Goal: Task Accomplishment & Management: Manage account settings

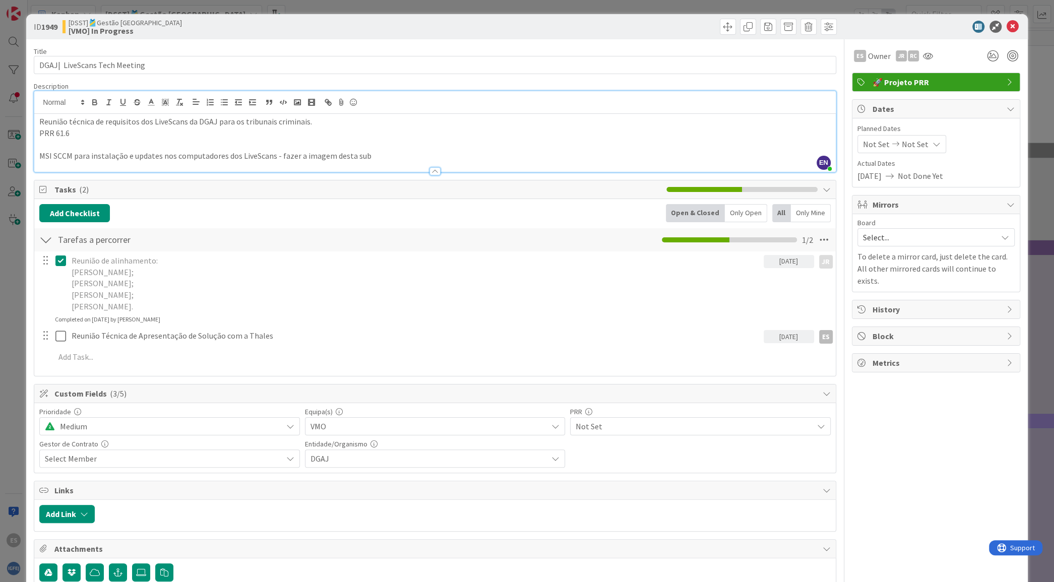
scroll to position [2206, 0]
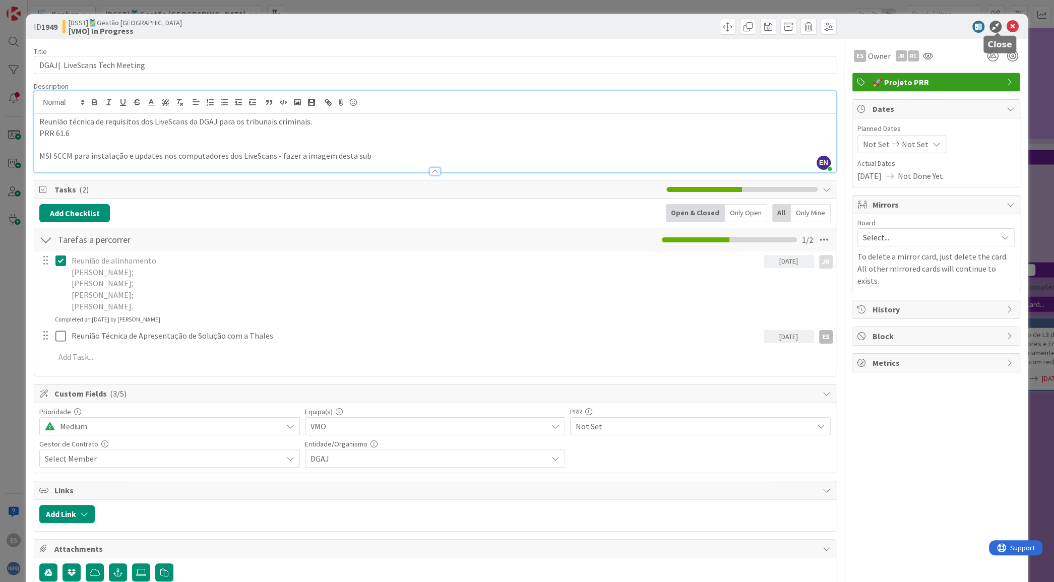
click at [1006, 25] on icon at bounding box center [1012, 27] width 12 height 12
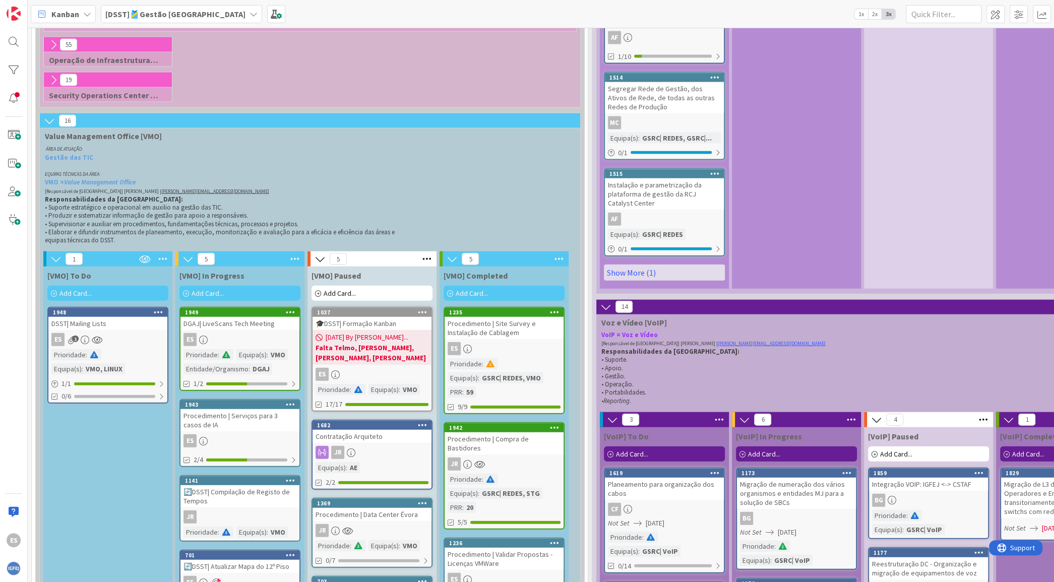
scroll to position [2056, 0]
click at [150, 317] on div "DSST| Mailing Lists" at bounding box center [107, 323] width 119 height 13
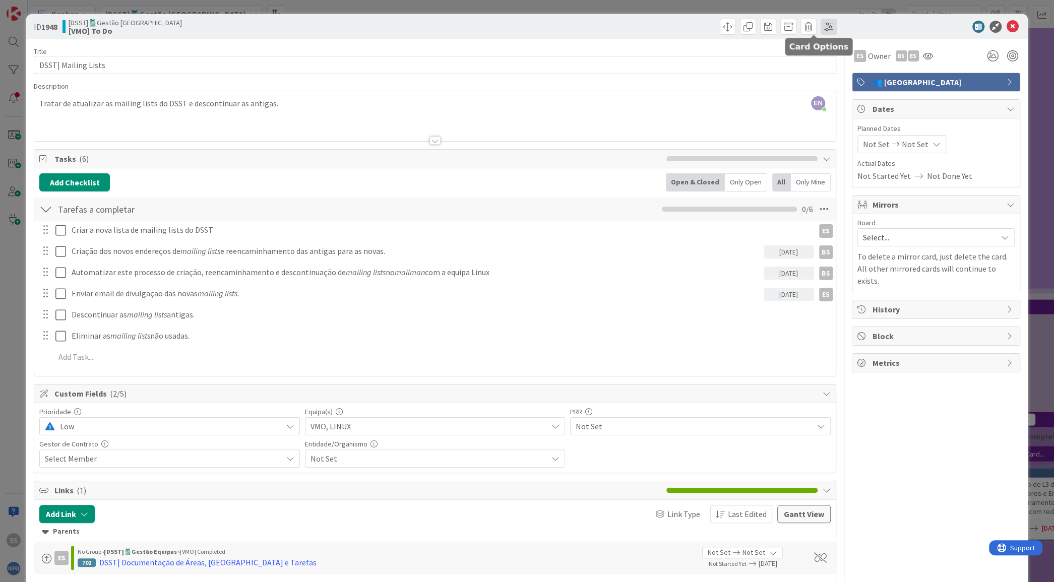
click at [820, 22] on span at bounding box center [828, 27] width 16 height 16
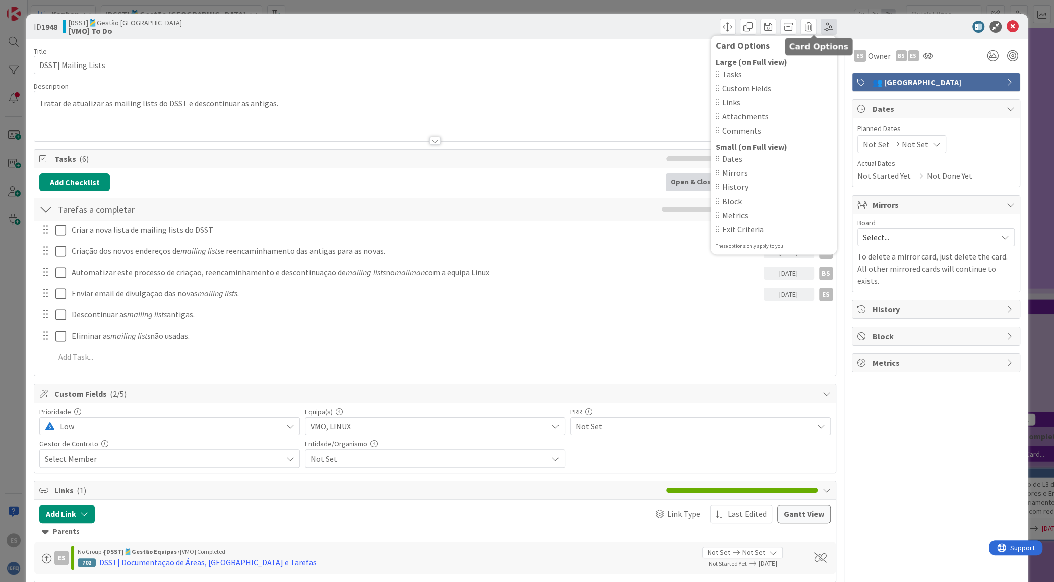
click at [820, 22] on span at bounding box center [828, 27] width 16 height 16
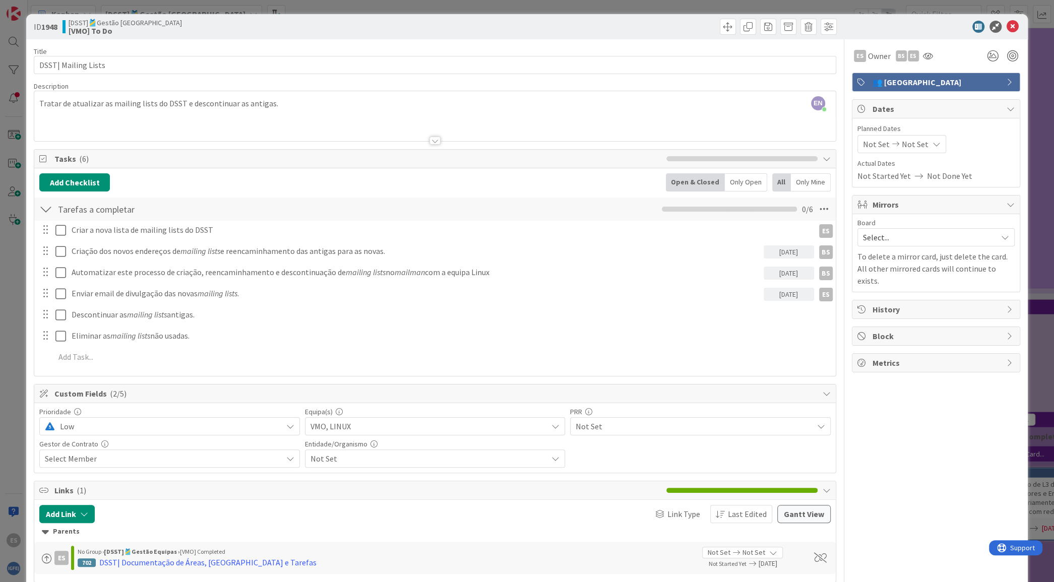
click at [899, 79] on span "👥 [GEOGRAPHIC_DATA]" at bounding box center [936, 82] width 129 height 12
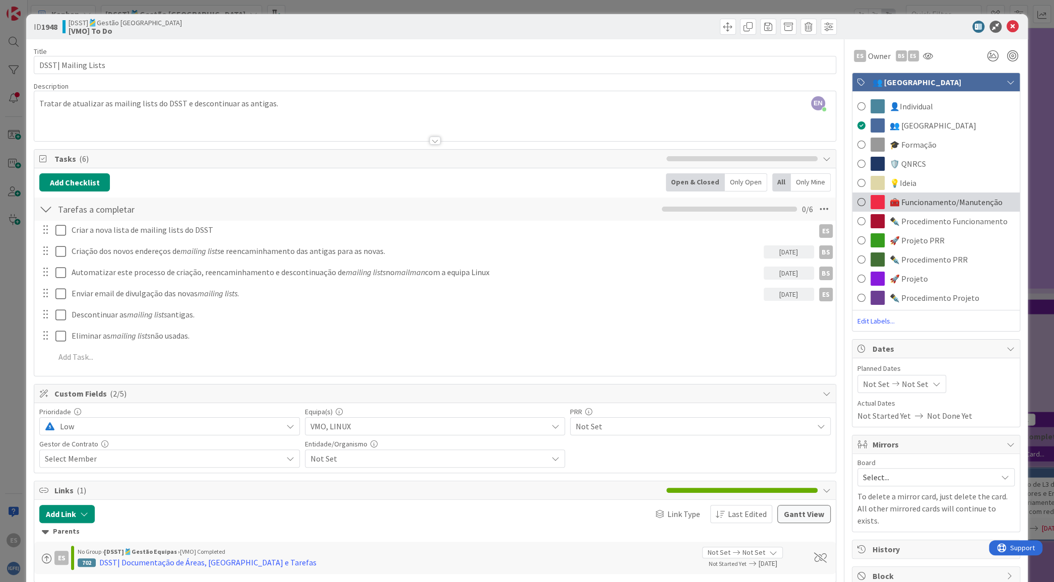
click at [924, 207] on span "🧰 Funcionamento/Manutenção" at bounding box center [945, 202] width 113 height 12
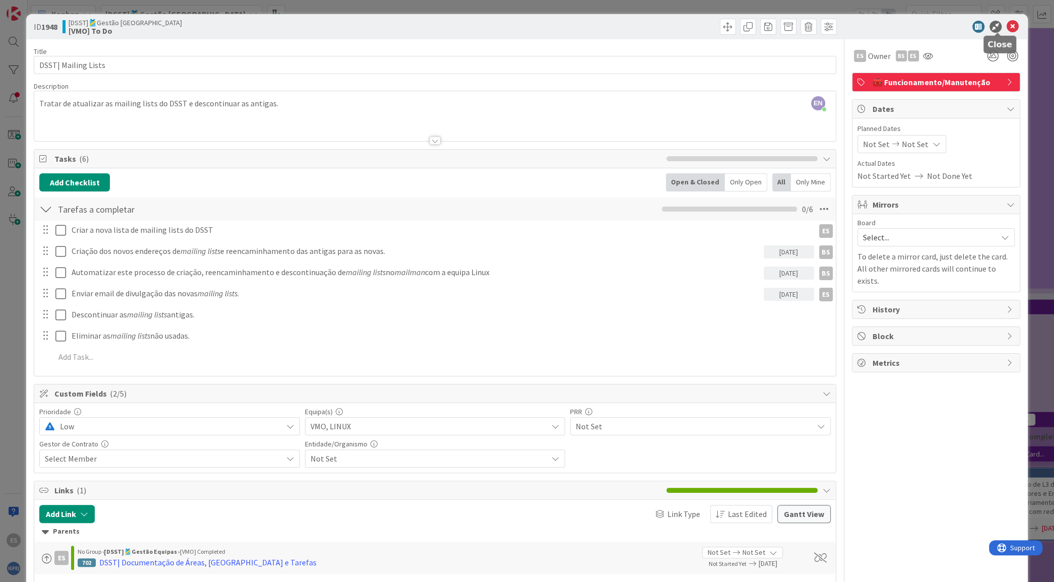
click at [1006, 23] on icon at bounding box center [1012, 27] width 12 height 12
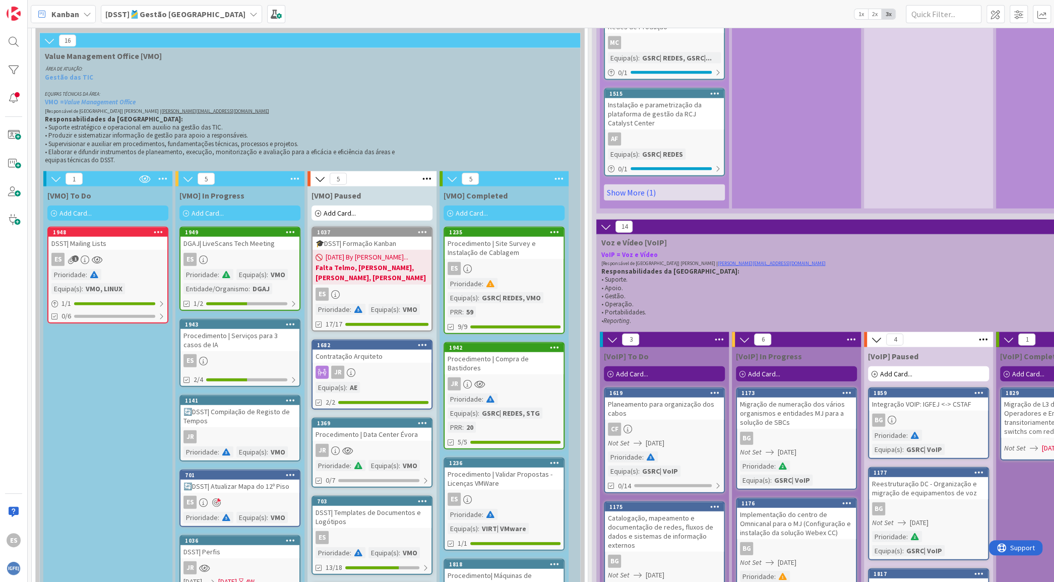
scroll to position [2188, 0]
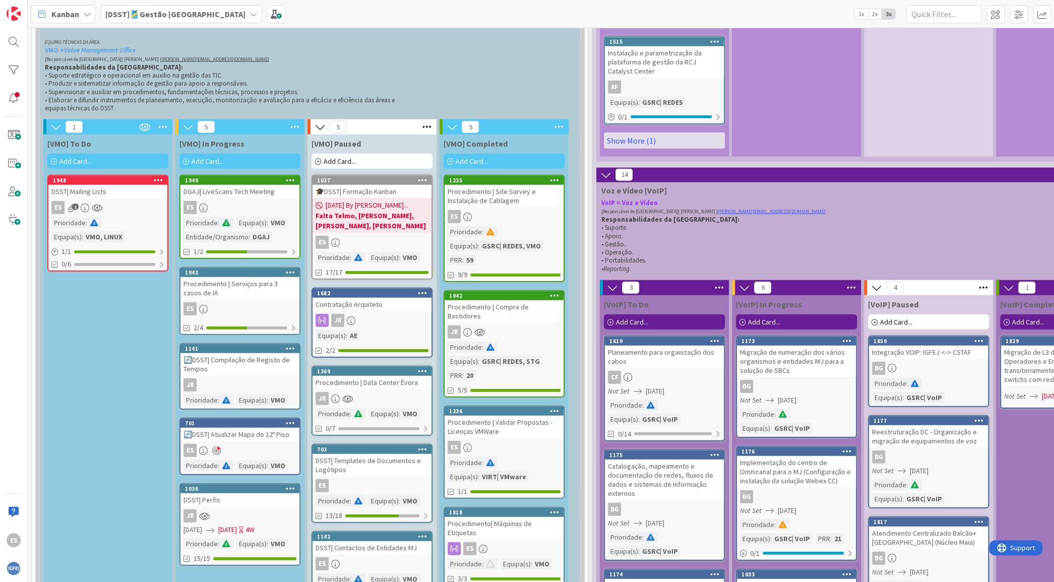
click at [292, 271] on icon at bounding box center [291, 272] width 10 height 7
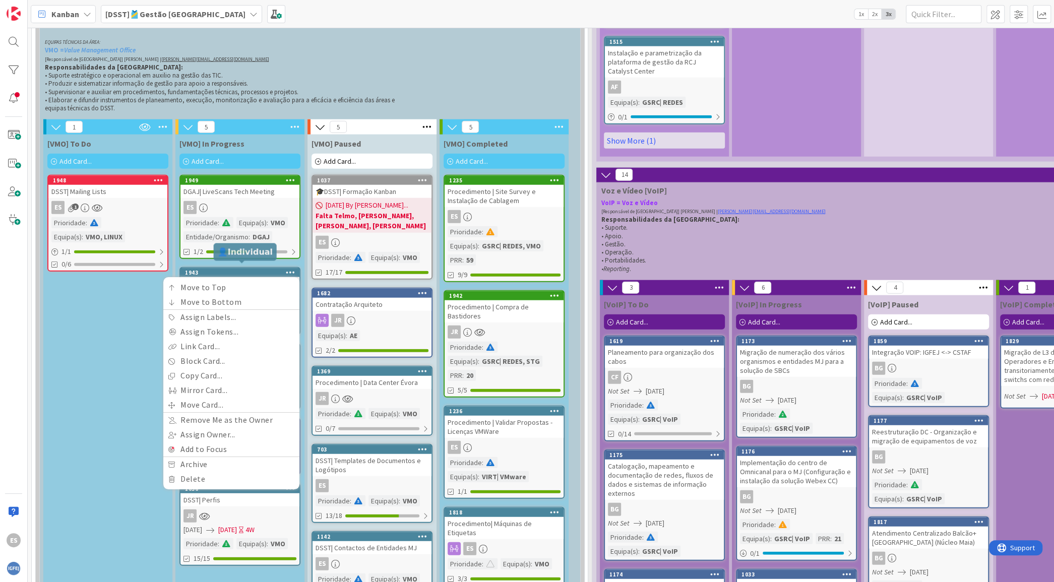
click at [250, 269] on div "1943" at bounding box center [242, 272] width 114 height 7
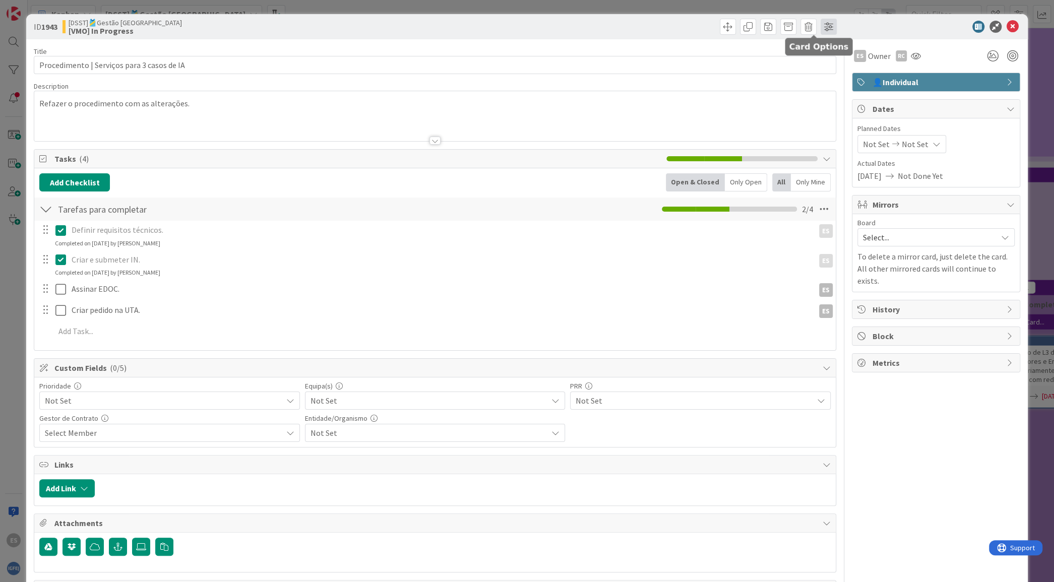
click at [820, 23] on span at bounding box center [828, 27] width 16 height 16
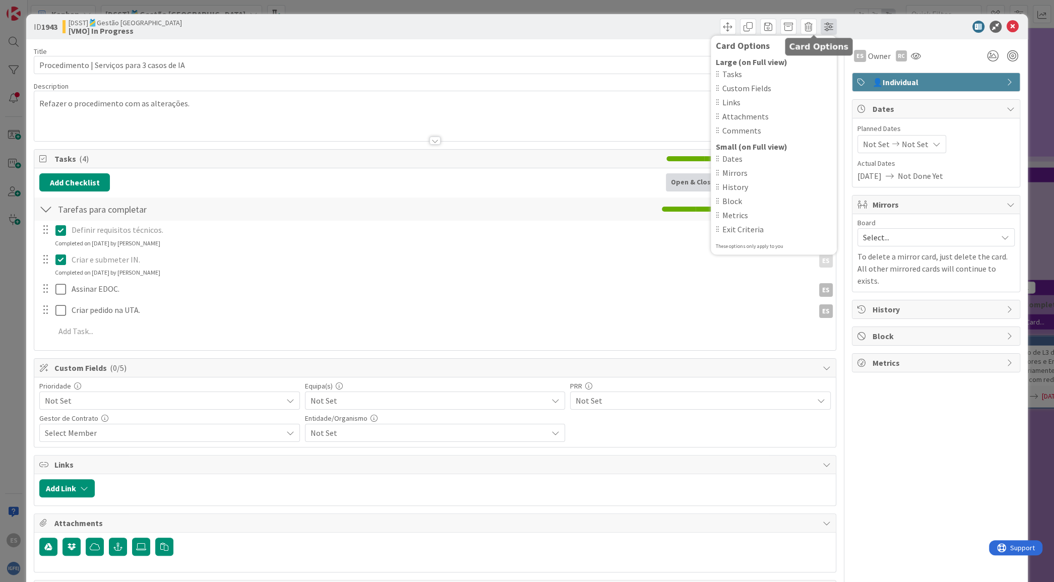
click at [820, 23] on span at bounding box center [828, 27] width 16 height 16
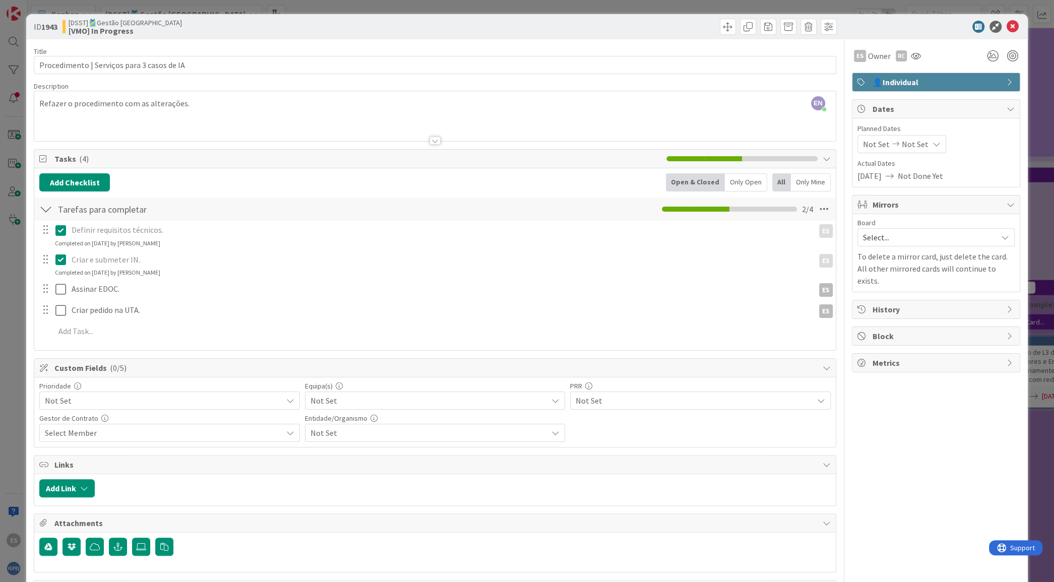
click at [872, 79] on span "👤Individual" at bounding box center [936, 82] width 129 height 12
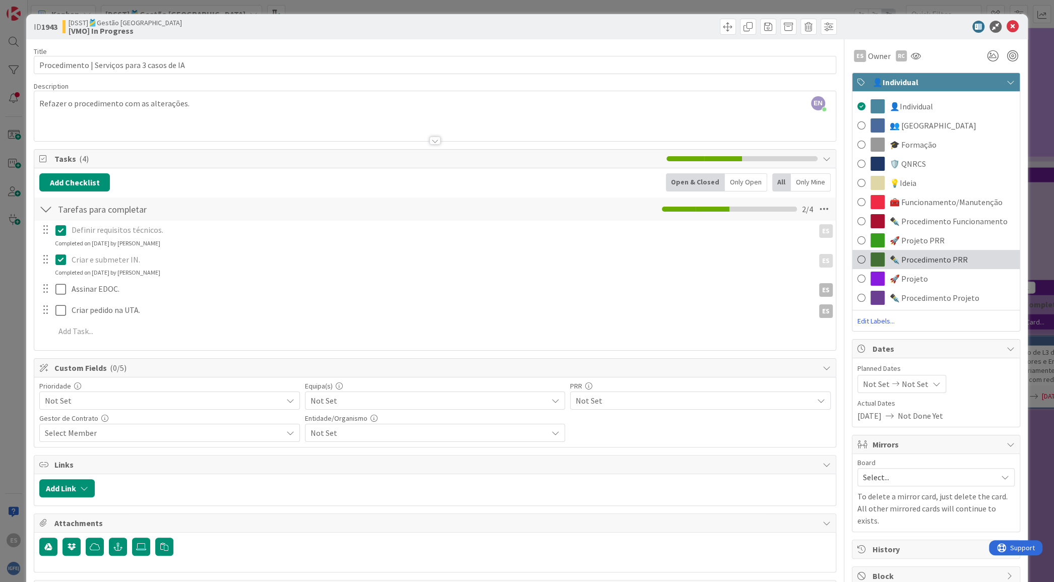
click at [906, 261] on span "✒️ Procedimento PRR" at bounding box center [928, 259] width 78 height 12
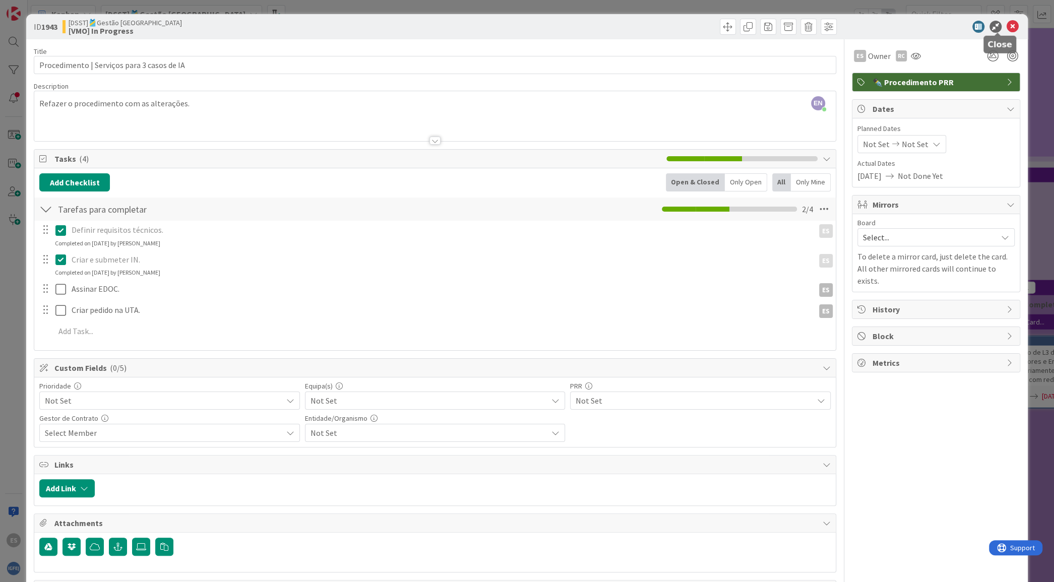
click at [1006, 27] on icon at bounding box center [1012, 27] width 12 height 12
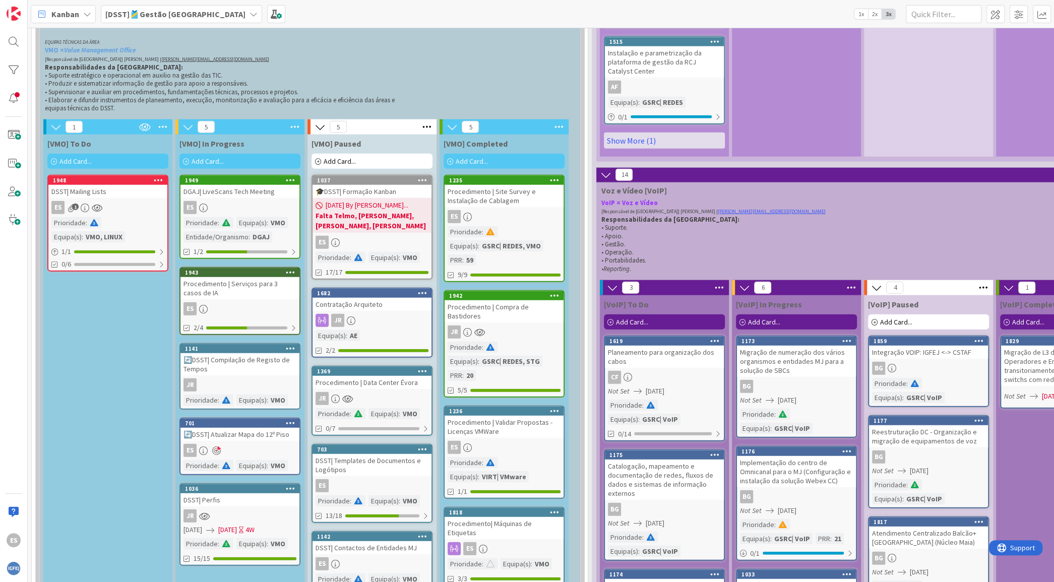
click at [290, 176] on icon at bounding box center [291, 179] width 10 height 7
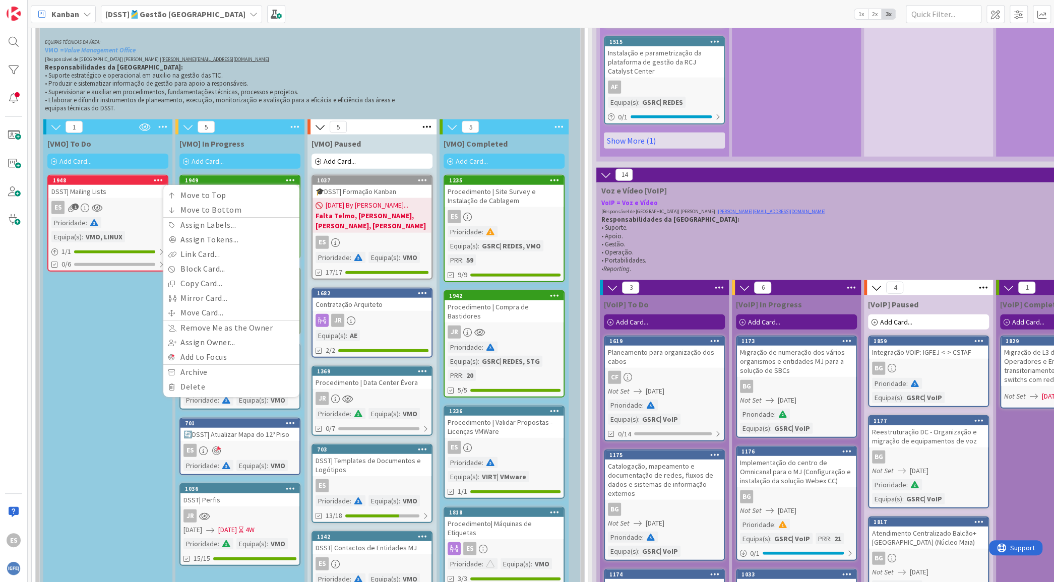
click at [290, 176] on icon at bounding box center [291, 179] width 10 height 7
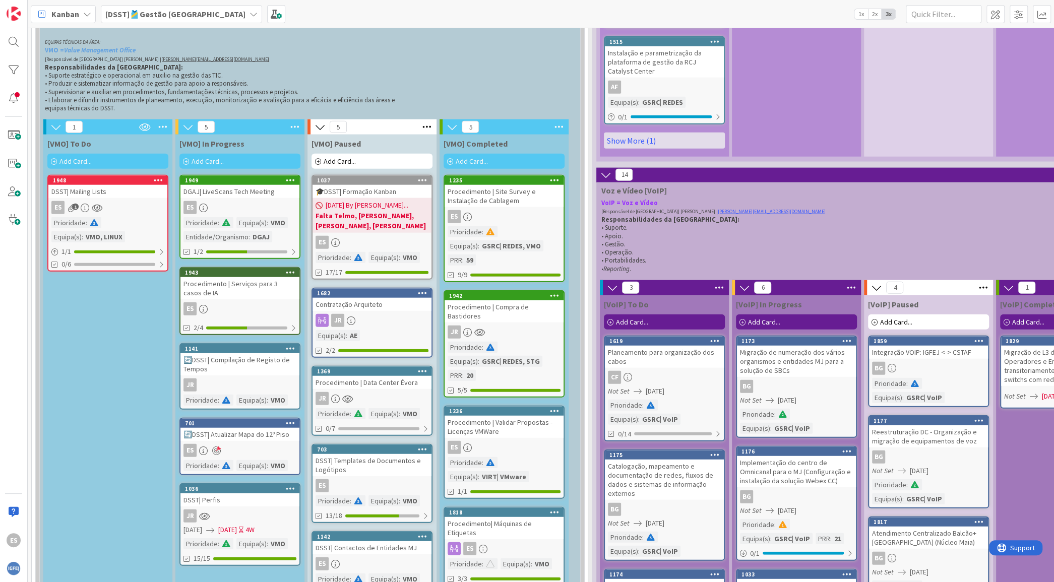
click at [553, 176] on icon at bounding box center [555, 179] width 10 height 7
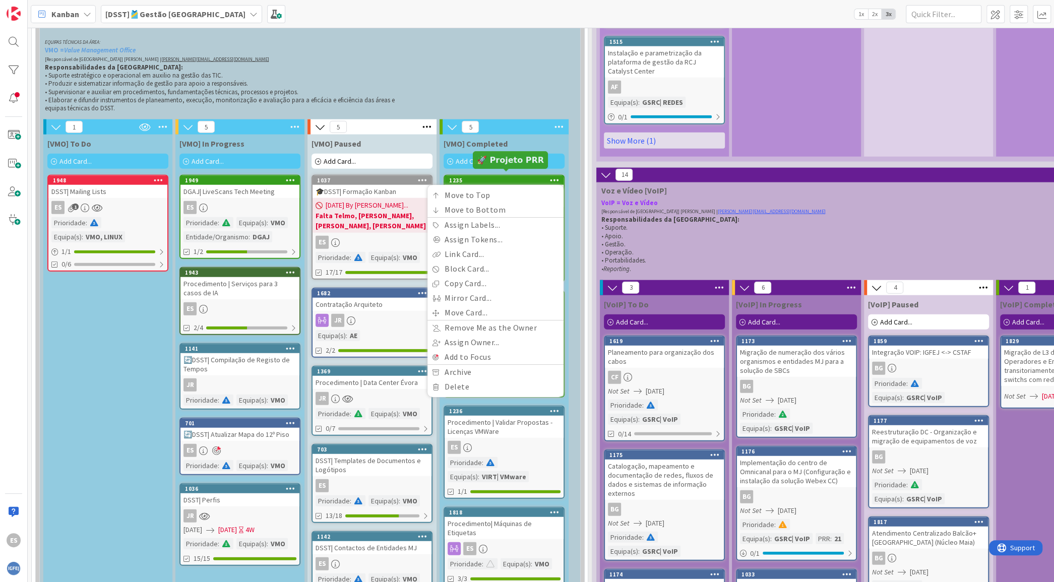
click at [514, 177] on div "1235" at bounding box center [506, 180] width 114 height 7
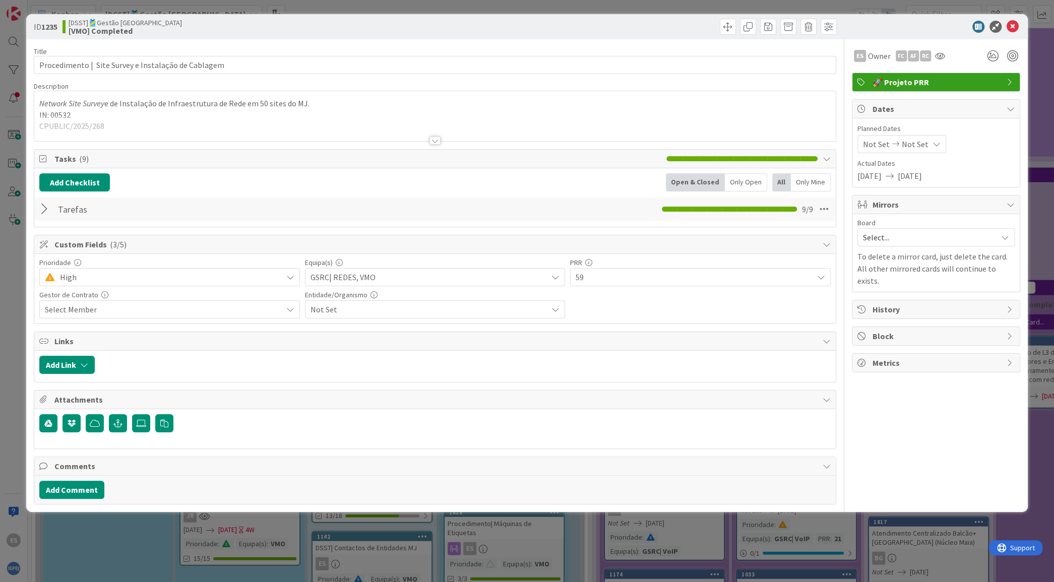
click at [943, 84] on span "🚀 Projeto PRR" at bounding box center [936, 82] width 129 height 12
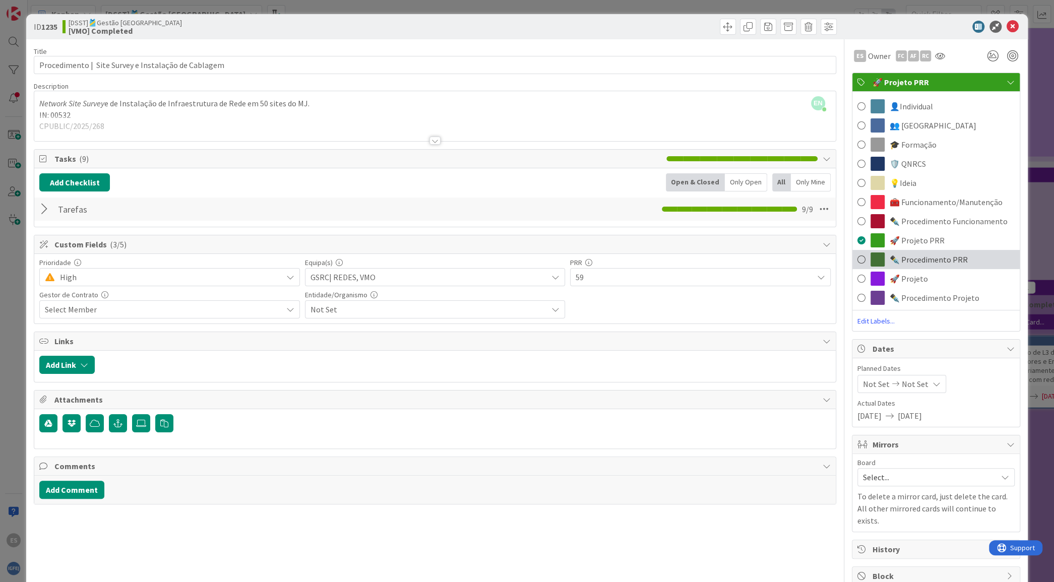
click at [901, 255] on span "✒️ Procedimento PRR" at bounding box center [928, 259] width 78 height 12
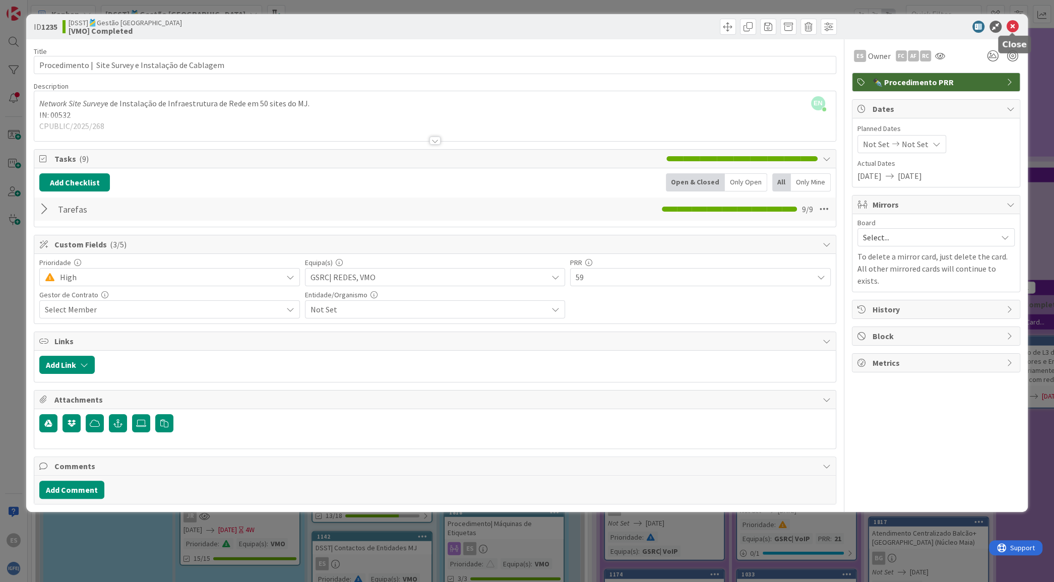
click at [1010, 22] on icon at bounding box center [1012, 27] width 12 height 12
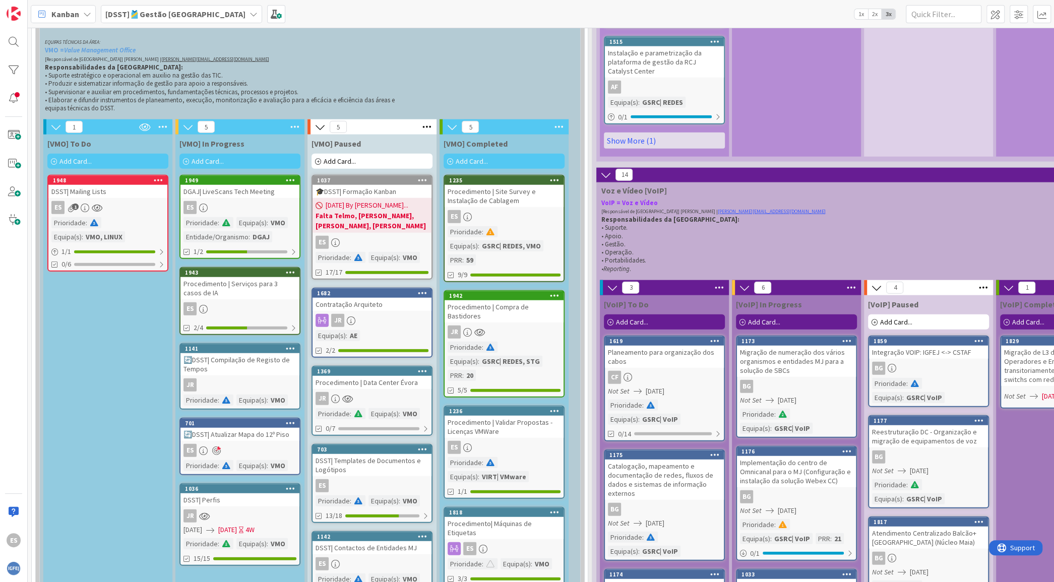
click at [528, 303] on div "Procedimento | Compra de Bastidores" at bounding box center [503, 311] width 119 height 22
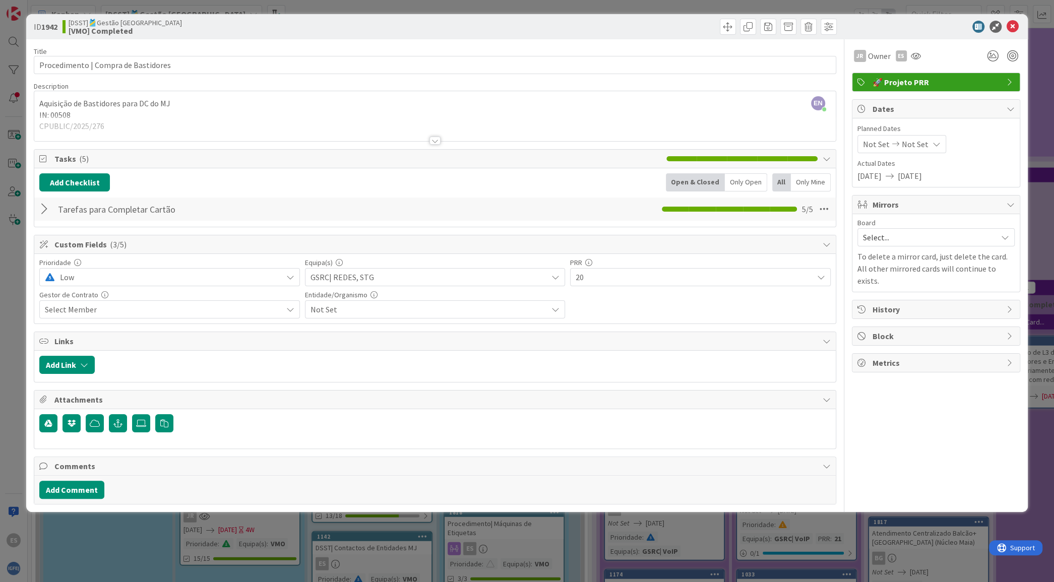
click at [944, 79] on span "🚀 Projeto PRR" at bounding box center [936, 82] width 129 height 12
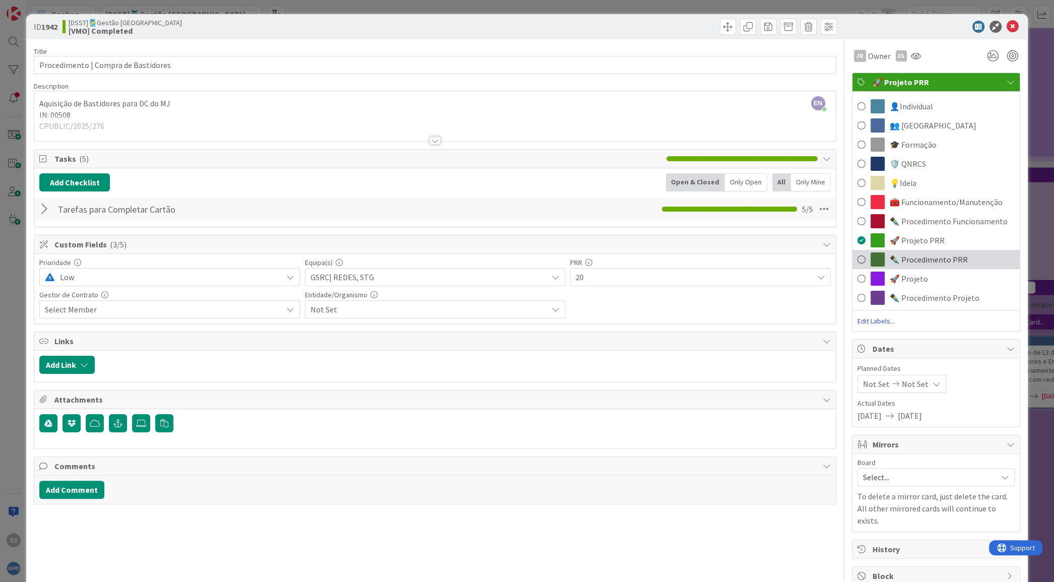
click at [912, 259] on span "✒️ Procedimento PRR" at bounding box center [928, 259] width 78 height 12
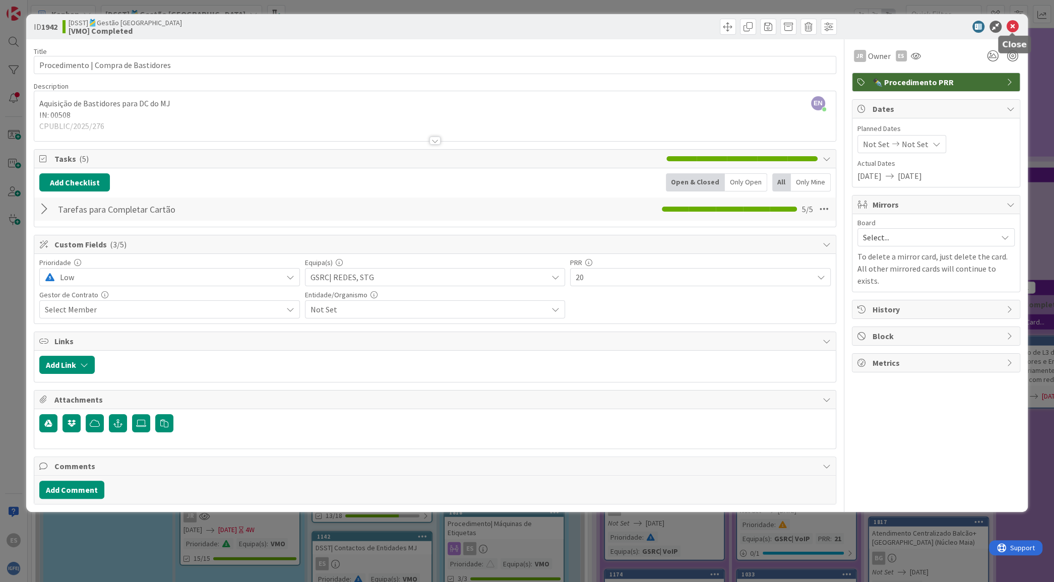
click at [1008, 24] on icon at bounding box center [1012, 27] width 12 height 12
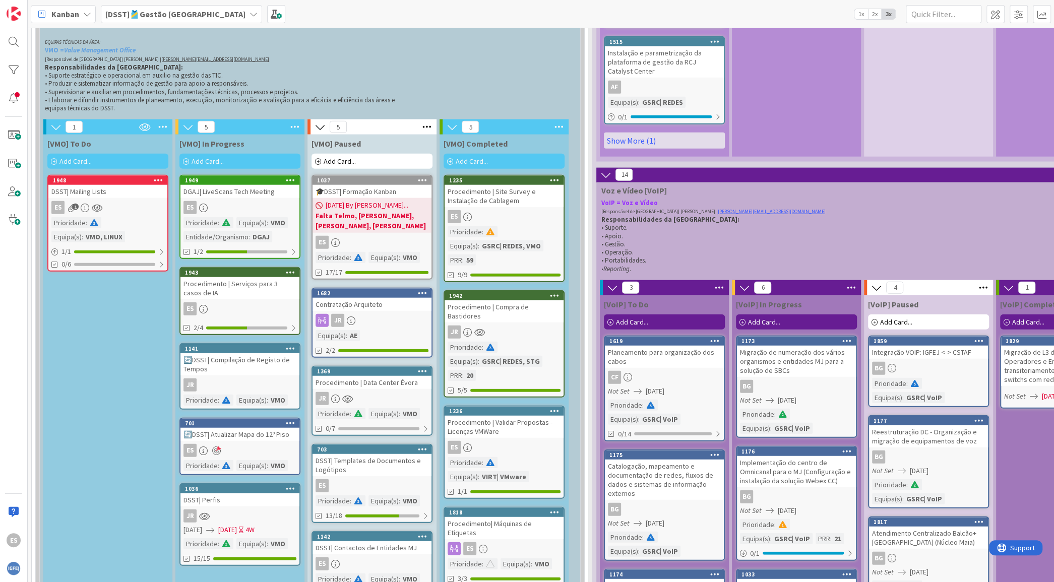
click at [556, 407] on icon at bounding box center [555, 410] width 10 height 7
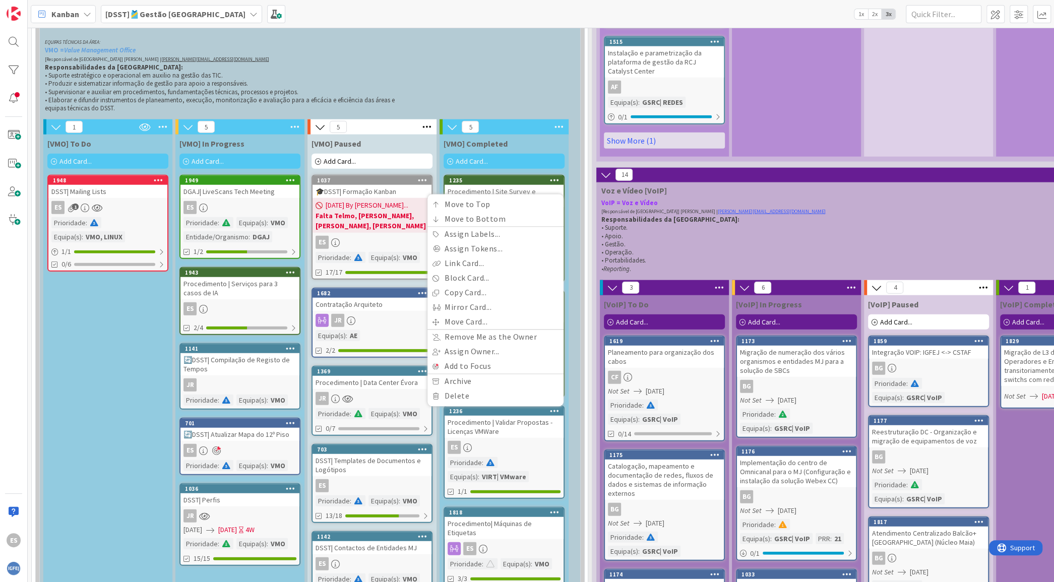
click at [517, 441] on div "ES" at bounding box center [503, 447] width 119 height 13
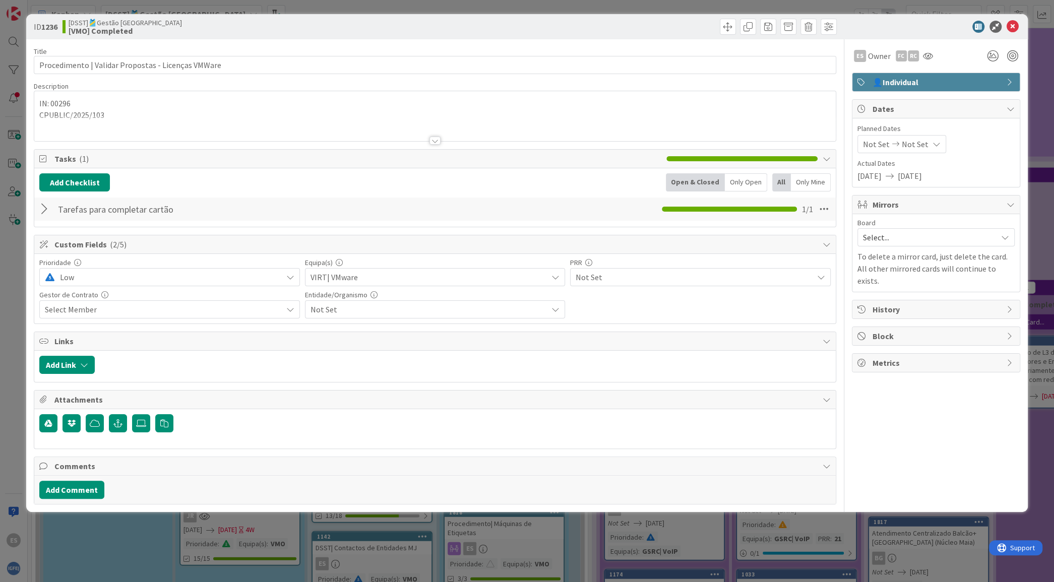
click at [944, 80] on span "👤Individual" at bounding box center [936, 82] width 129 height 12
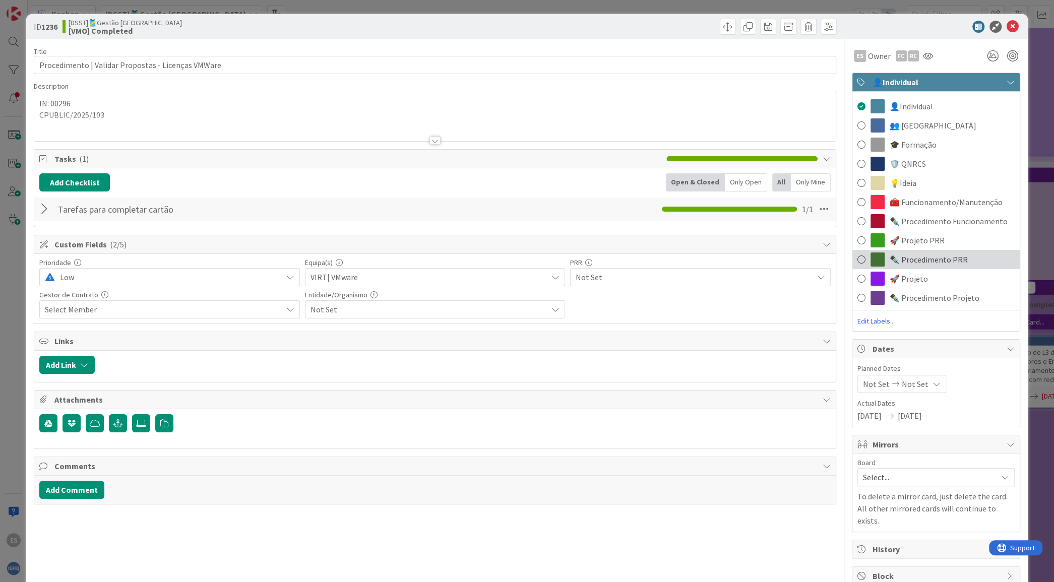
click at [918, 258] on span "✒️ Procedimento PRR" at bounding box center [928, 259] width 78 height 12
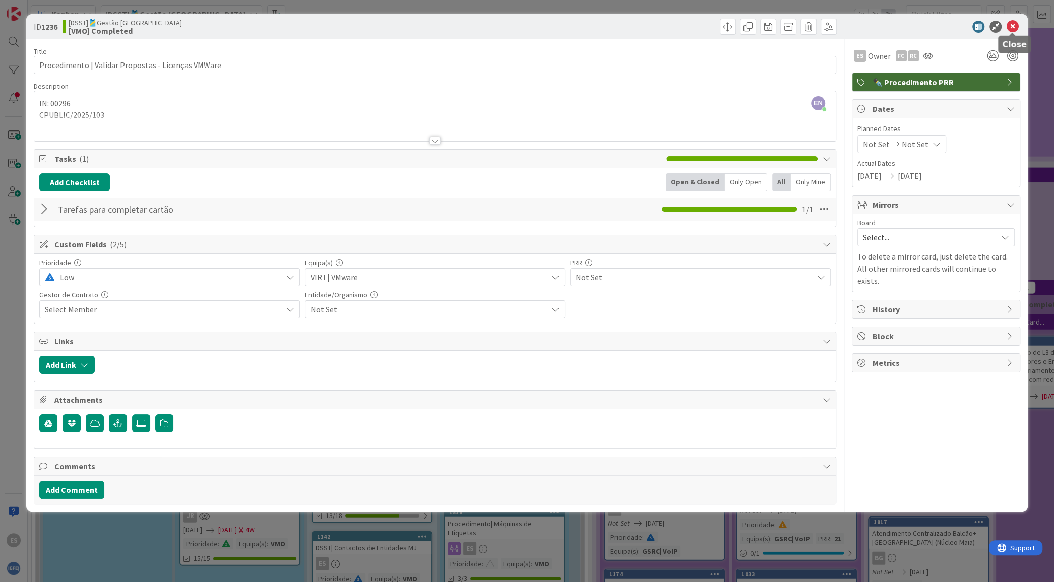
click at [1015, 22] on icon at bounding box center [1012, 27] width 12 height 12
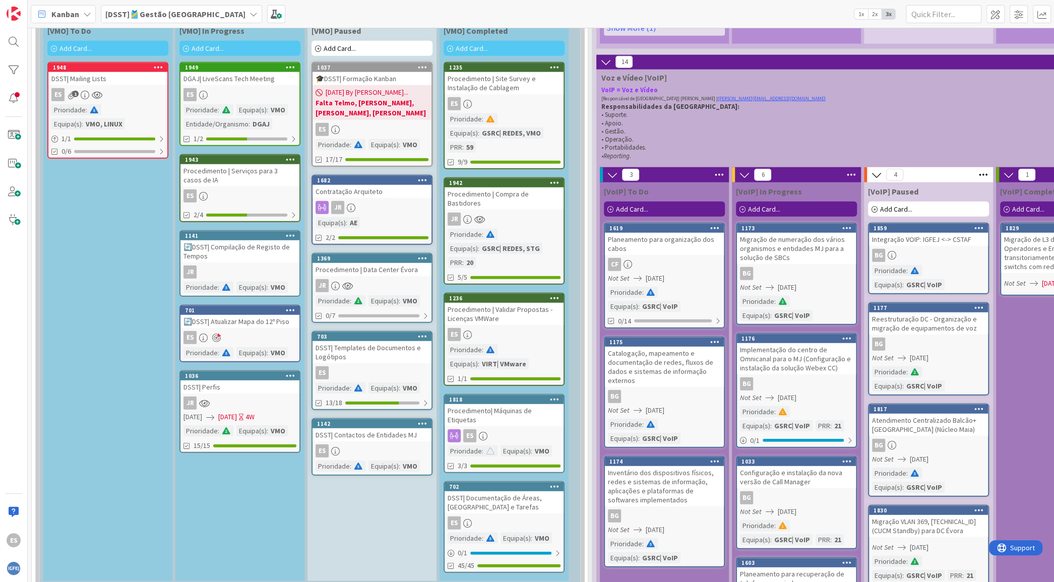
scroll to position [2333, 0]
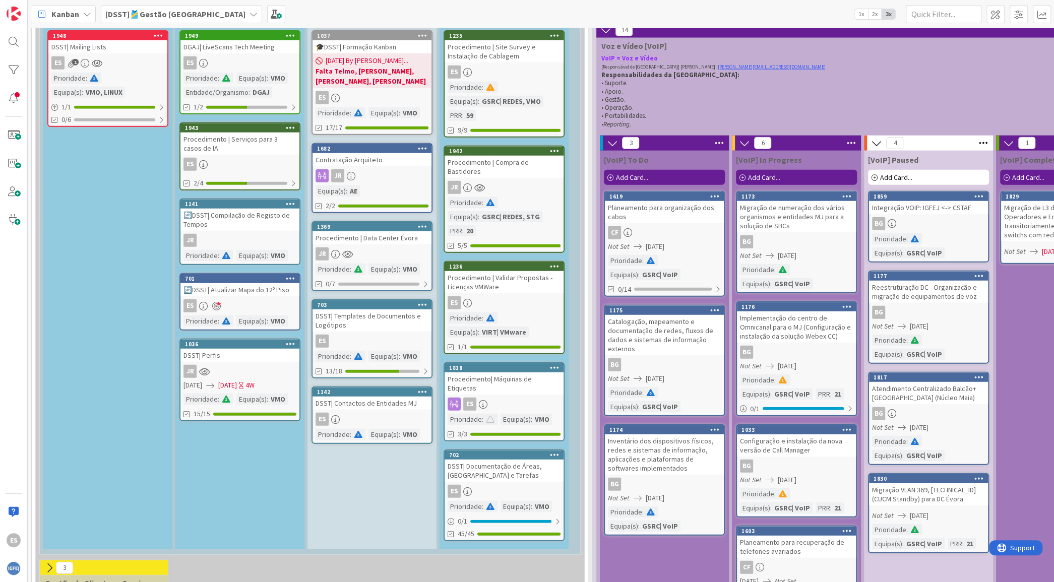
click at [553, 364] on icon at bounding box center [555, 367] width 10 height 7
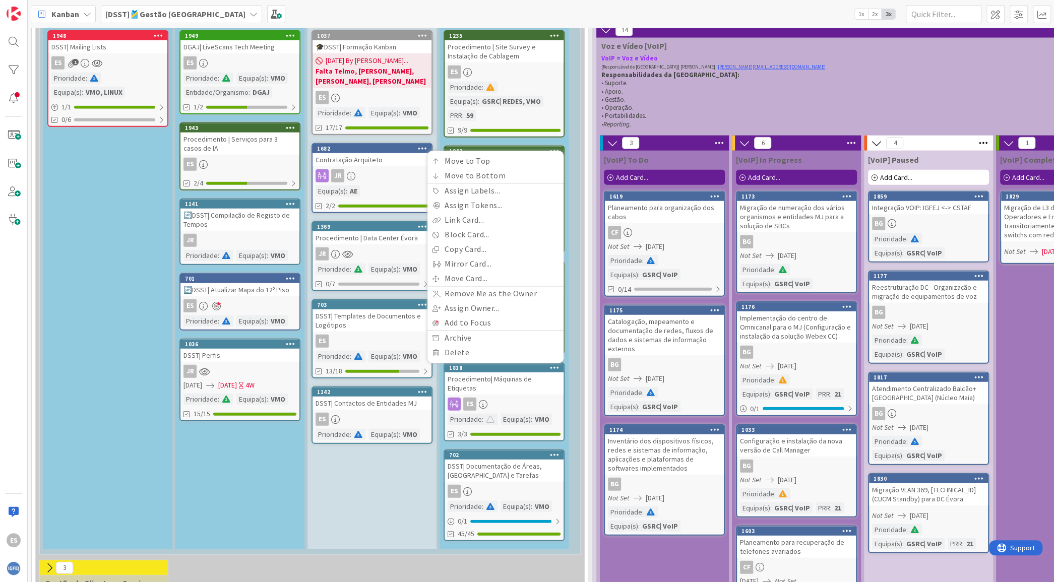
click at [520, 371] on link "1818 Move to Top Move to Bottom Assign Labels... Assign Tokens... Link Card... …" at bounding box center [503, 401] width 121 height 79
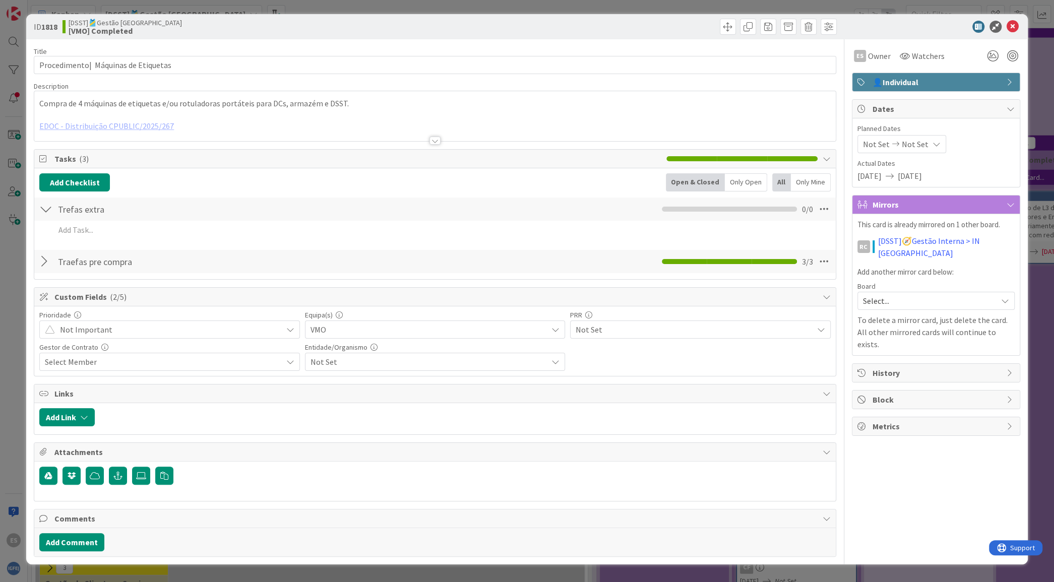
click at [953, 86] on span "👤Individual" at bounding box center [936, 82] width 129 height 12
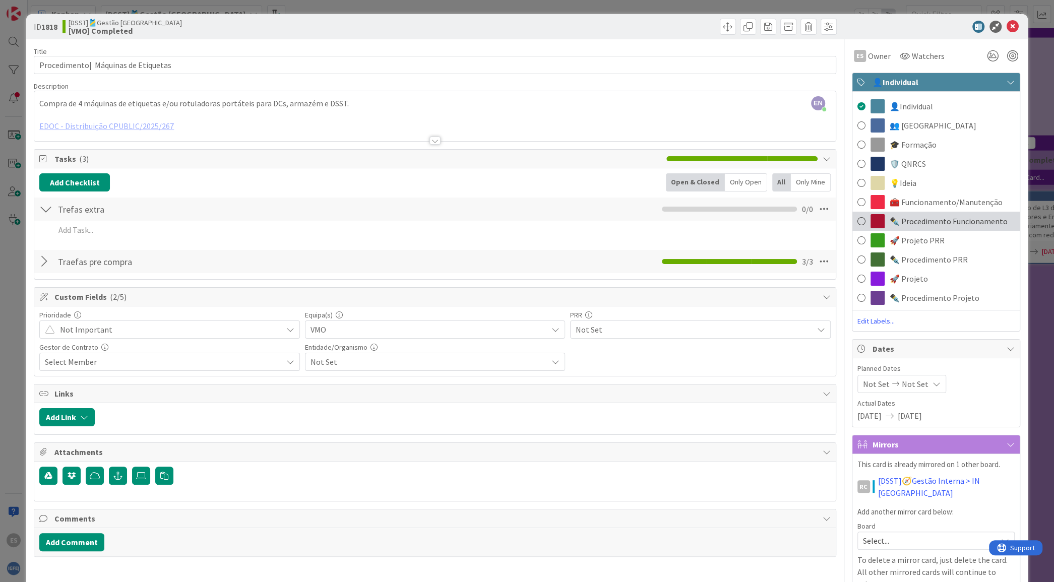
click at [958, 217] on span "✒️ Procedimento Funcionamento" at bounding box center [948, 221] width 118 height 12
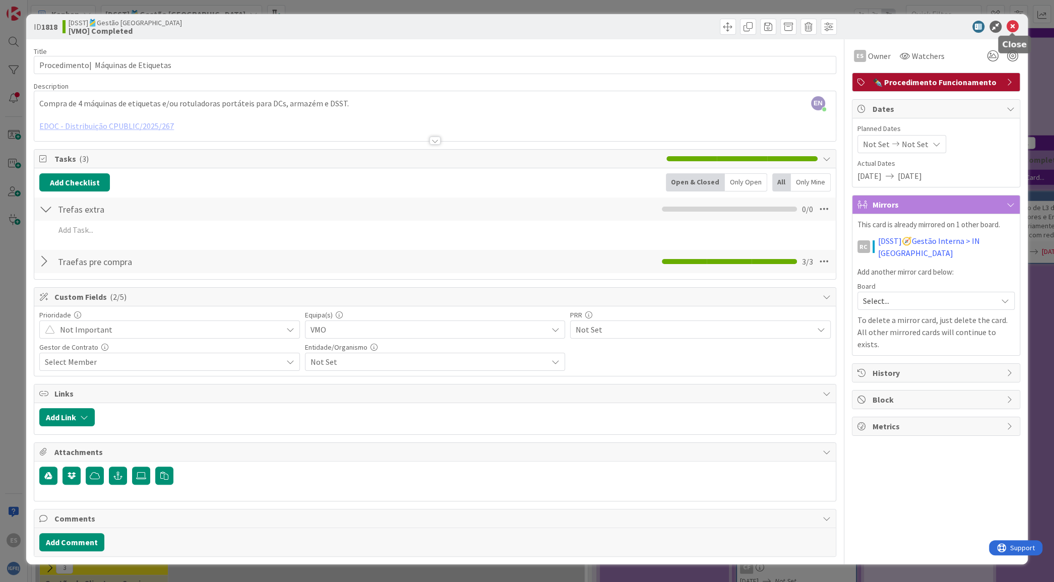
click at [1011, 23] on icon at bounding box center [1012, 27] width 12 height 12
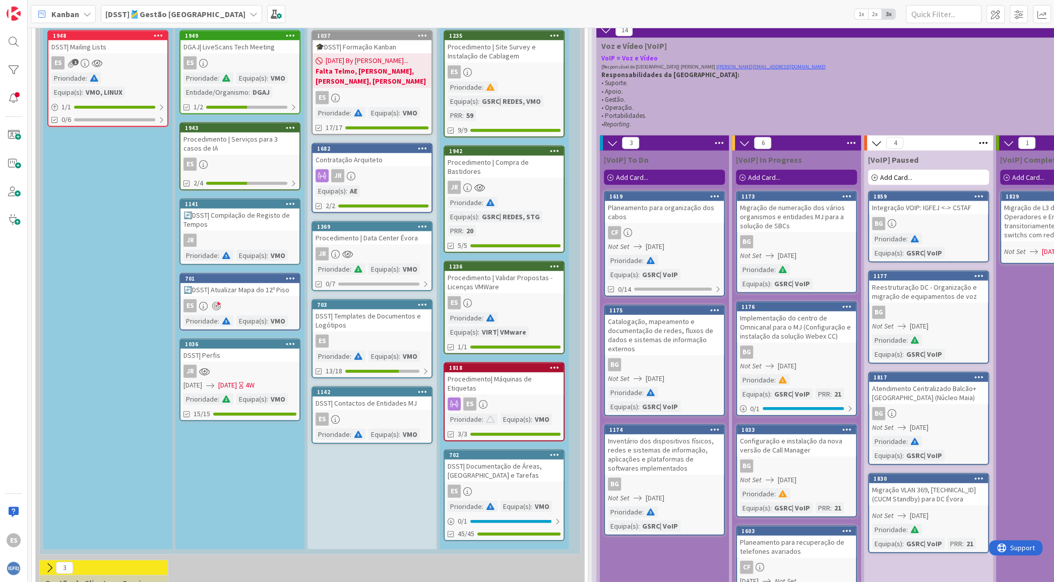
click at [556, 451] on icon at bounding box center [555, 454] width 10 height 7
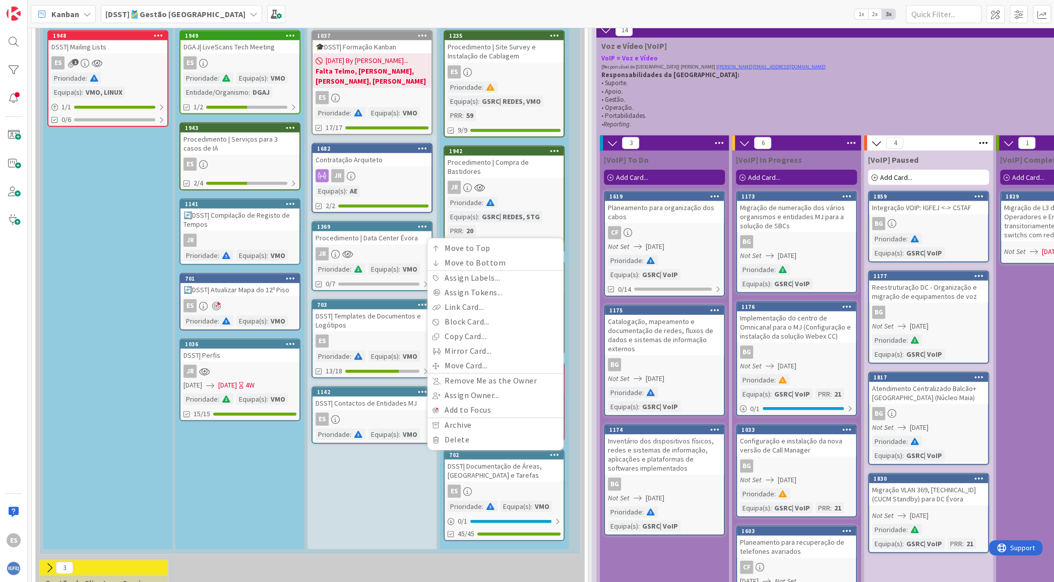
click at [406, 492] on div "[VMO] Paused Add Card... 1037 🎓DSST| Formação Kanban [DATE] By [PERSON_NAME]...…" at bounding box center [371, 269] width 129 height 559
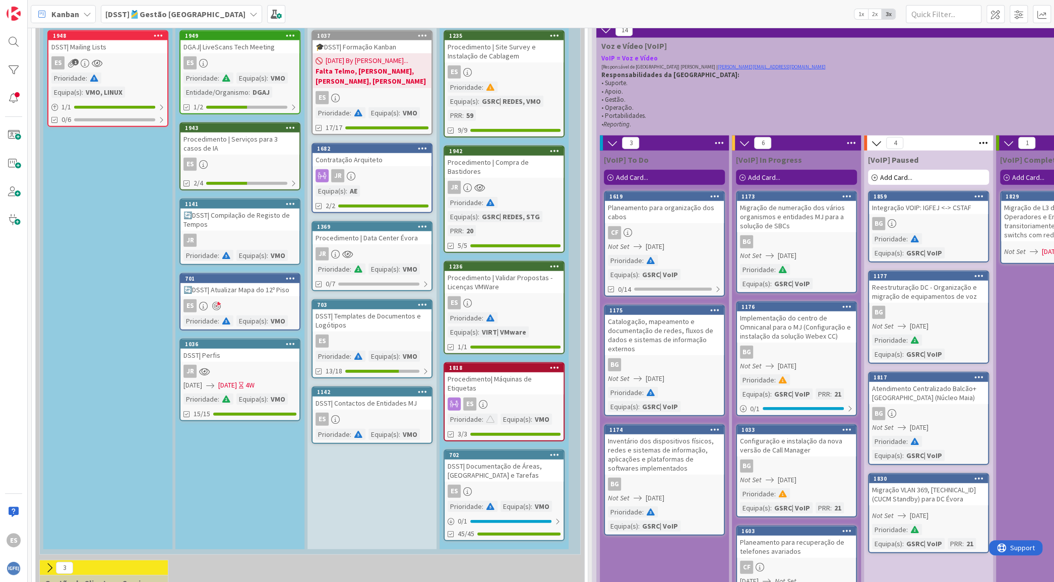
click at [556, 451] on icon at bounding box center [555, 454] width 10 height 7
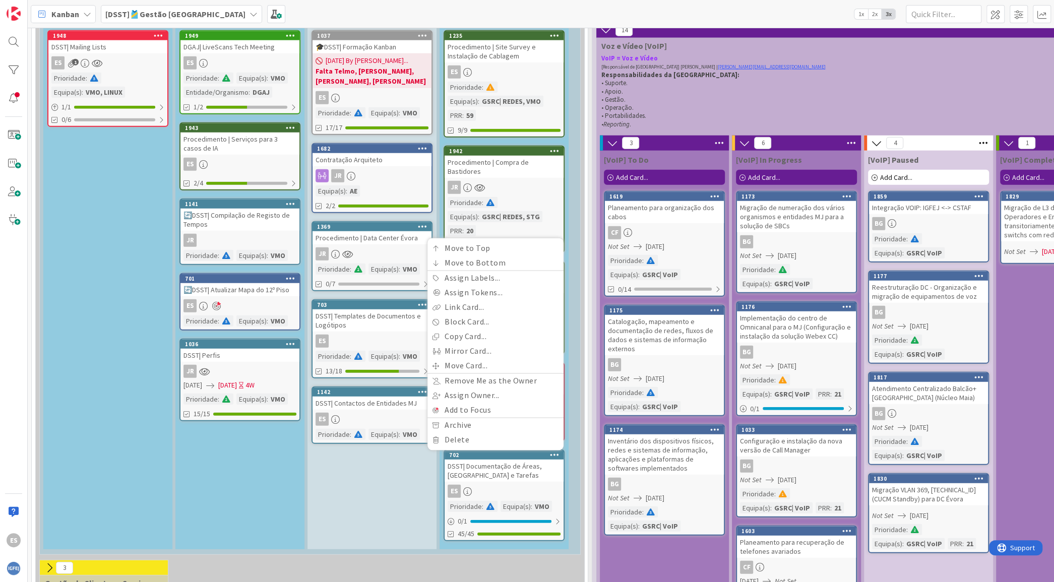
click at [423, 463] on div "[VMO] Paused Add Card... 1037 🎓DSST| Formação Kanban [DATE] By [PERSON_NAME]...…" at bounding box center [371, 269] width 129 height 559
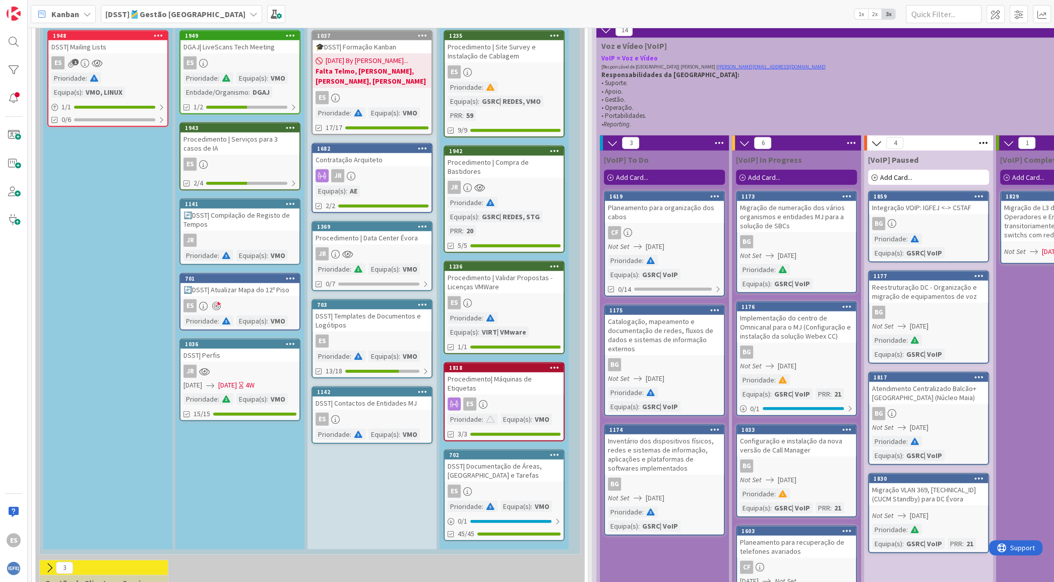
click at [556, 451] on icon at bounding box center [555, 454] width 10 height 7
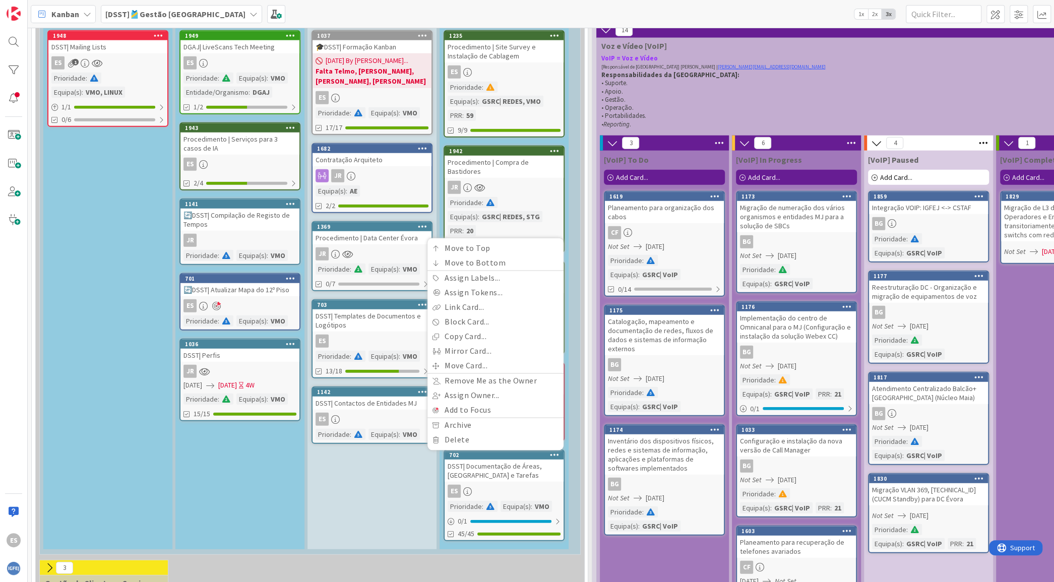
click at [531, 460] on div "DSST| Documentação de Áreas, [GEOGRAPHIC_DATA] e Tarefas" at bounding box center [503, 471] width 119 height 22
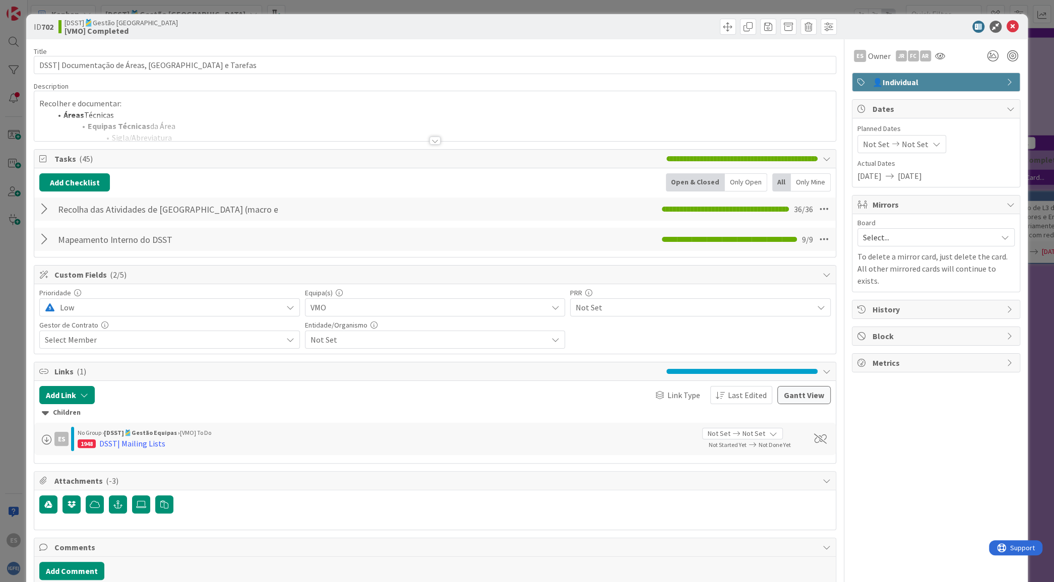
click at [917, 80] on span "👤Individual" at bounding box center [936, 82] width 129 height 12
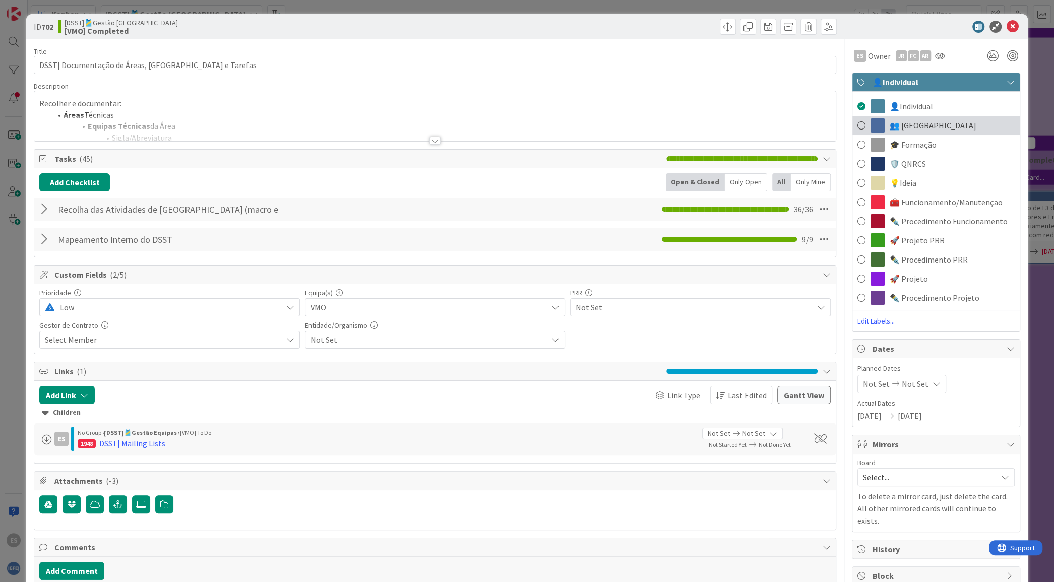
click at [912, 120] on div "👥 [GEOGRAPHIC_DATA]" at bounding box center [935, 125] width 167 height 19
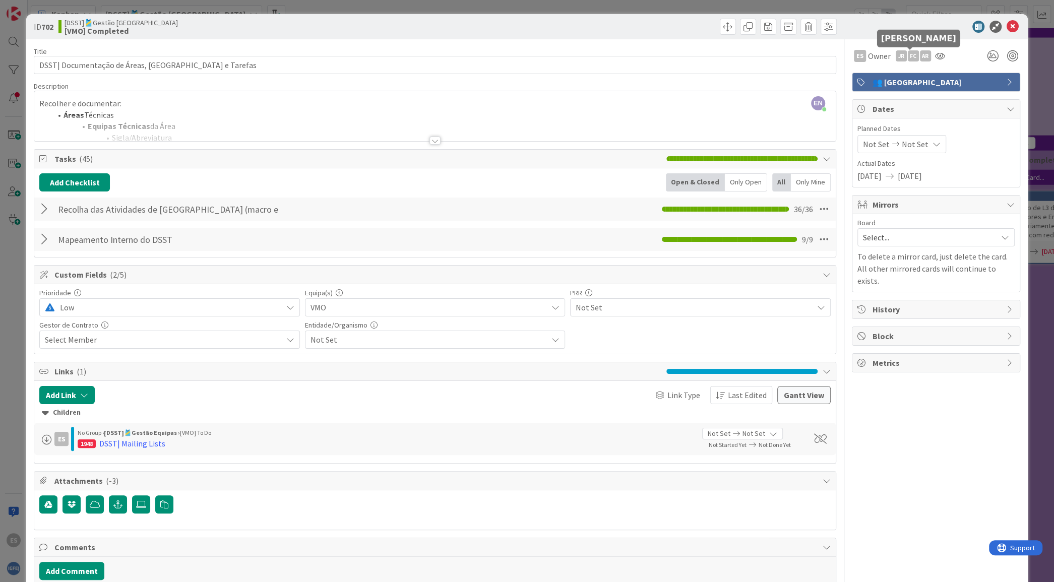
click at [920, 59] on div "AR" at bounding box center [925, 55] width 11 height 11
click at [898, 74] on link "Remove" at bounding box center [891, 75] width 80 height 16
click at [1006, 22] on icon at bounding box center [1012, 27] width 12 height 12
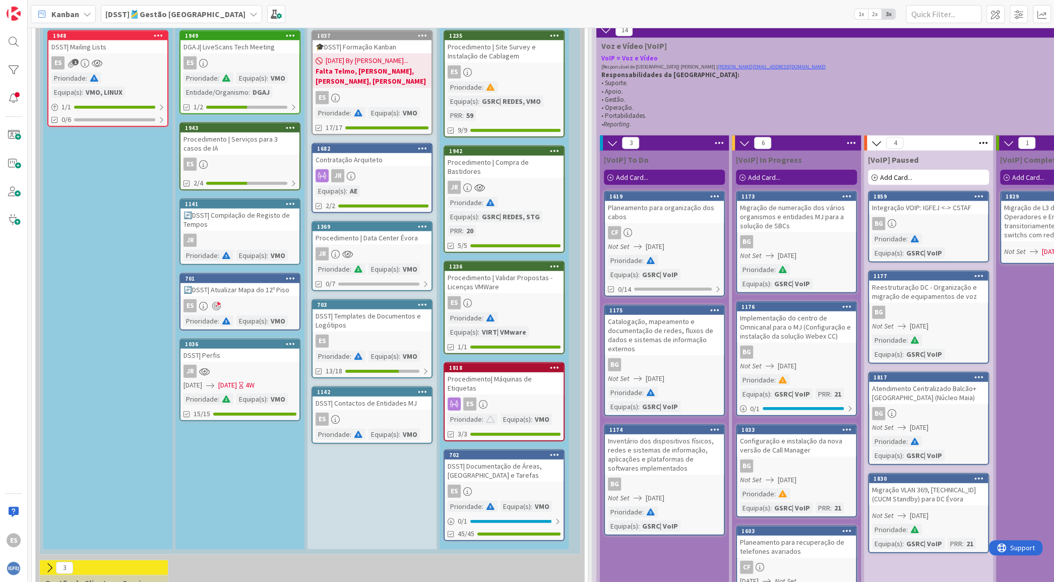
click at [425, 301] on icon at bounding box center [423, 304] width 10 height 7
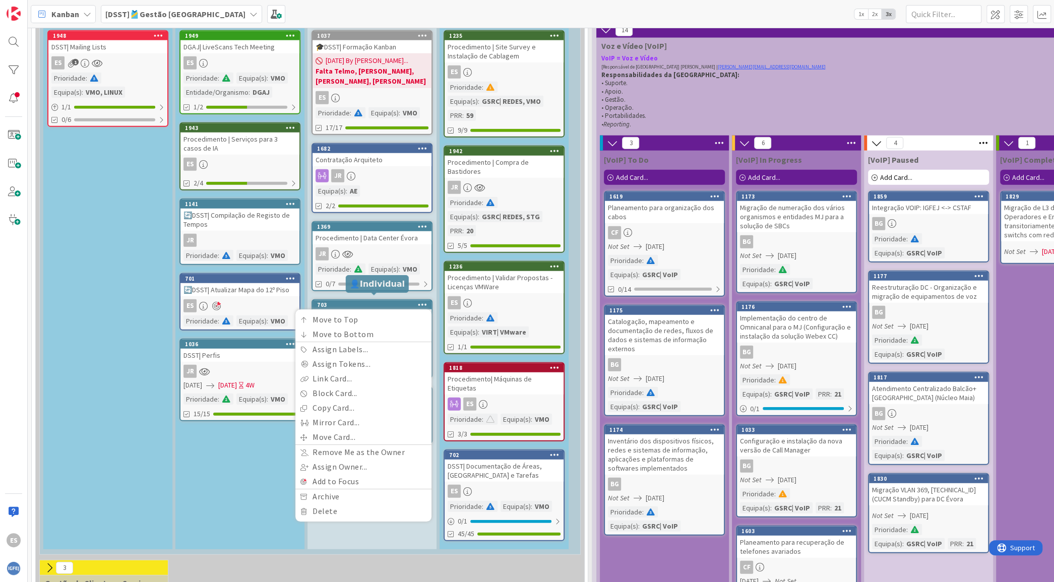
click at [388, 301] on div "703" at bounding box center [374, 304] width 114 height 7
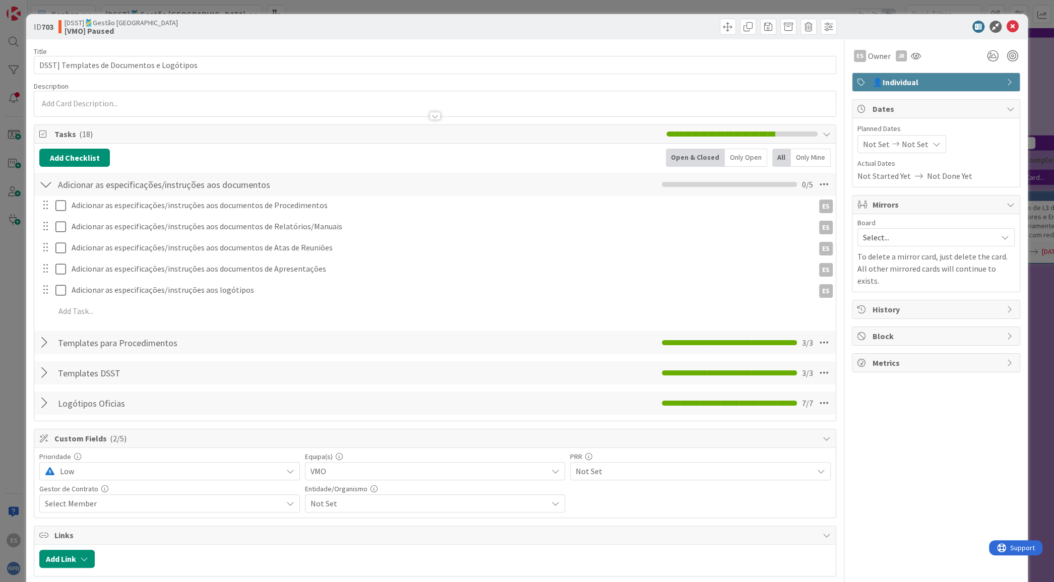
click at [928, 83] on span "👤Individual" at bounding box center [936, 82] width 129 height 12
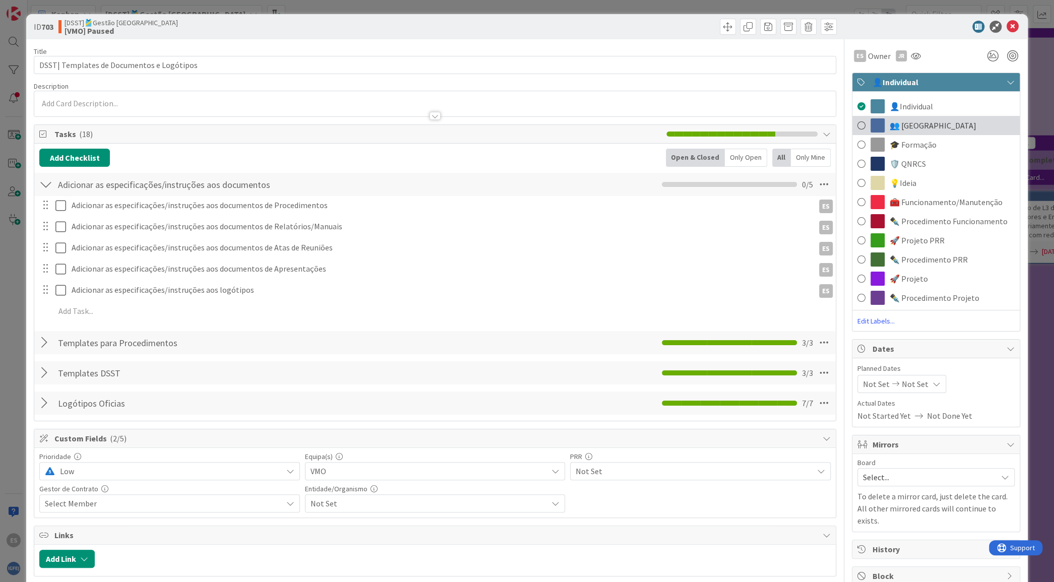
click at [912, 124] on div "👥 [GEOGRAPHIC_DATA]" at bounding box center [935, 125] width 167 height 19
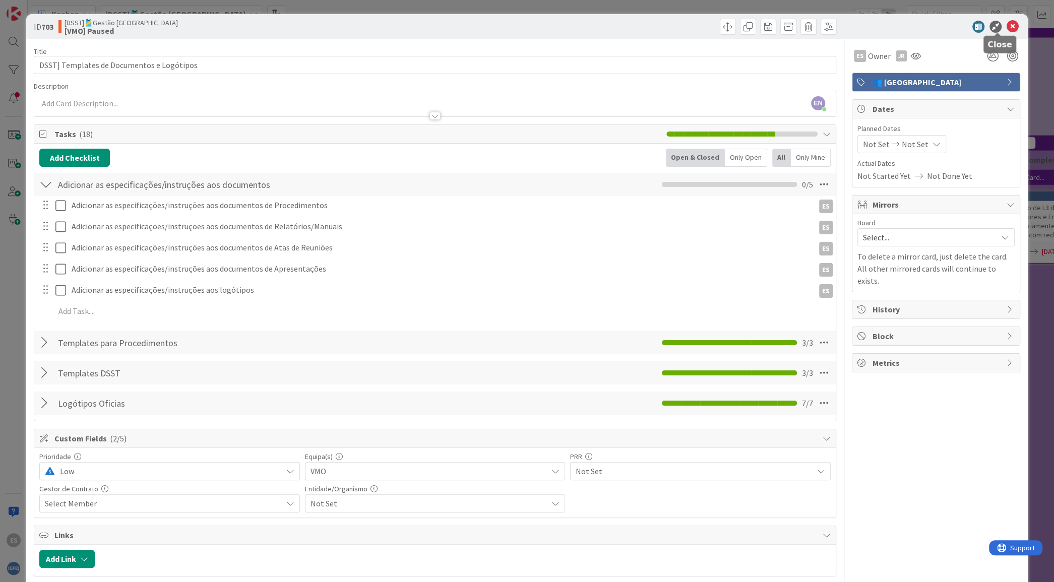
click at [1006, 28] on icon at bounding box center [1012, 27] width 12 height 12
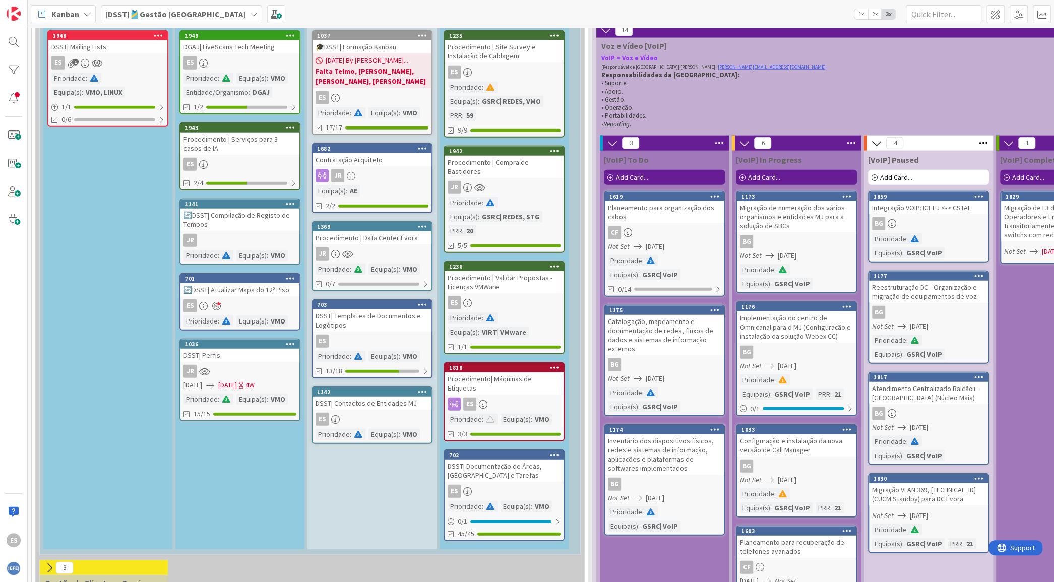
click at [290, 200] on icon at bounding box center [291, 203] width 10 height 7
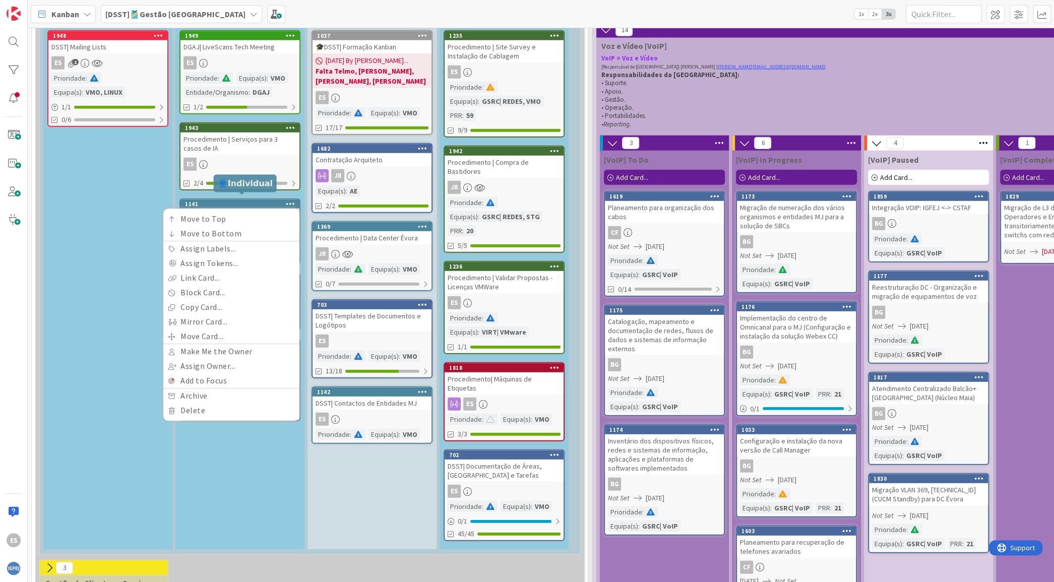
click at [268, 201] on div "1141" at bounding box center [242, 204] width 114 height 7
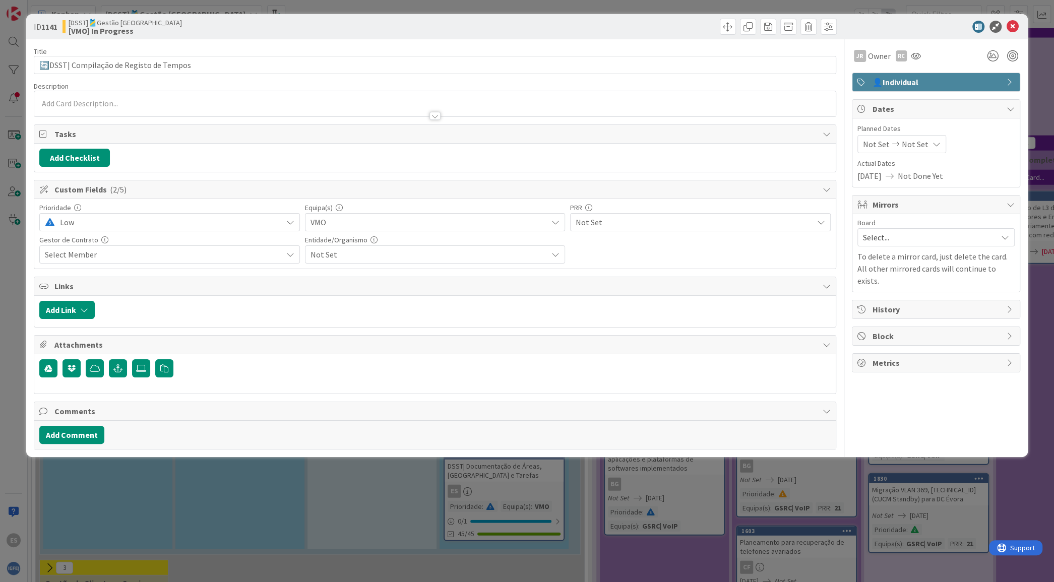
click at [942, 82] on span "👤Individual" at bounding box center [936, 82] width 129 height 12
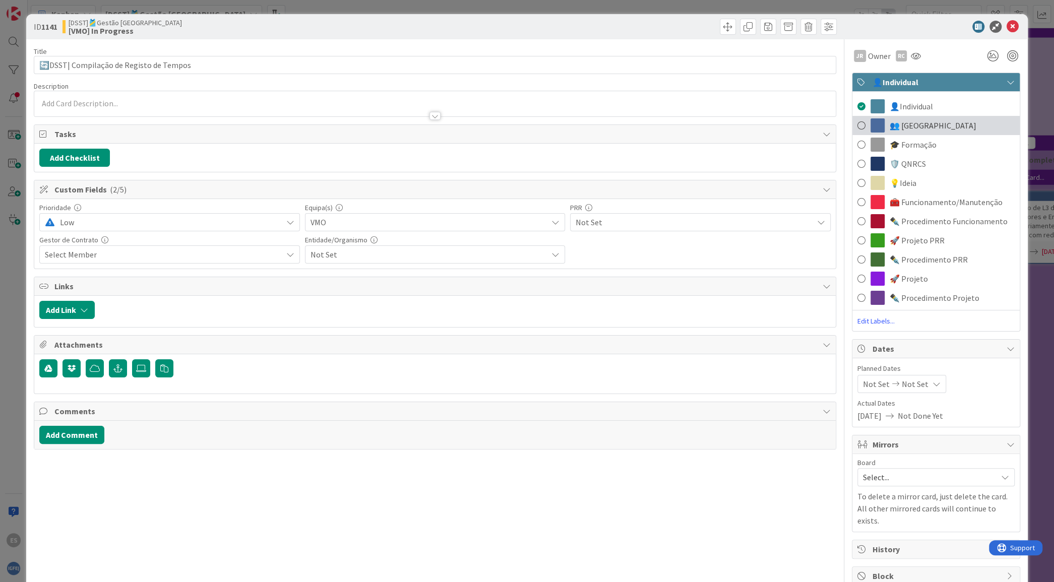
click at [924, 118] on div "👥 [GEOGRAPHIC_DATA]" at bounding box center [935, 125] width 167 height 19
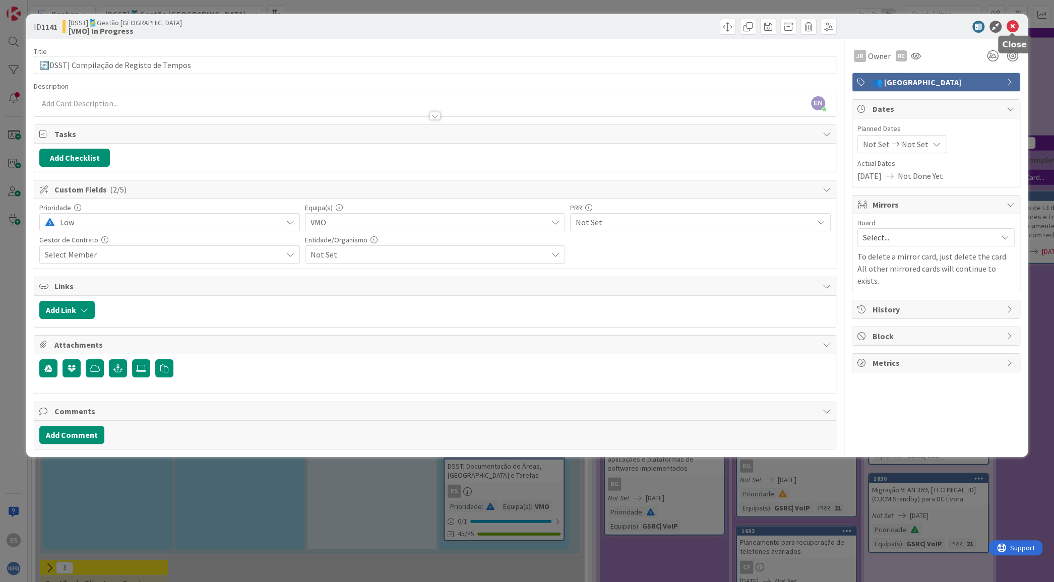
click at [1014, 25] on icon at bounding box center [1012, 27] width 12 height 12
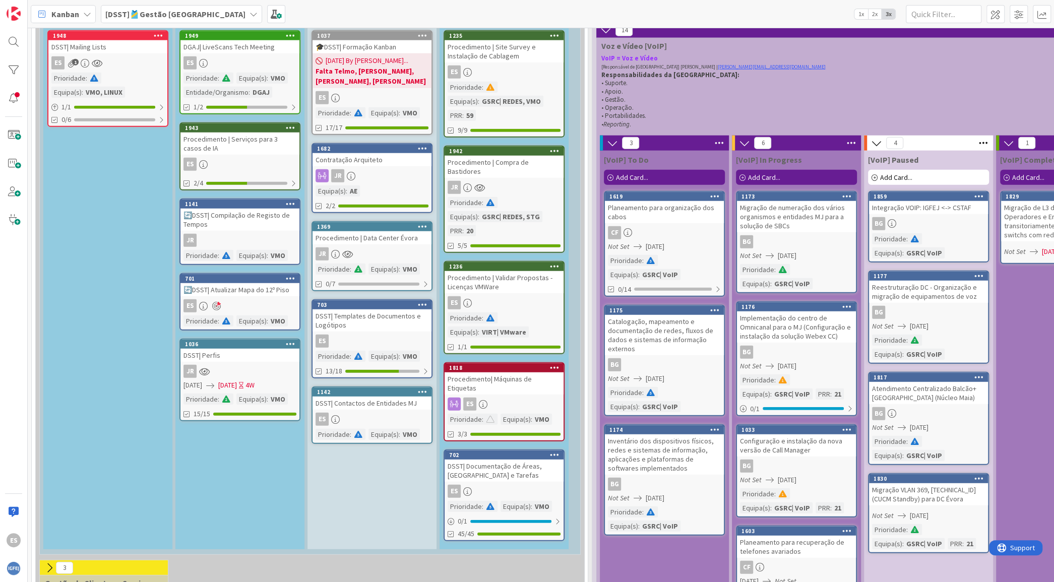
click at [287, 340] on icon at bounding box center [291, 343] width 10 height 7
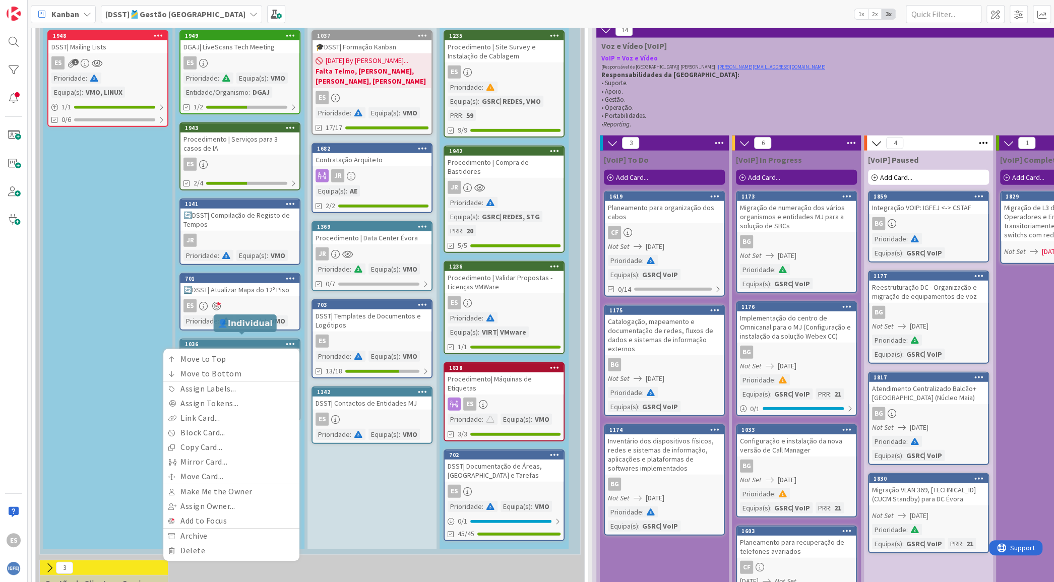
click at [269, 341] on div "1036" at bounding box center [242, 344] width 114 height 7
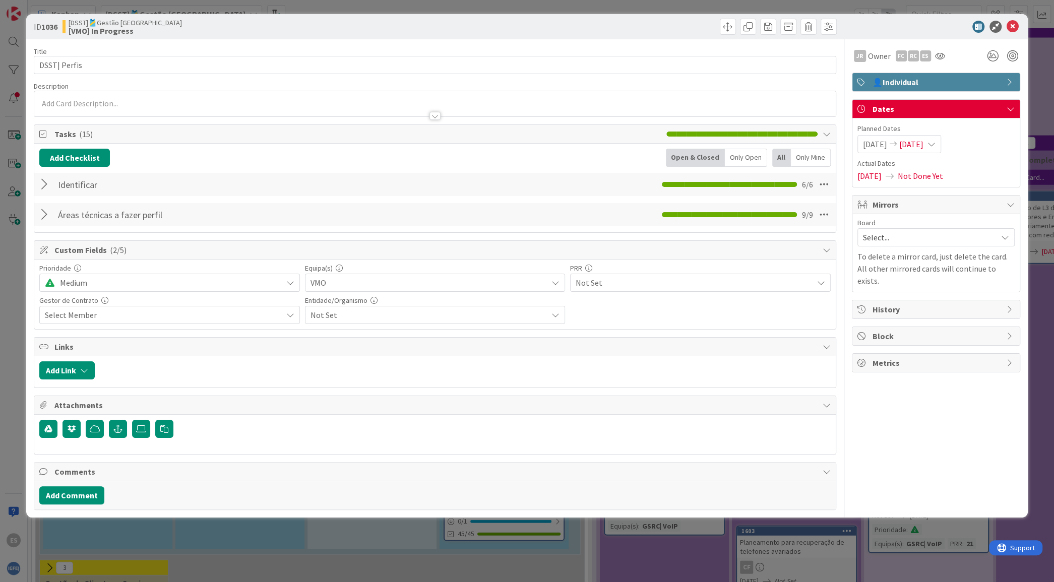
click at [998, 76] on span "👤Individual" at bounding box center [936, 82] width 129 height 12
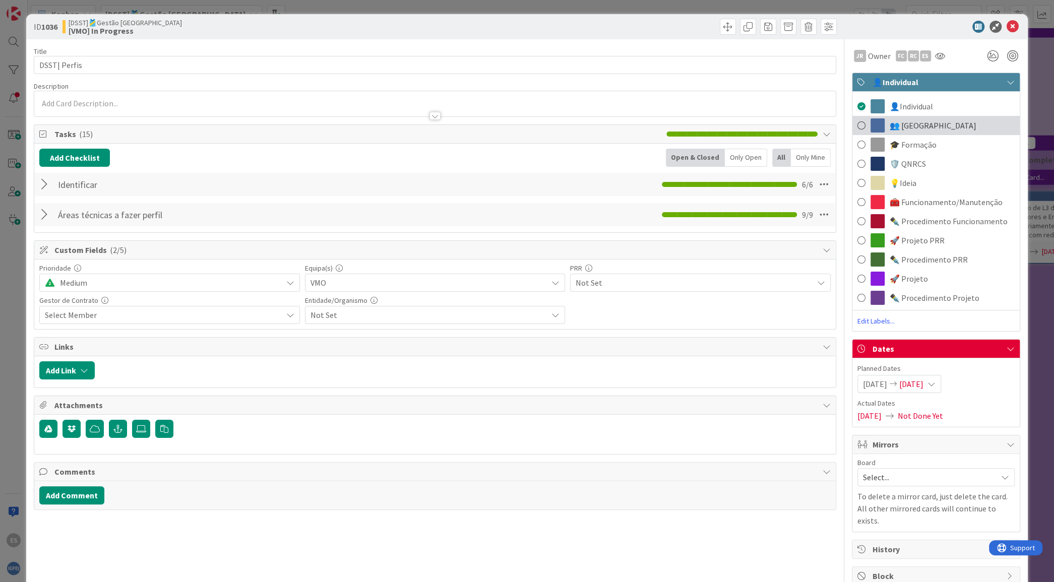
click at [898, 129] on span "👥 [GEOGRAPHIC_DATA]" at bounding box center [932, 125] width 87 height 12
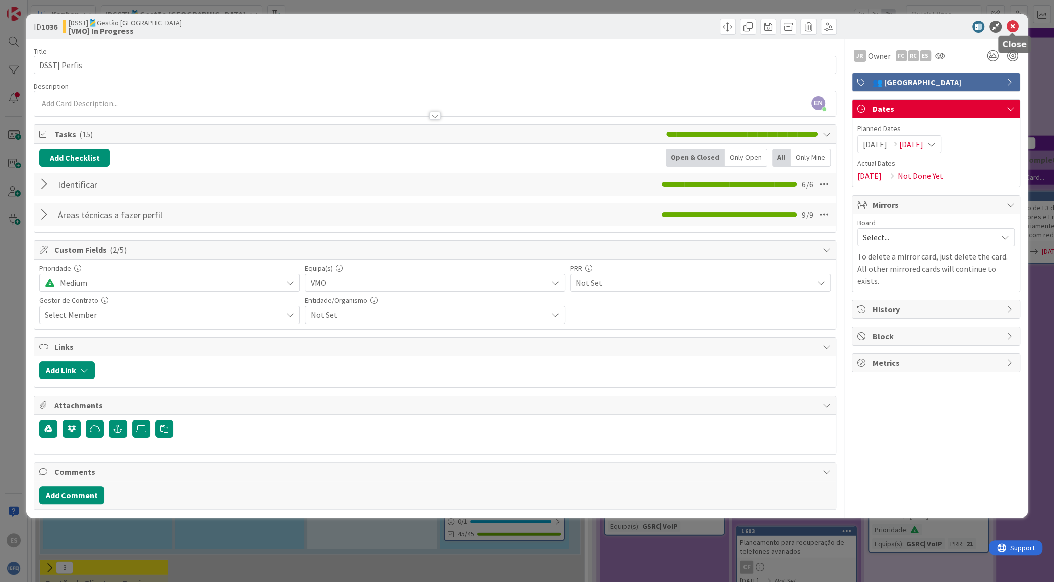
click at [1015, 24] on icon at bounding box center [1012, 27] width 12 height 12
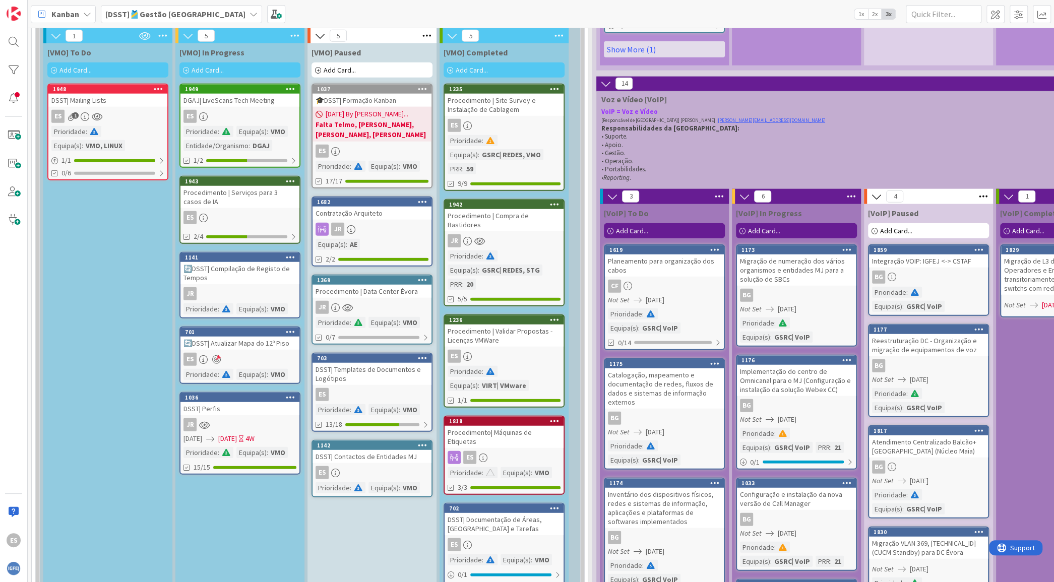
scroll to position [2276, 0]
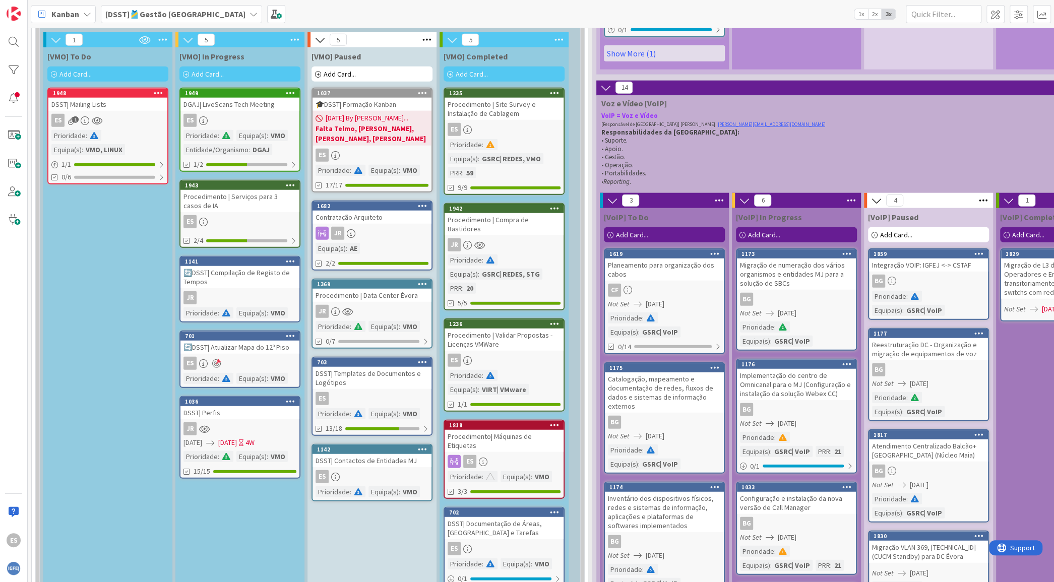
click at [427, 446] on div at bounding box center [422, 449] width 18 height 7
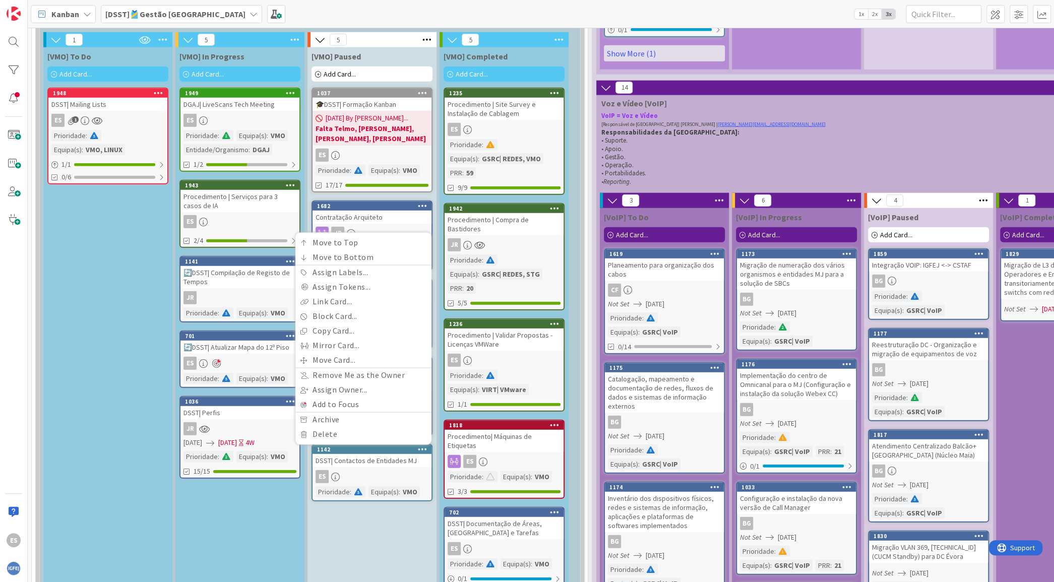
click at [382, 460] on div "DSST| Contactos de Entidades MJ" at bounding box center [371, 460] width 119 height 13
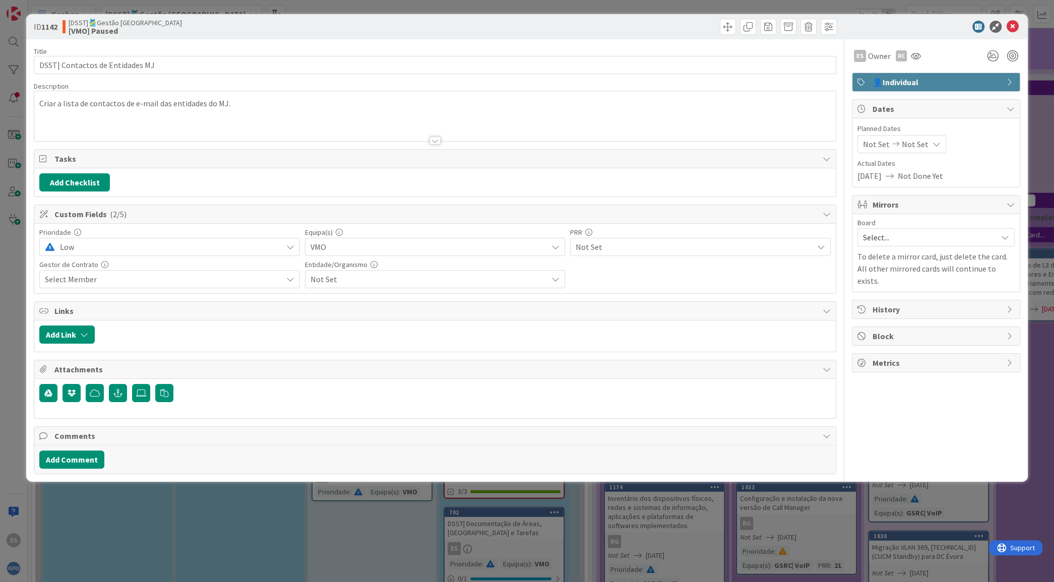
click at [935, 82] on span "👤Individual" at bounding box center [936, 82] width 129 height 12
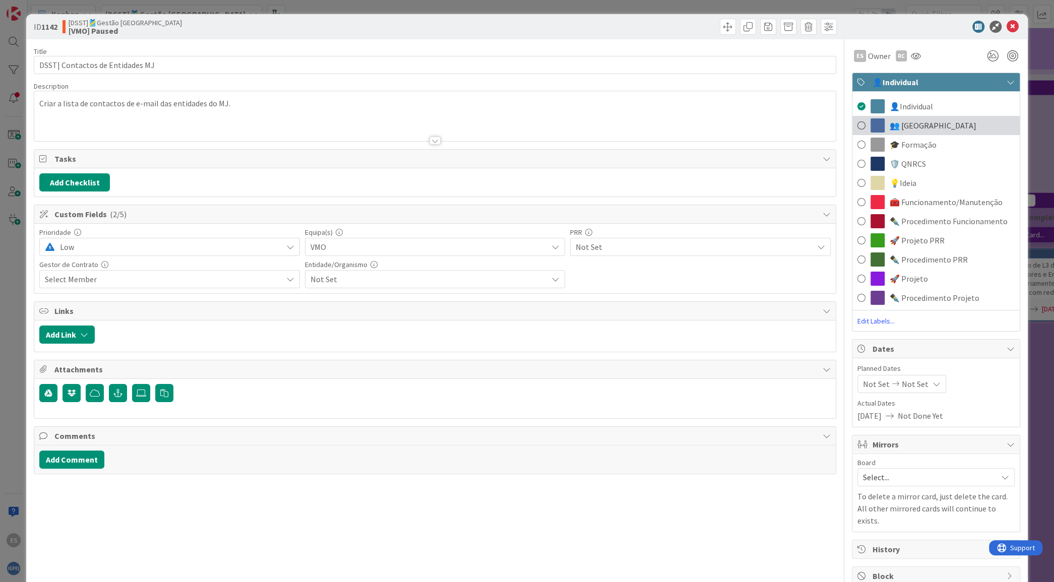
click at [929, 128] on div "👥 [GEOGRAPHIC_DATA]" at bounding box center [935, 125] width 167 height 19
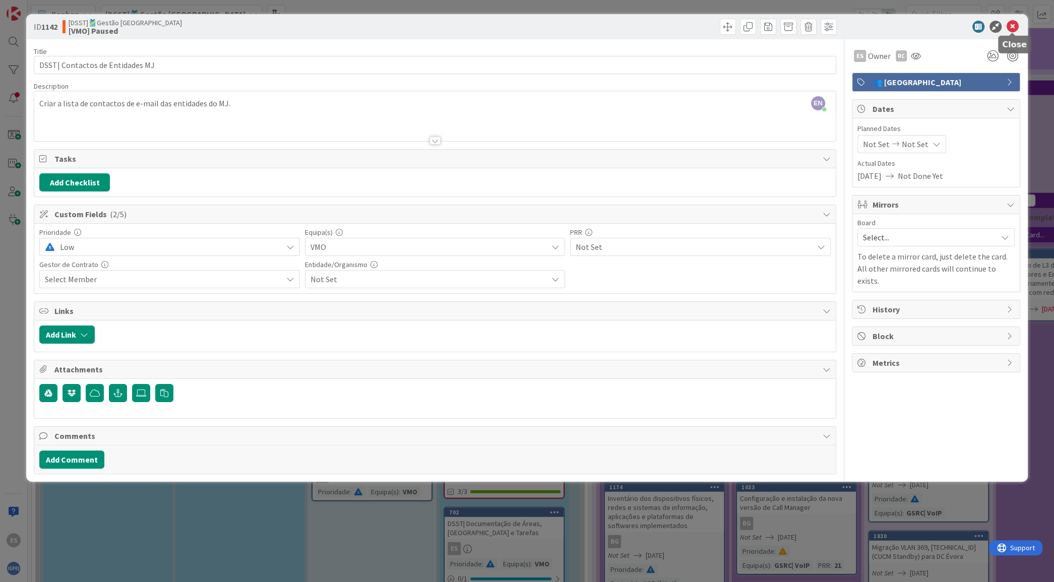
click at [1012, 29] on icon at bounding box center [1012, 27] width 12 height 12
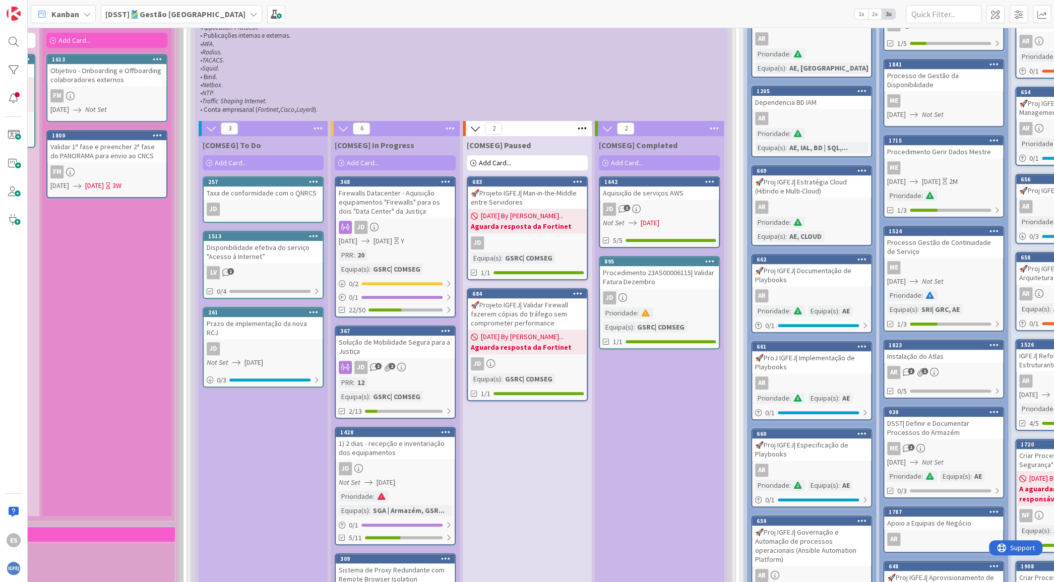
scroll to position [480, 0]
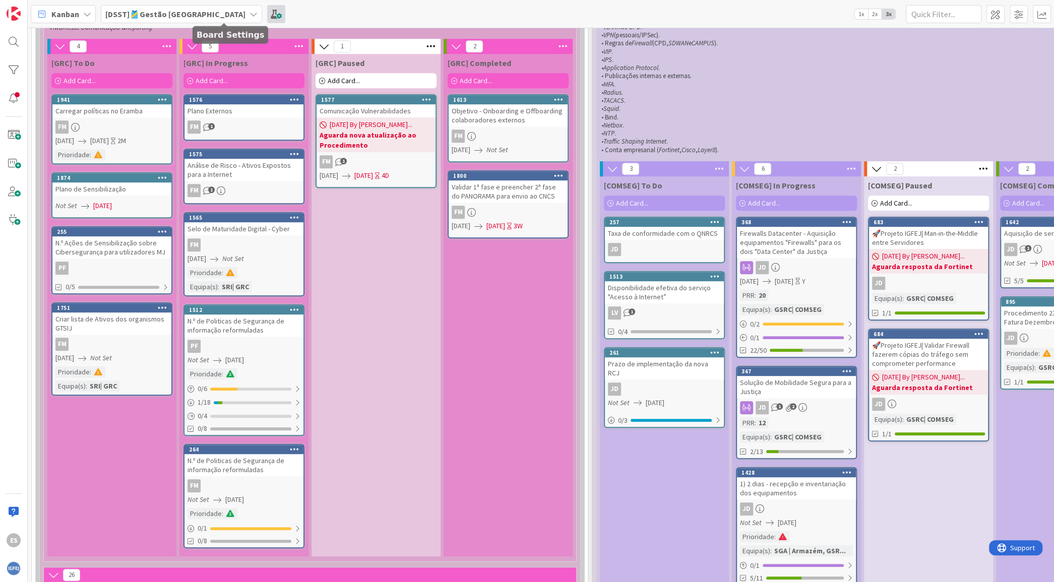
click at [267, 11] on span at bounding box center [276, 14] width 18 height 18
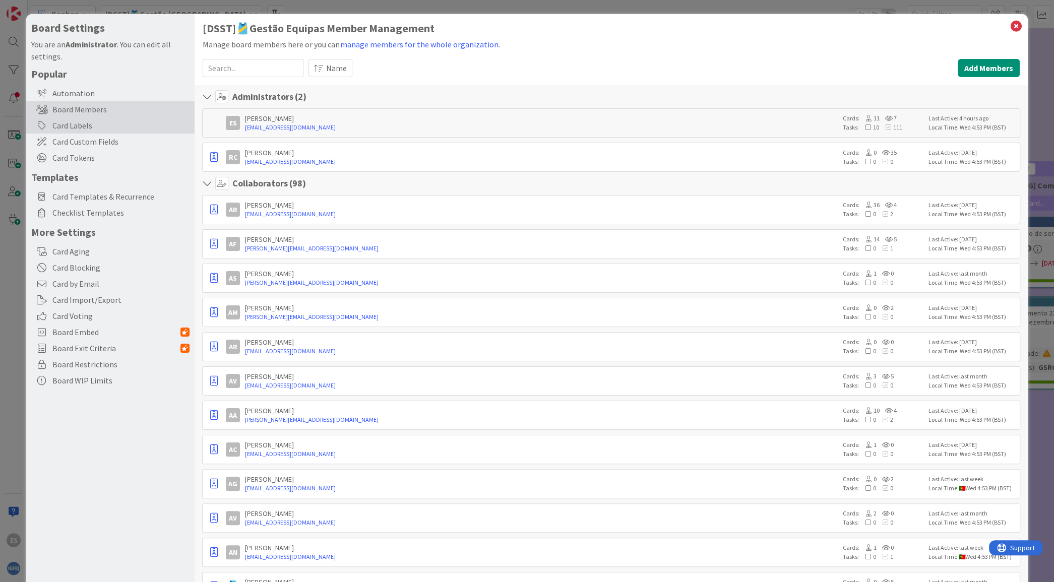
click at [107, 126] on div "Card Labels" at bounding box center [110, 125] width 168 height 16
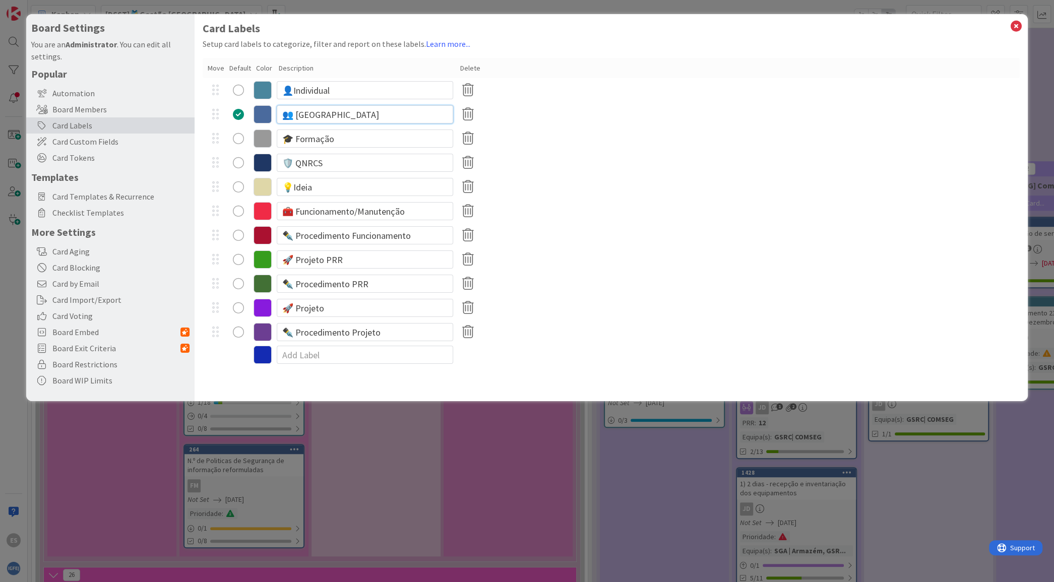
drag, startPoint x: 331, startPoint y: 116, endPoint x: 258, endPoint y: 117, distance: 72.1
click at [258, 117] on div "👥 [GEOGRAPHIC_DATA]" at bounding box center [611, 114] width 816 height 24
drag, startPoint x: 382, startPoint y: 89, endPoint x: 240, endPoint y: 82, distance: 142.8
click at [240, 82] on div "👤Individual" at bounding box center [611, 90] width 816 height 24
paste input "[GEOGRAPHIC_DATA]"
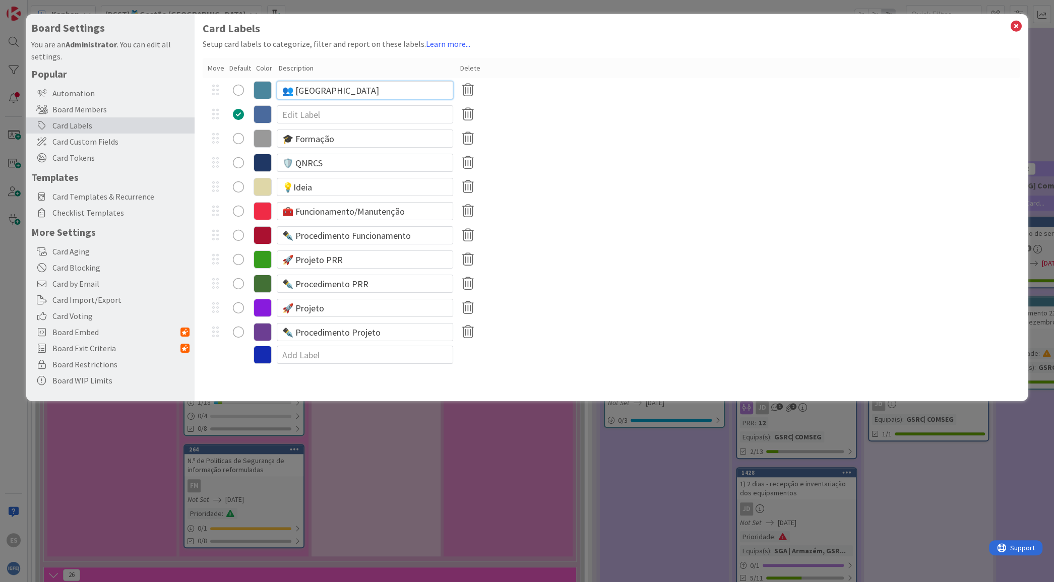
type input "👥 [GEOGRAPHIC_DATA]"
click at [238, 91] on div "radio" at bounding box center [238, 90] width 11 height 11
click at [468, 111] on icon at bounding box center [468, 114] width 20 height 21
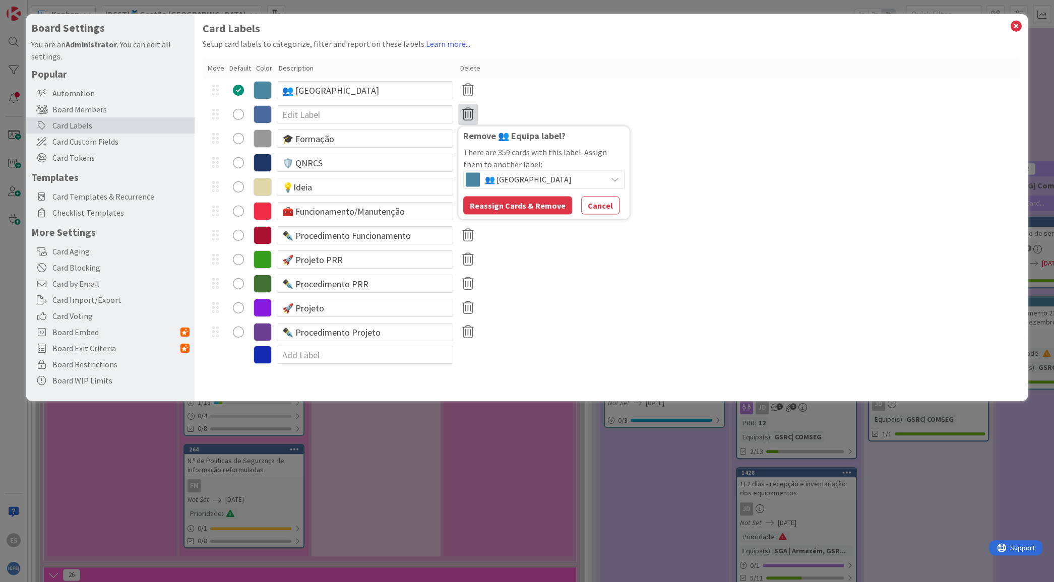
click at [595, 182] on span "👥 [GEOGRAPHIC_DATA]" at bounding box center [543, 179] width 117 height 14
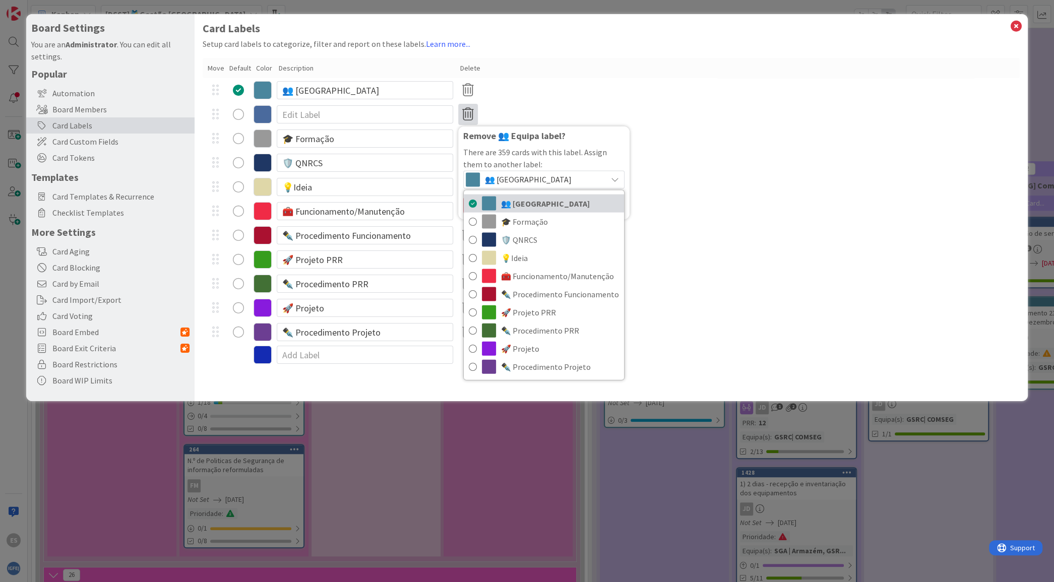
click at [559, 200] on span "👥 [GEOGRAPHIC_DATA]" at bounding box center [560, 203] width 118 height 15
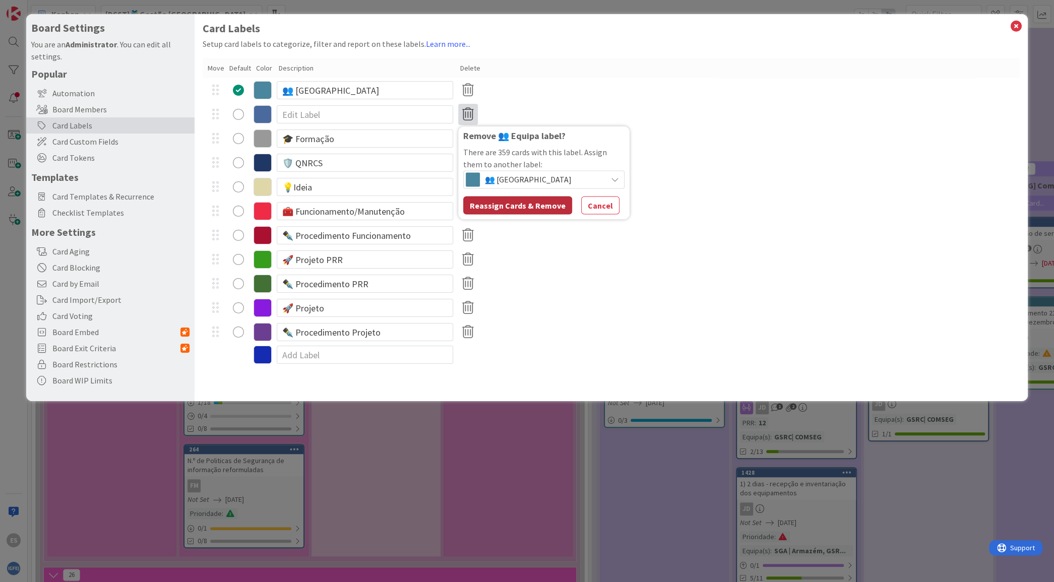
click at [527, 208] on button "Reassign Cards & Remove" at bounding box center [517, 205] width 109 height 18
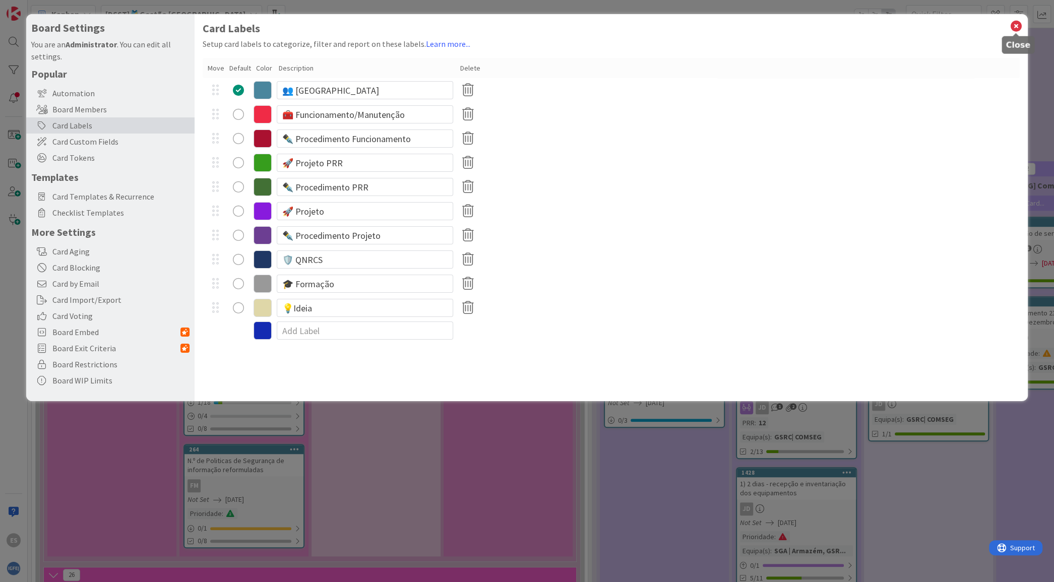
click at [1014, 21] on icon at bounding box center [1015, 26] width 13 height 14
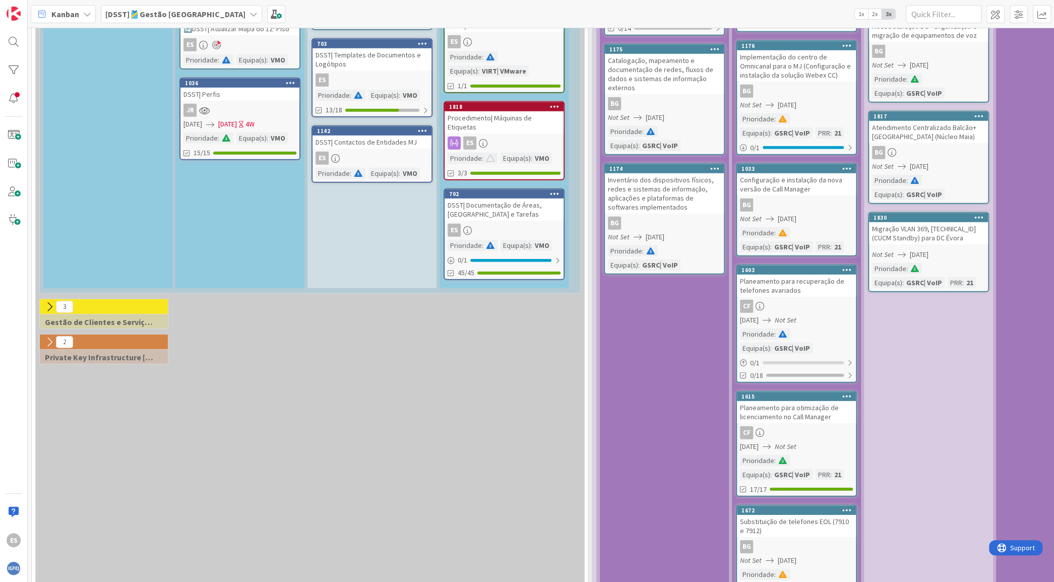
scroll to position [2612, 0]
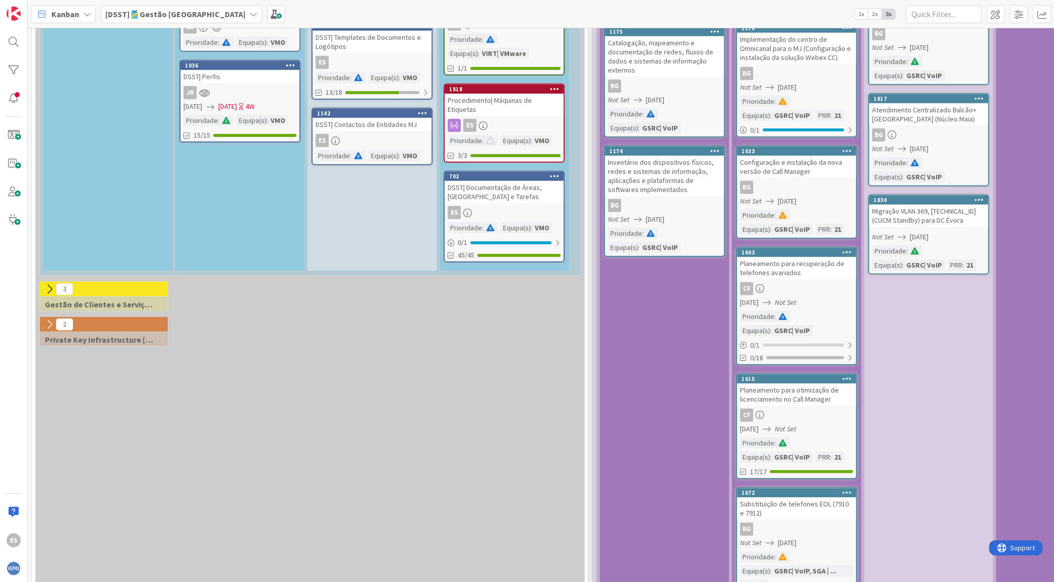
click at [46, 319] on icon at bounding box center [49, 324] width 11 height 11
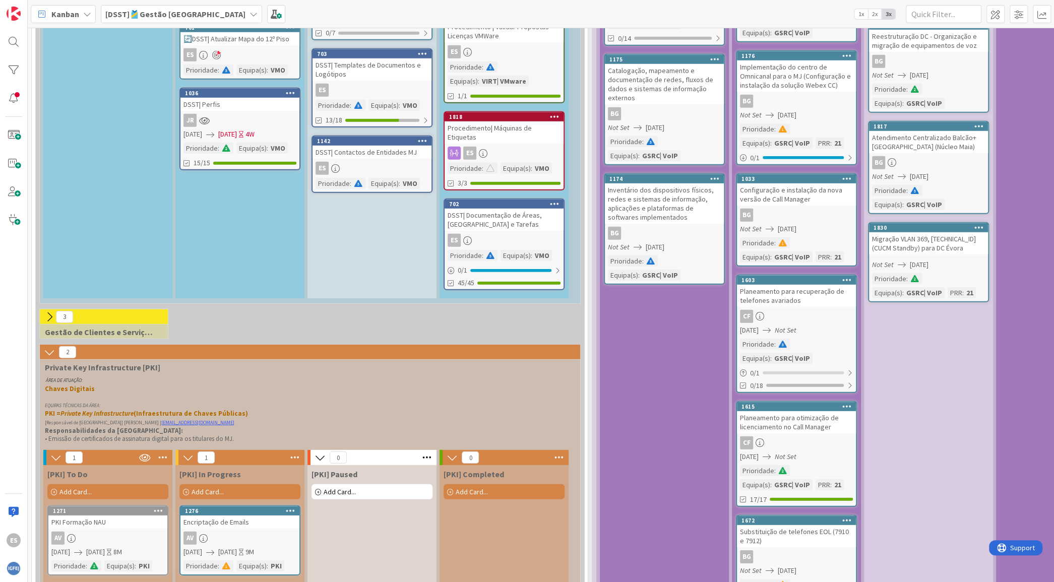
scroll to position [2496, 0]
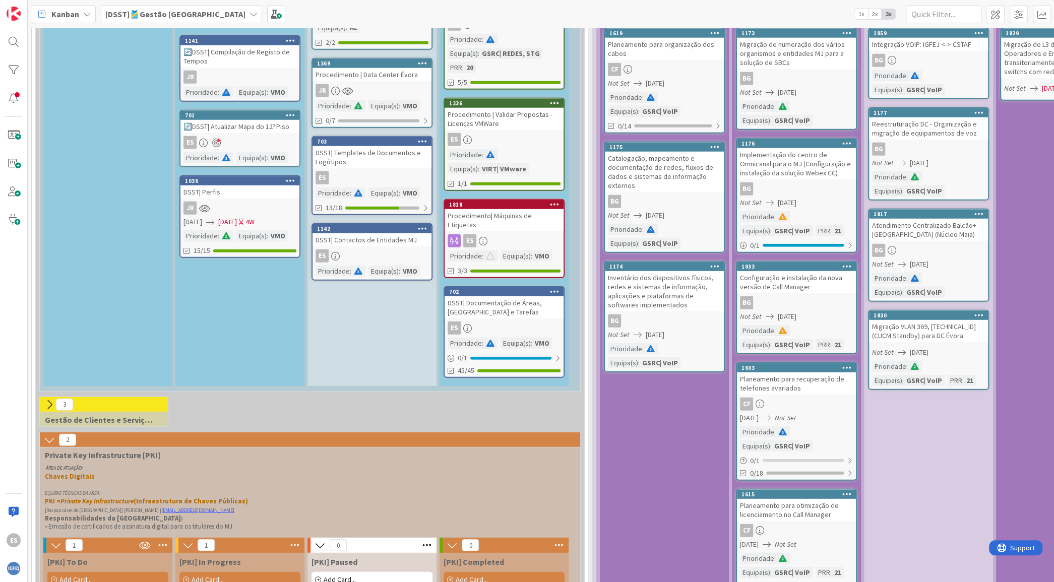
click at [49, 399] on icon at bounding box center [49, 404] width 11 height 11
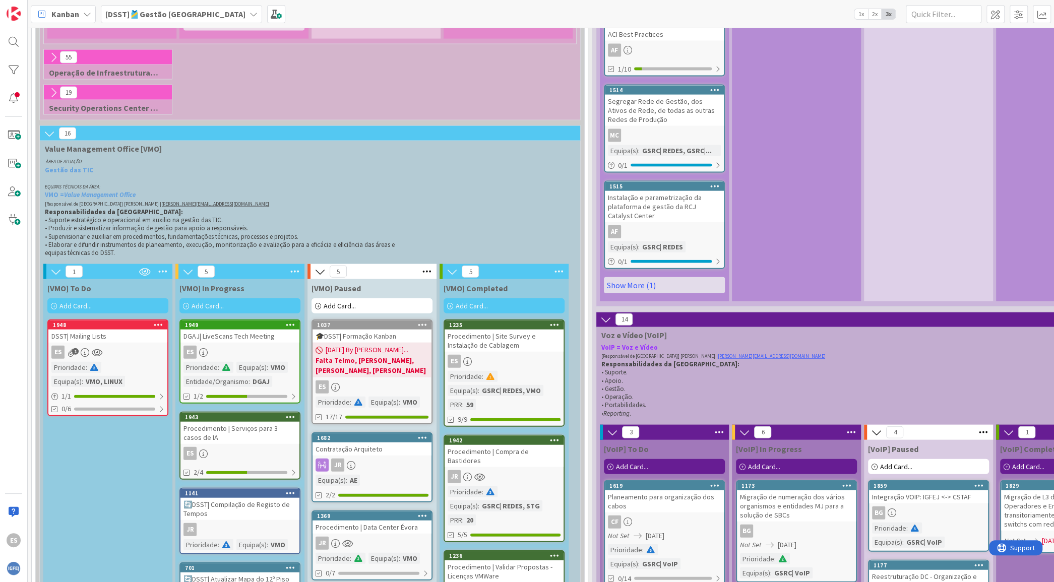
scroll to position [1670, 0]
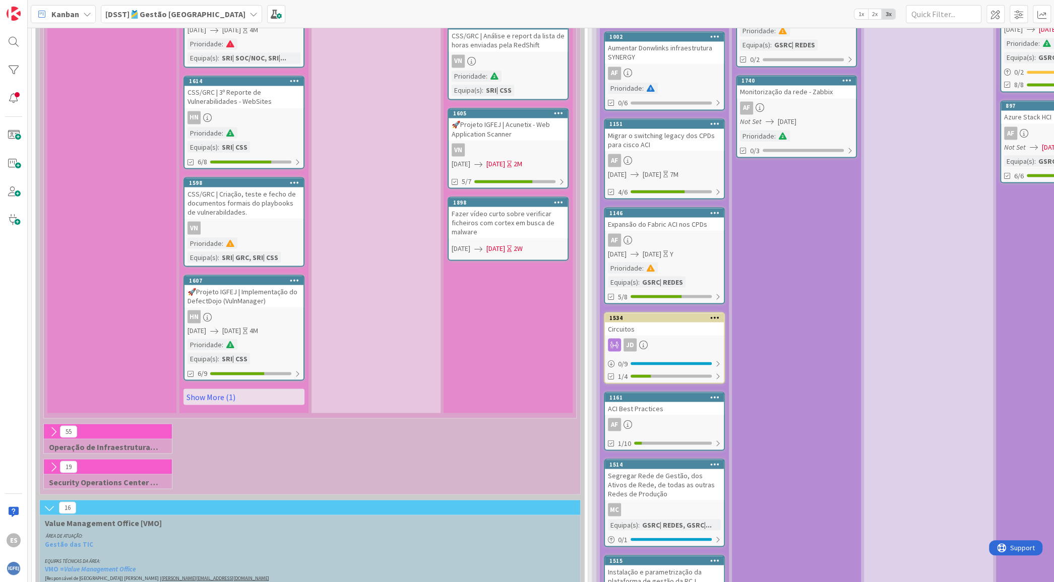
click at [50, 426] on icon at bounding box center [53, 431] width 11 height 11
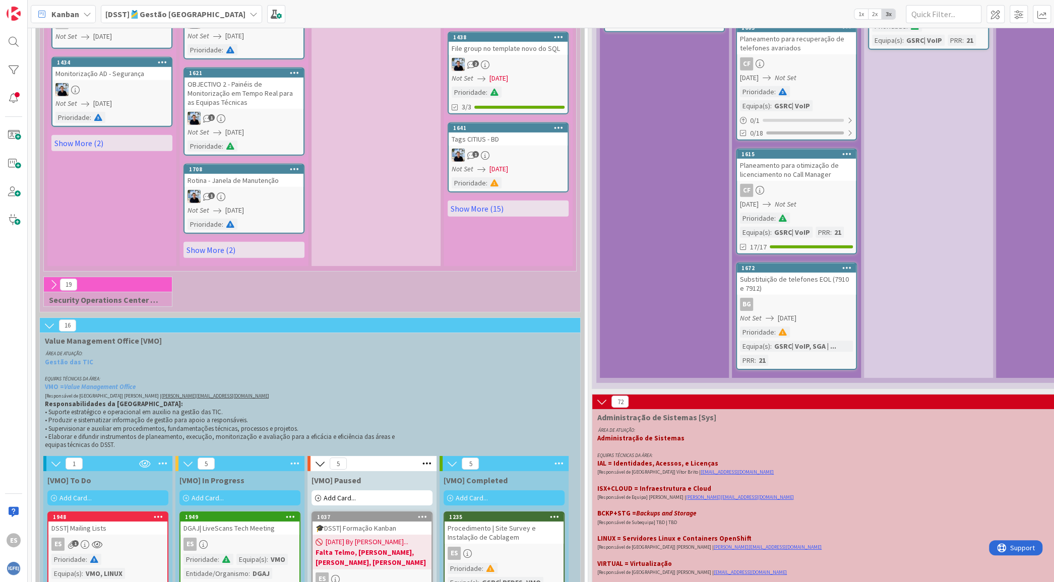
scroll to position [2836, 0]
click at [50, 280] on icon at bounding box center [53, 285] width 11 height 11
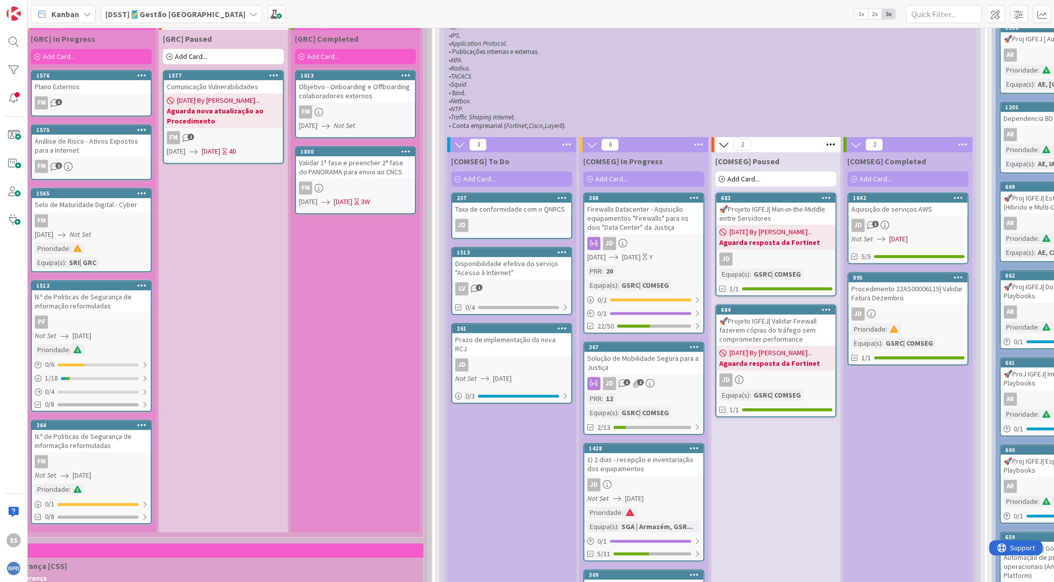
scroll to position [505, 241]
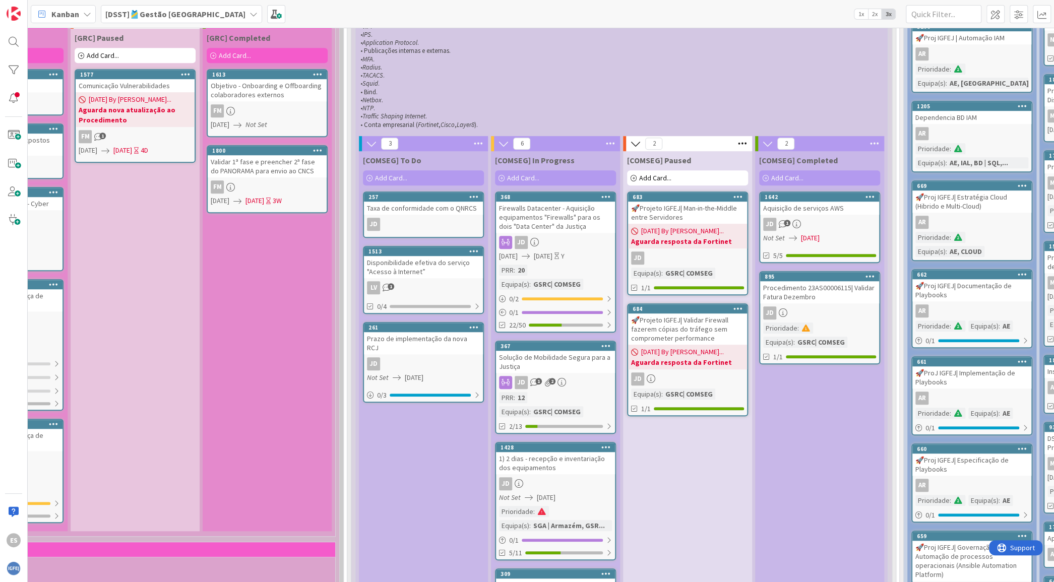
click at [875, 273] on div at bounding box center [870, 276] width 18 height 7
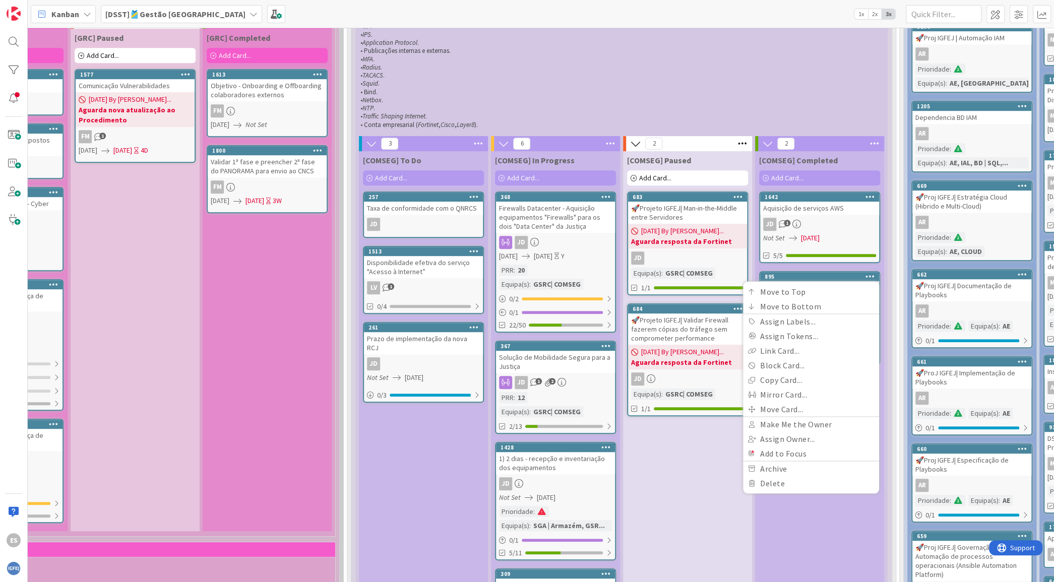
click at [837, 272] on div "895 Move to Top Move to Bottom Assign Labels... Assign Tokens... Link Card... B…" at bounding box center [819, 276] width 119 height 9
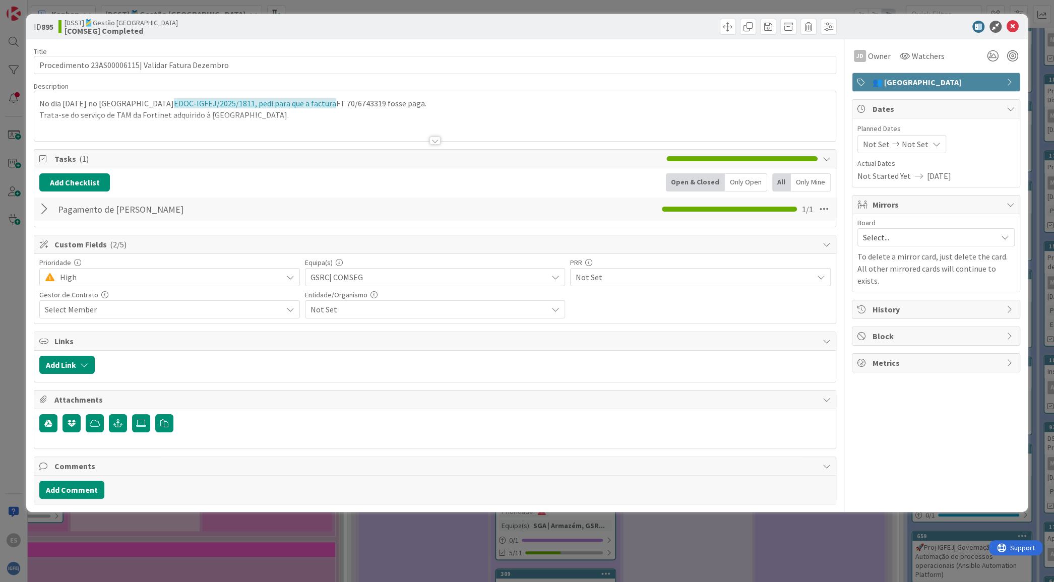
click at [909, 84] on span "👥 [GEOGRAPHIC_DATA]" at bounding box center [936, 82] width 129 height 12
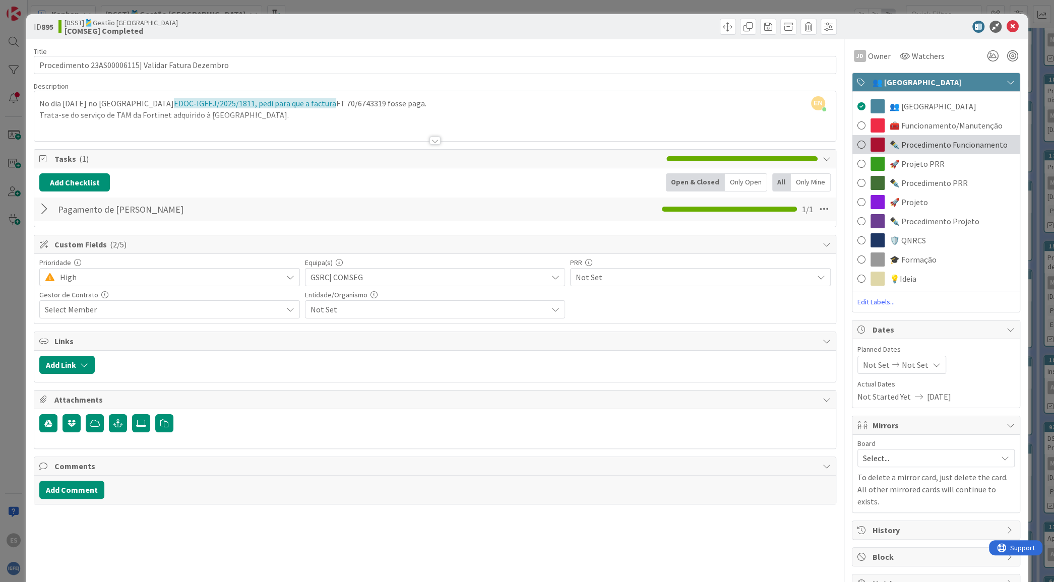
click at [937, 153] on div "✒️ Procedimento Funcionamento" at bounding box center [935, 144] width 167 height 19
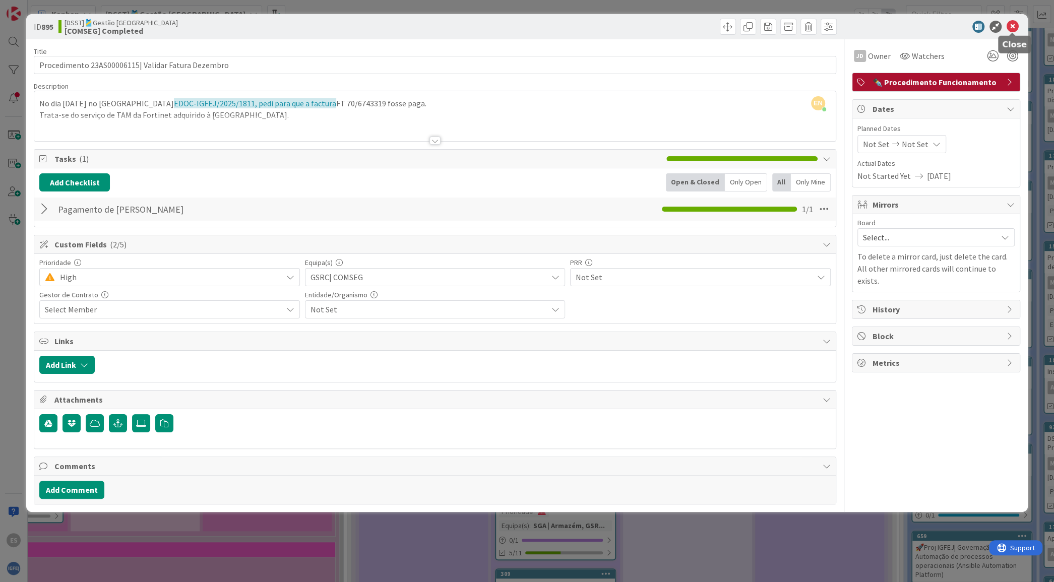
click at [1010, 28] on icon at bounding box center [1012, 27] width 12 height 12
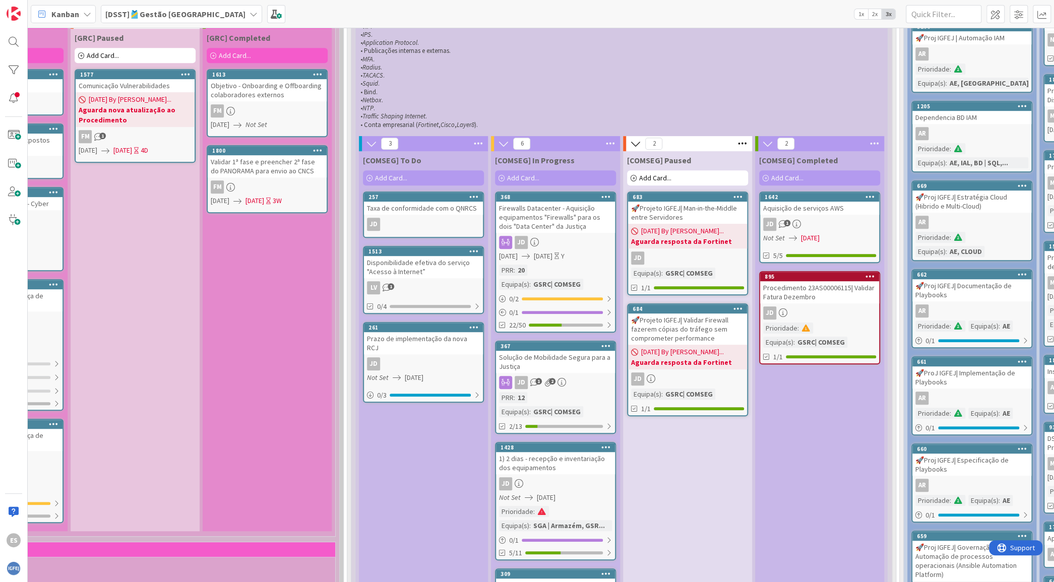
click at [604, 193] on icon at bounding box center [606, 196] width 10 height 7
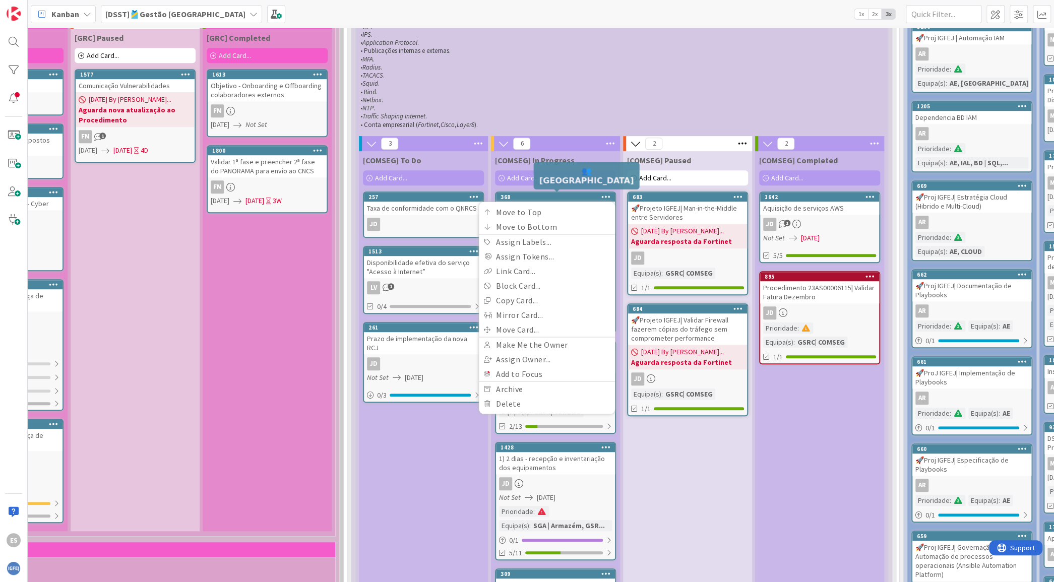
click at [571, 193] on div "368" at bounding box center [557, 196] width 114 height 7
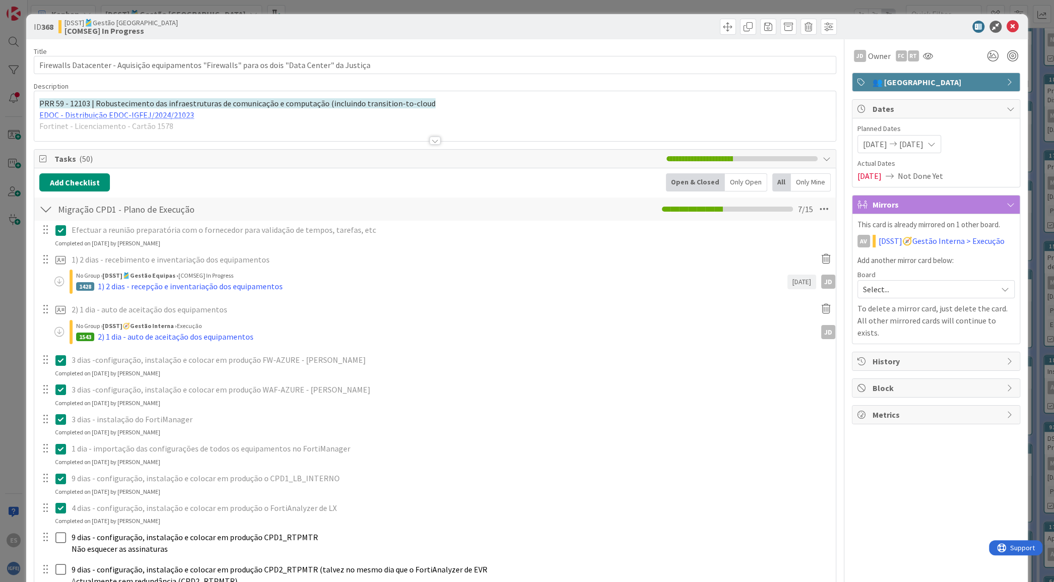
click at [905, 79] on span "👥 [GEOGRAPHIC_DATA]" at bounding box center [936, 82] width 129 height 12
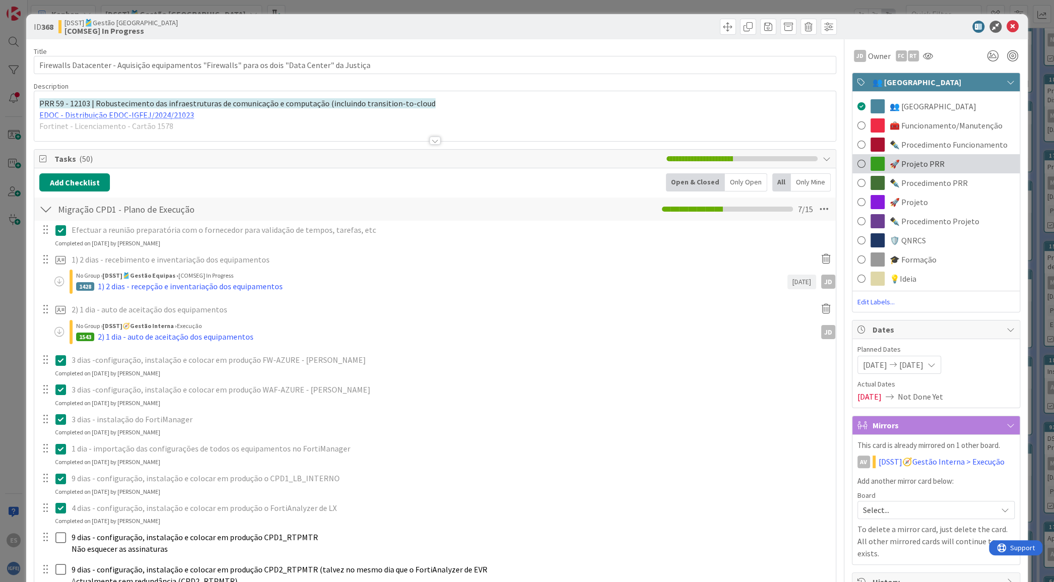
click at [912, 160] on span "🚀 Projeto PRR" at bounding box center [916, 164] width 55 height 12
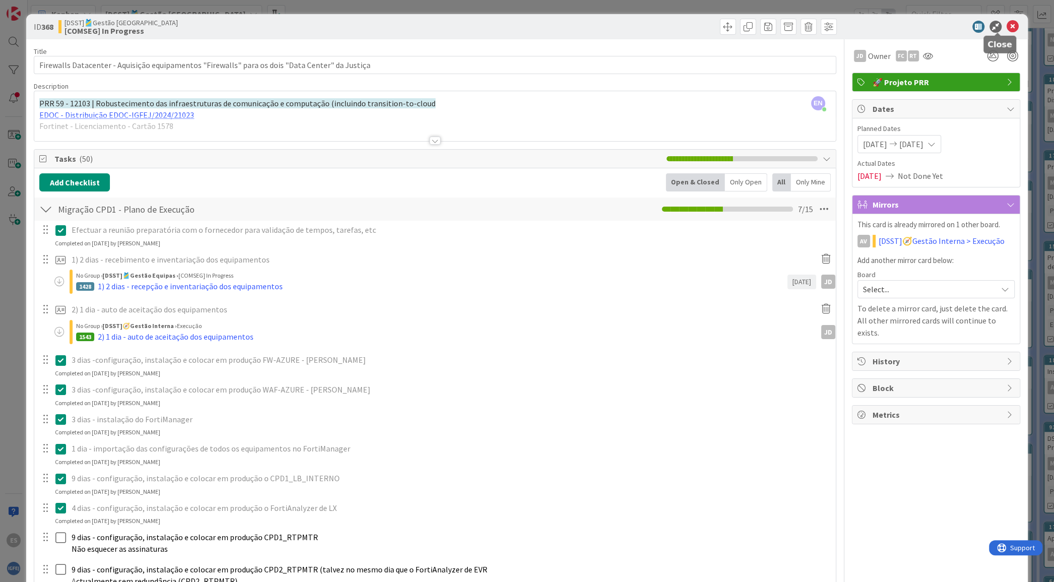
click at [1006, 26] on icon at bounding box center [1012, 27] width 12 height 12
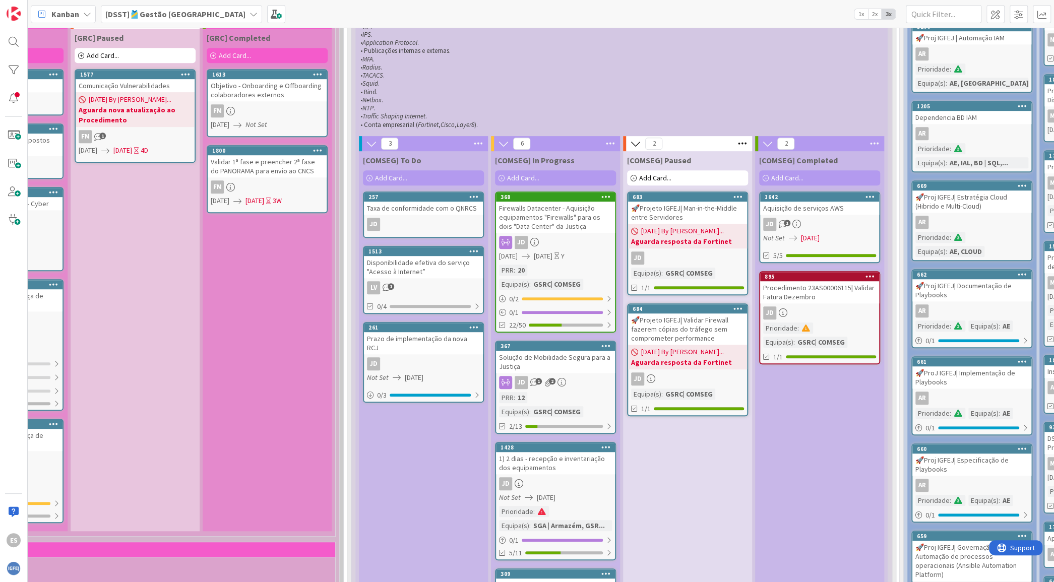
click at [572, 355] on div "Solução de Mobilidade Segura para a Justiça" at bounding box center [555, 362] width 119 height 22
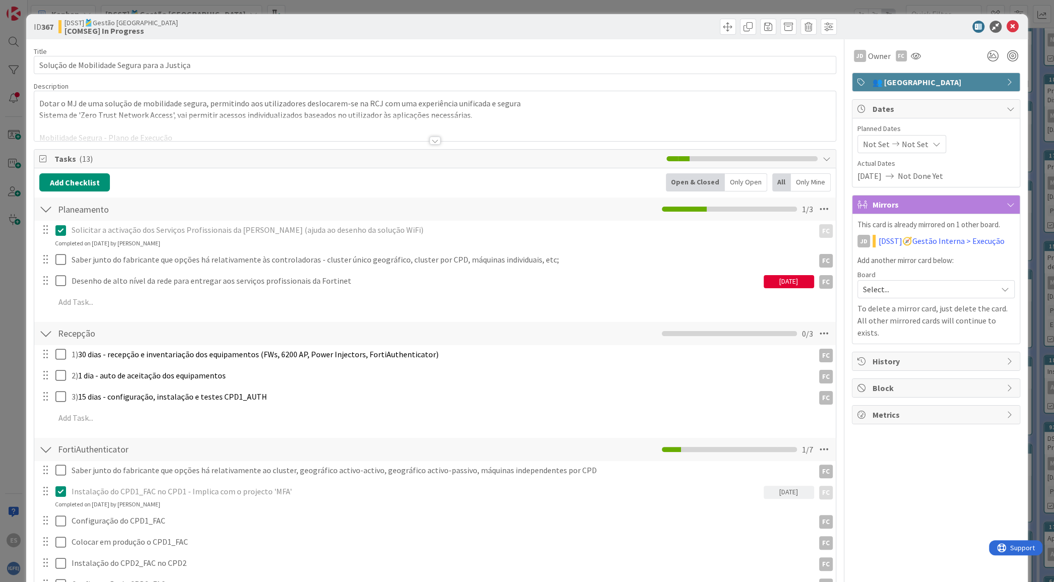
click at [907, 83] on span "👥 [GEOGRAPHIC_DATA]" at bounding box center [936, 82] width 129 height 12
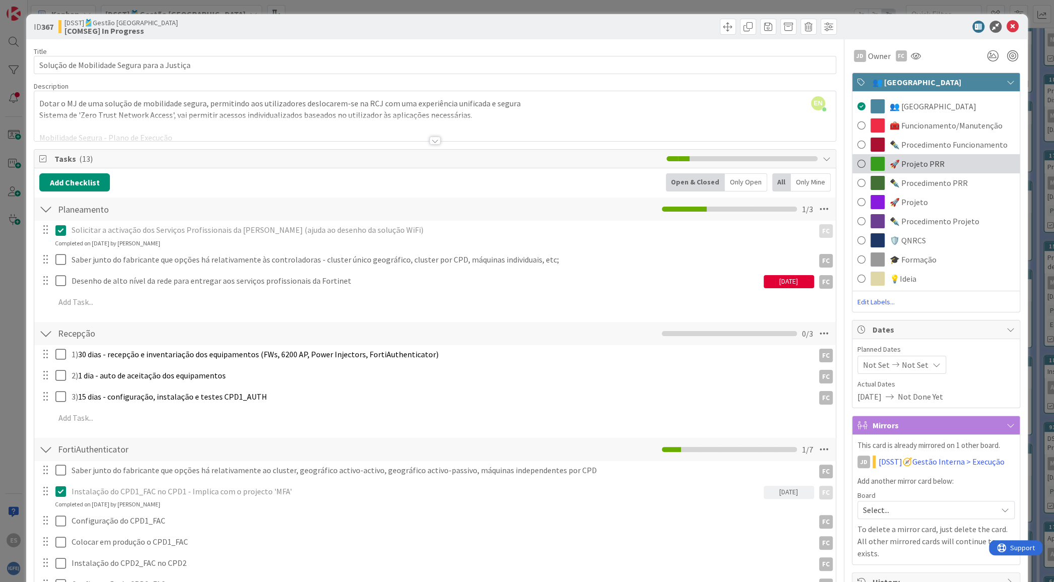
click at [903, 166] on span "🚀 Projeto PRR" at bounding box center [916, 164] width 55 height 12
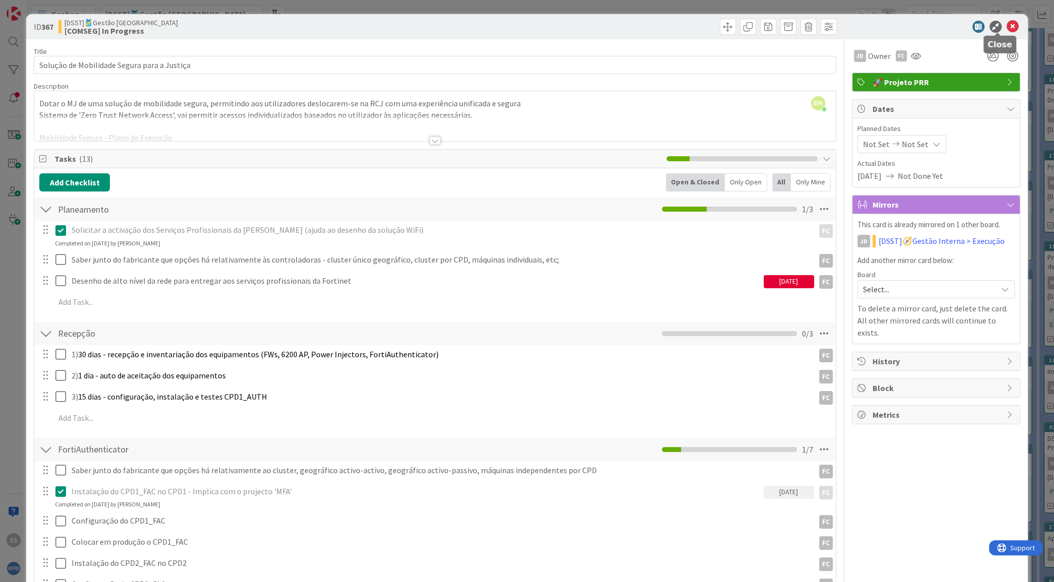
click at [1006, 26] on icon at bounding box center [1012, 27] width 12 height 12
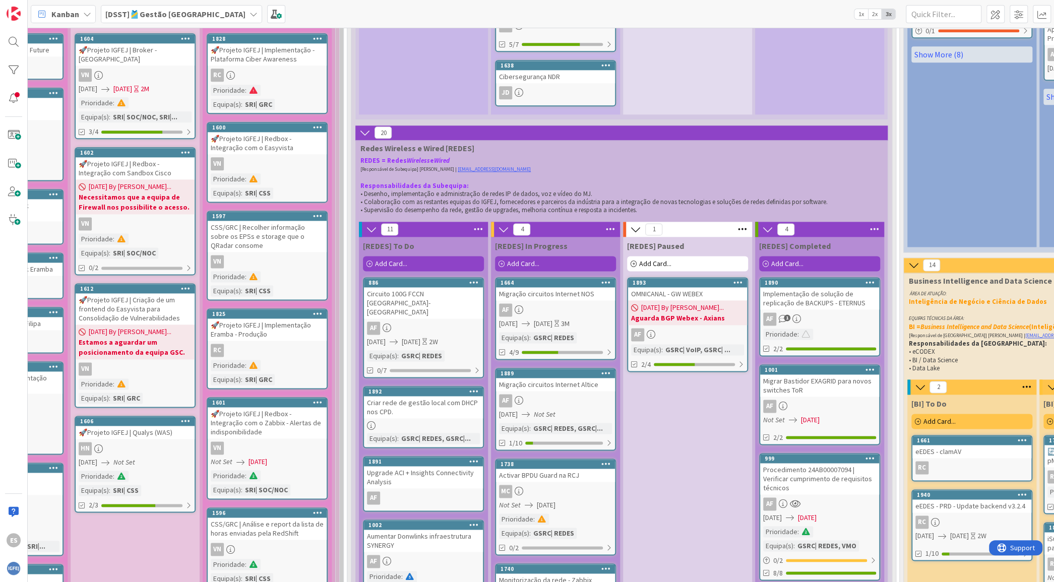
scroll to position [1404, 241]
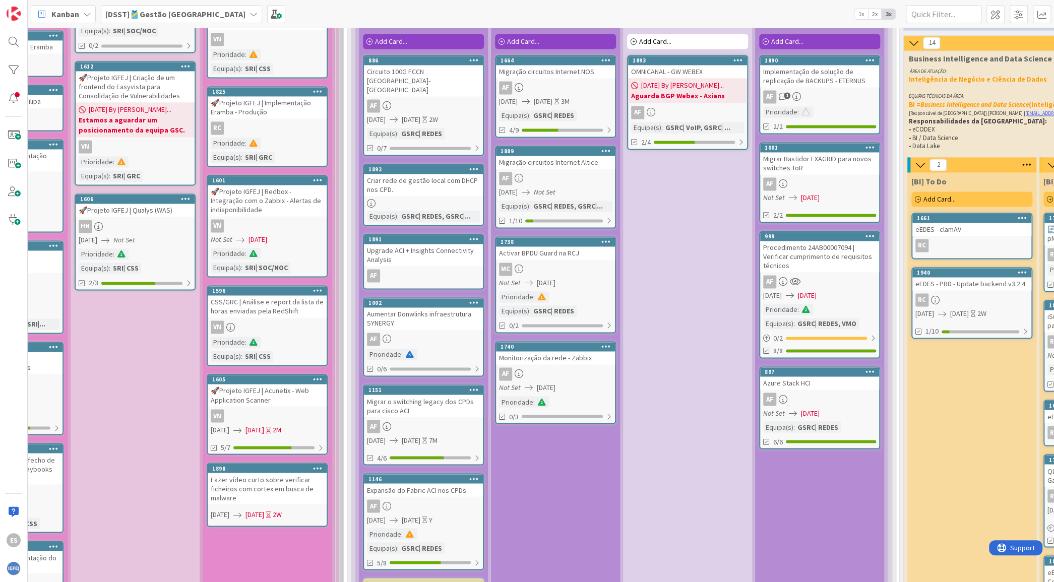
click at [846, 244] on div "Procedimento 24AB00007094 | Verificar cumprimento de requisitos técnicos" at bounding box center [819, 256] width 119 height 31
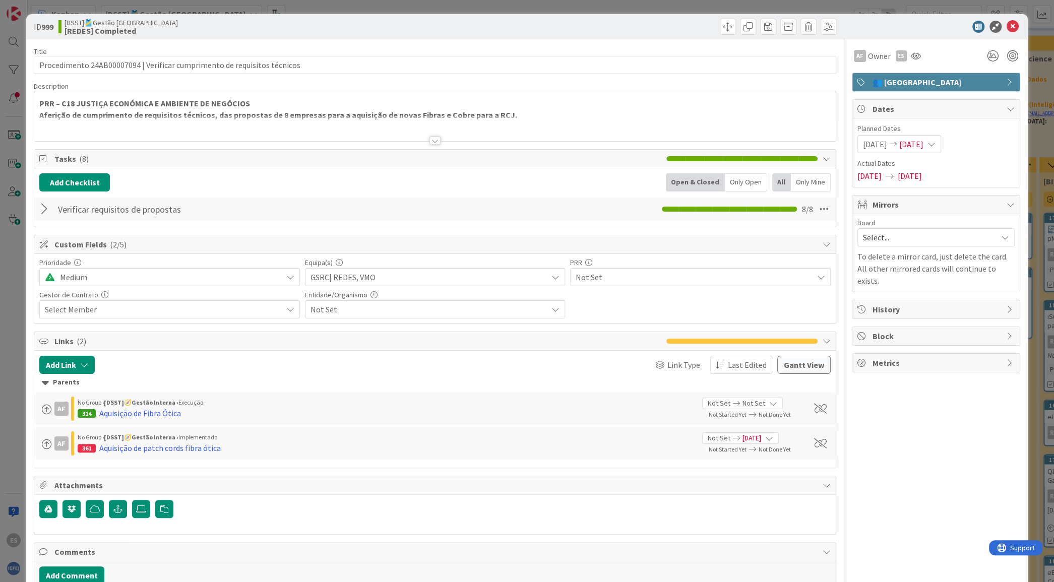
click at [949, 86] on span "👥 [GEOGRAPHIC_DATA]" at bounding box center [936, 82] width 129 height 12
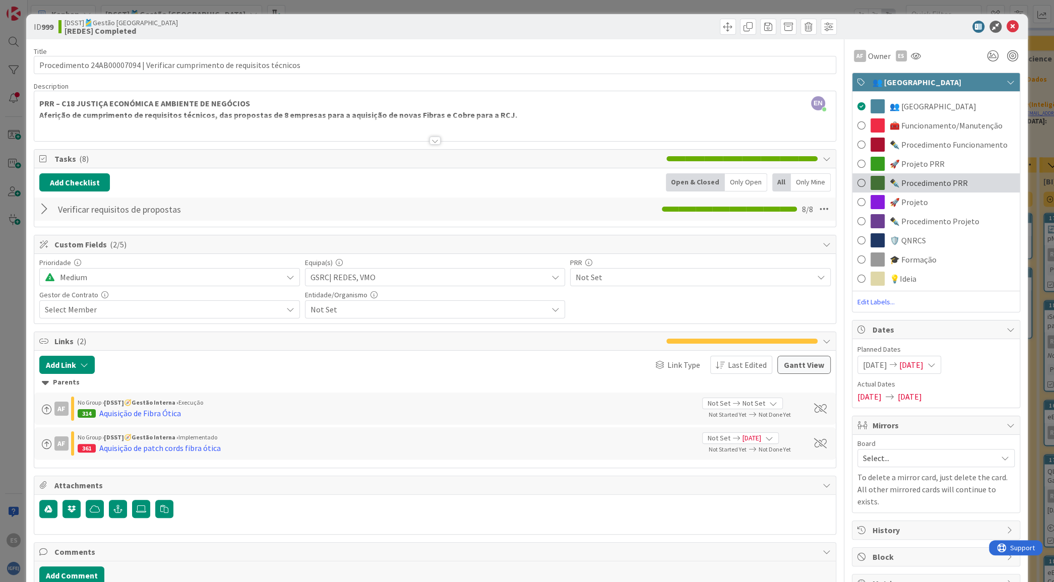
click at [949, 181] on span "✒️ Procedimento PRR" at bounding box center [928, 183] width 78 height 12
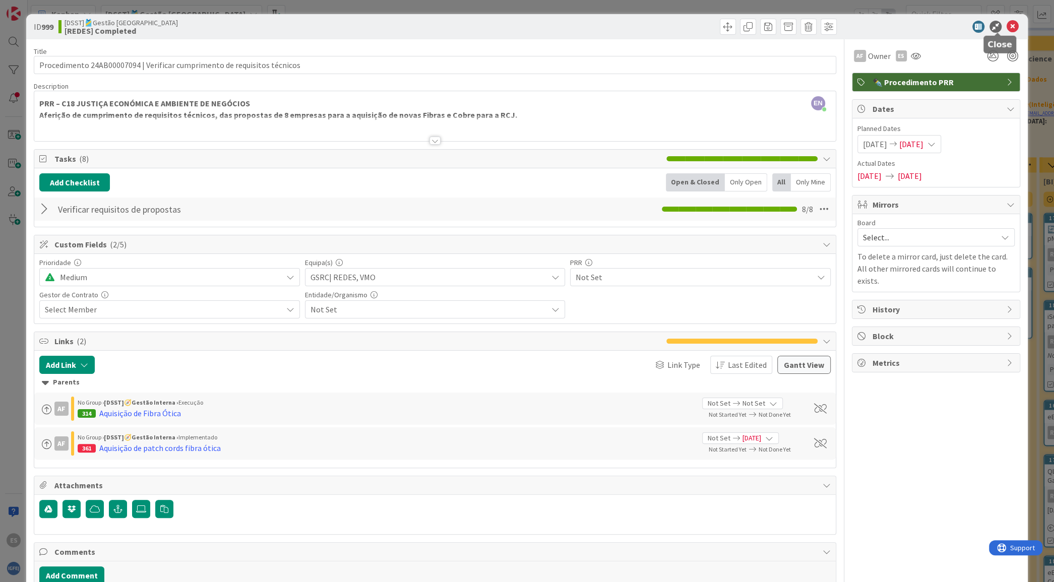
click at [1006, 29] on icon at bounding box center [1012, 27] width 12 height 12
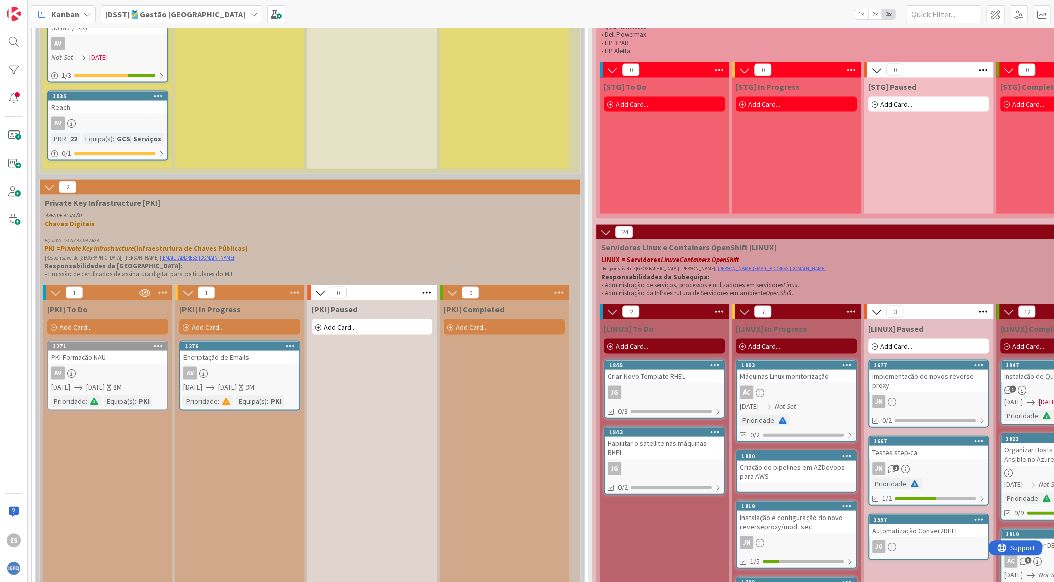
scroll to position [5387, 0]
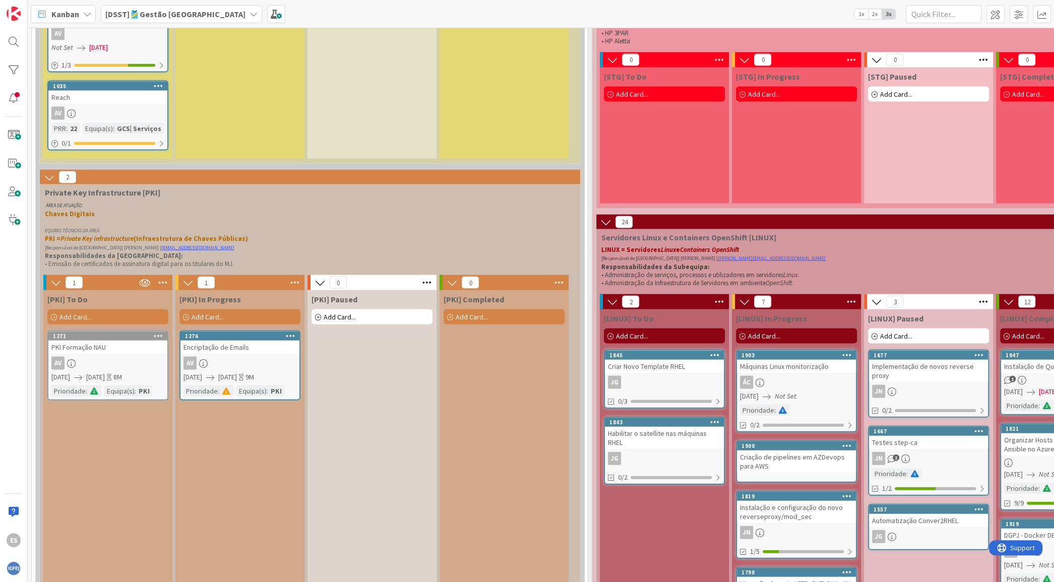
click at [64, 21] on div "Kanban" at bounding box center [63, 14] width 65 height 18
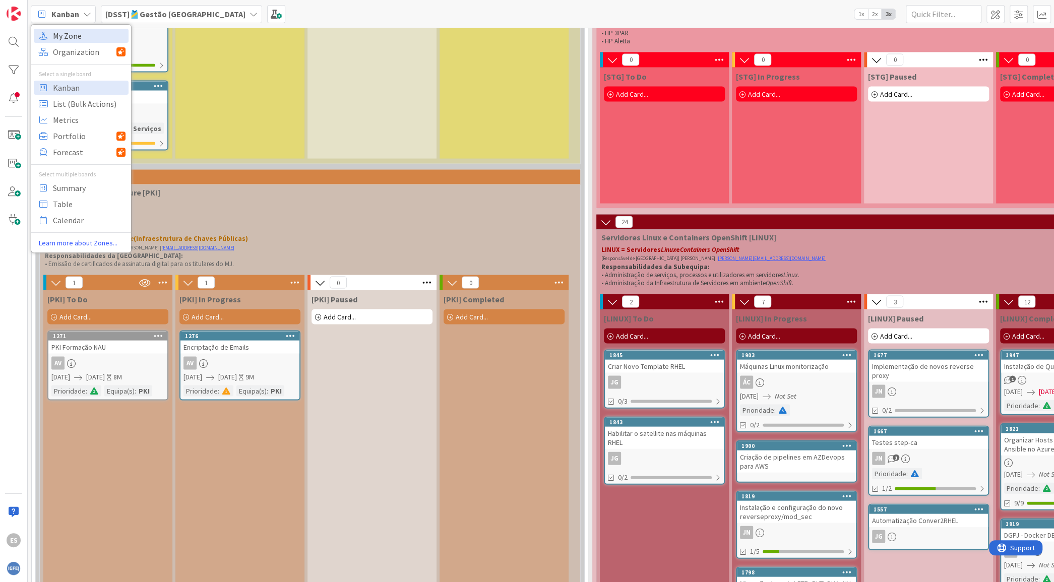
click at [89, 29] on span "My Zone" at bounding box center [89, 35] width 73 height 15
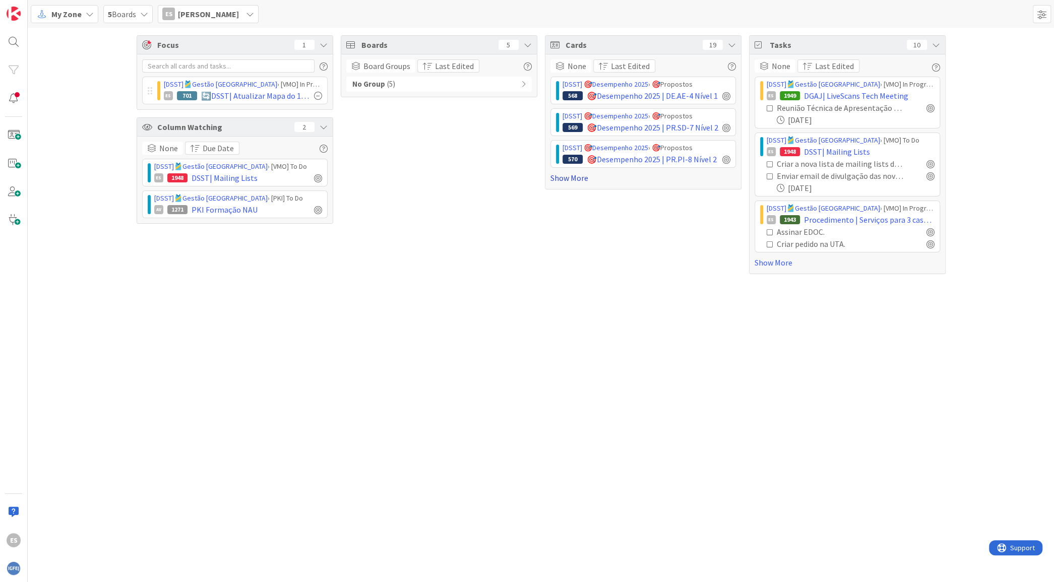
click at [571, 175] on link "Show More" at bounding box center [642, 178] width 185 height 12
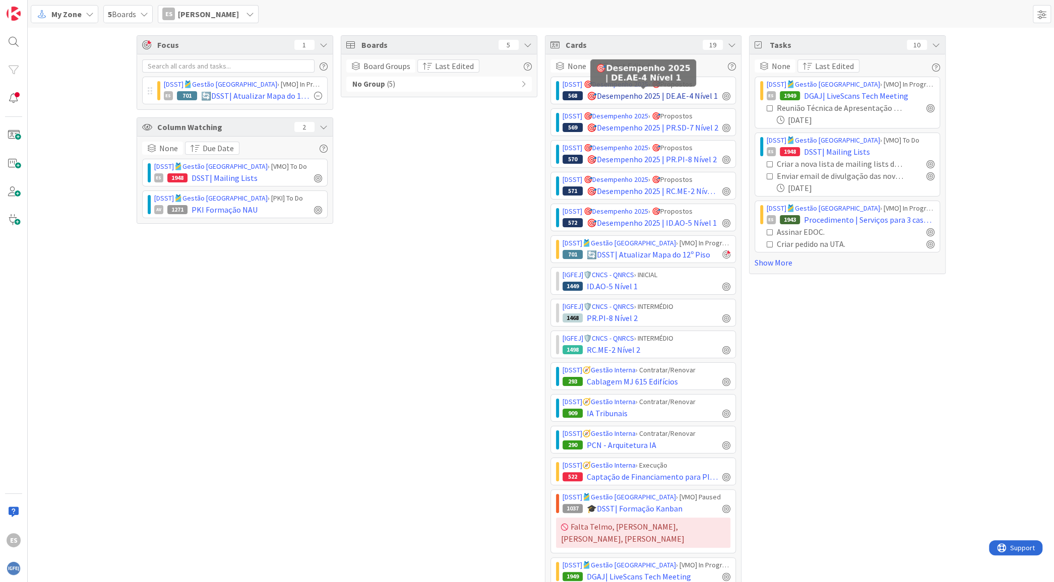
click at [631, 99] on span "🎯Desempenho 2025 | DE.AE-4 Nível 1" at bounding box center [652, 96] width 131 height 12
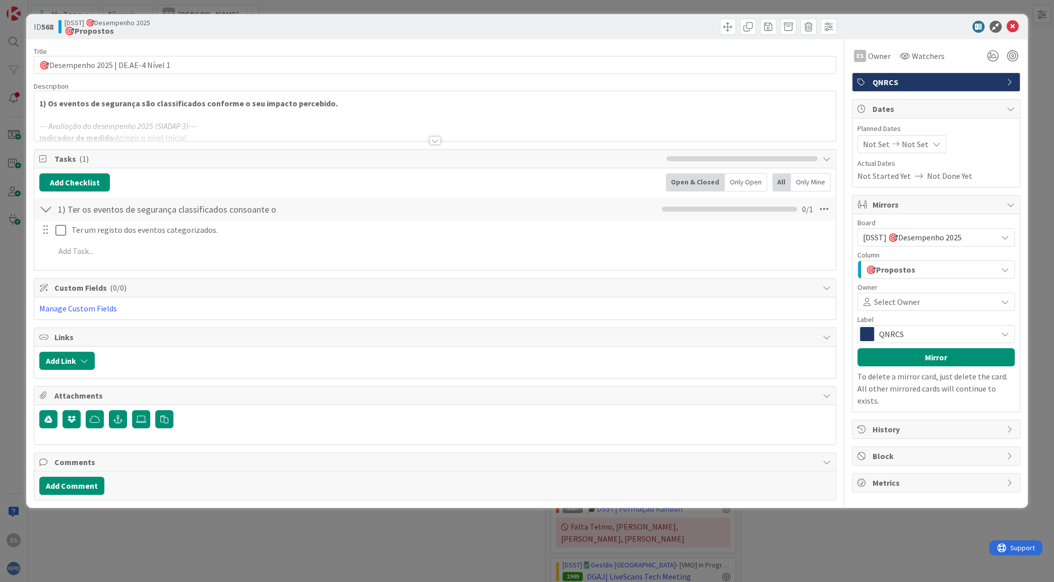
click at [432, 140] on div at bounding box center [434, 141] width 11 height 8
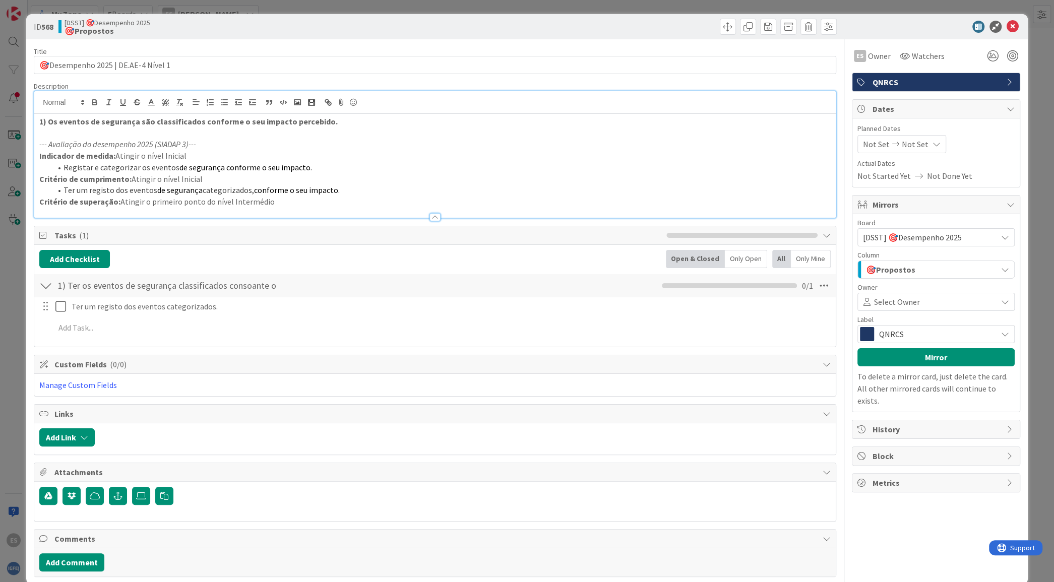
click at [381, 157] on p "Indicador de medida: Atingir o nível Inicial" at bounding box center [434, 156] width 791 height 12
click at [348, 166] on li "Registar e categorizar os eventos de segurança conforme o seu impacto ." at bounding box center [440, 168] width 778 height 12
drag, startPoint x: 303, startPoint y: 205, endPoint x: 24, endPoint y: 124, distance: 290.4
click at [24, 124] on div "ID 568 [DSST] 🎯Desempenho 2025 🎯Propostos Title 35 / 128 🎯Desempenho 2025 | DE.…" at bounding box center [527, 291] width 1054 height 582
copy div "1) Os eventos de segurança são classificados conforme o seu impacto percebido. …"
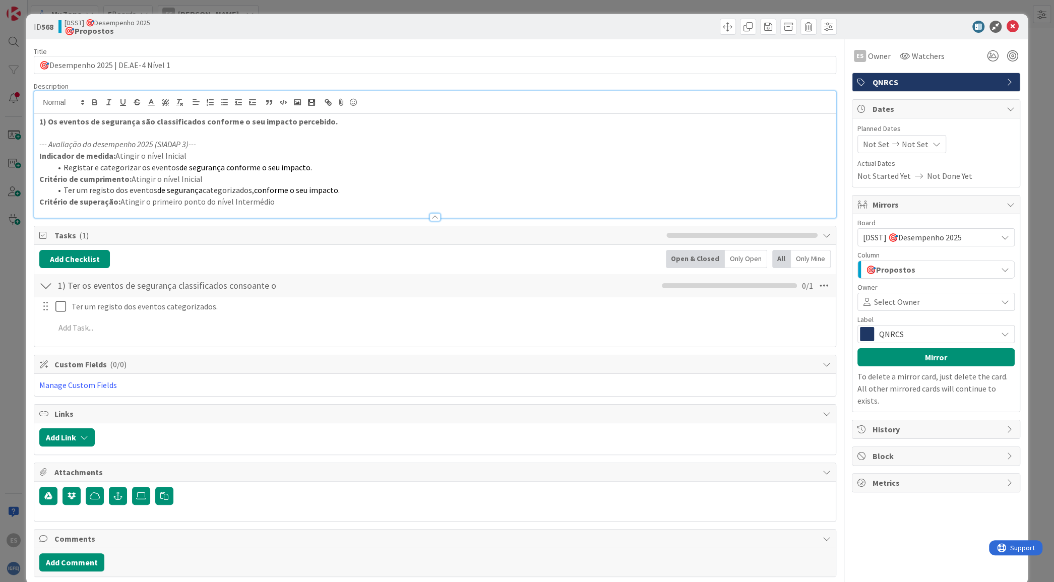
click at [372, 154] on p "Indicador de medida: Atingir o nível Inicial" at bounding box center [434, 156] width 791 height 12
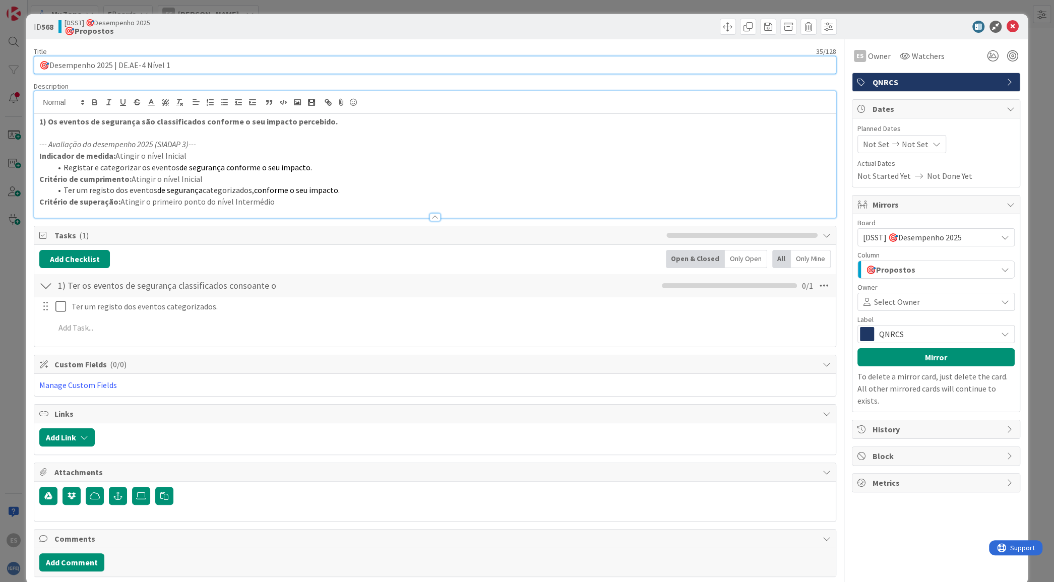
drag, startPoint x: 175, startPoint y: 64, endPoint x: 117, endPoint y: 67, distance: 57.5
click at [117, 67] on input "🎯Desempenho 2025 | DE.AE-4 Nível 1" at bounding box center [435, 65] width 802 height 18
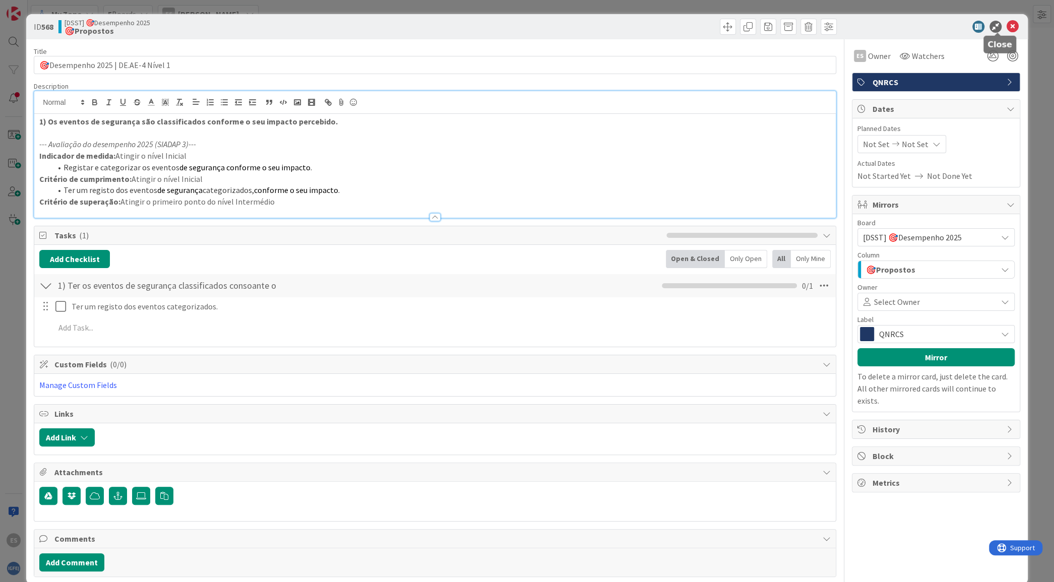
click at [1006, 25] on icon at bounding box center [1012, 27] width 12 height 12
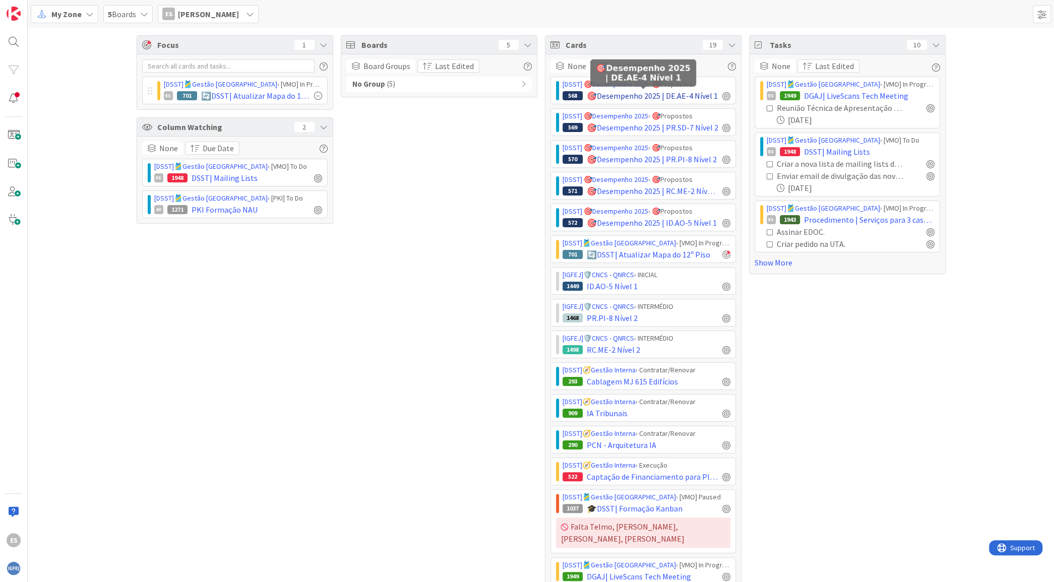
click at [613, 97] on span "🎯Desempenho 2025 | DE.AE-4 Nível 1" at bounding box center [652, 96] width 131 height 12
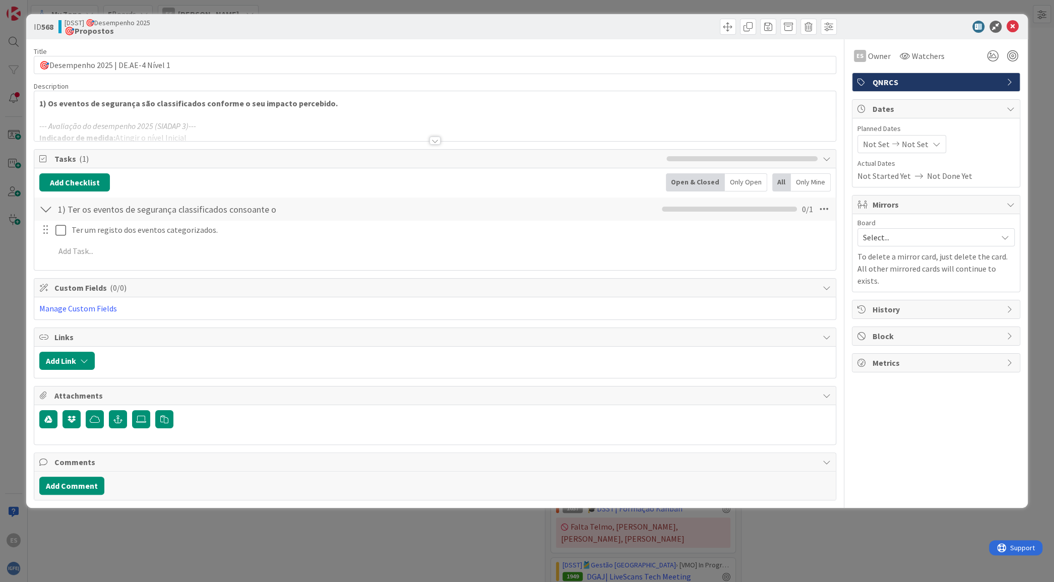
click at [253, 144] on div "Title 35 / 128 🎯Desempenho 2025 | DE.AE-4 Nível 1 Description 1) Os eventos de …" at bounding box center [435, 269] width 802 height 461
click at [267, 135] on div at bounding box center [434, 128] width 801 height 26
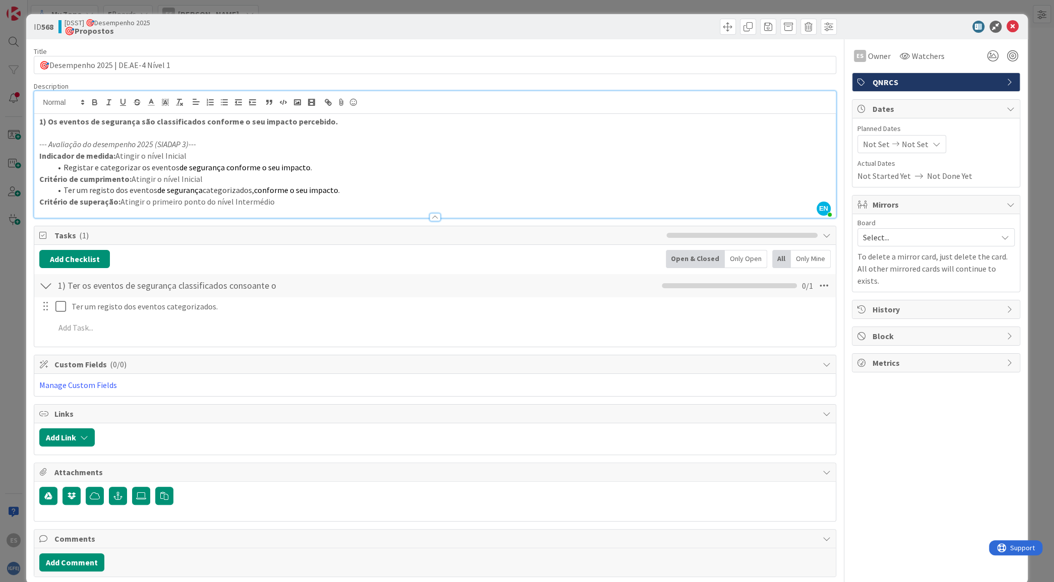
drag, startPoint x: 278, startPoint y: 199, endPoint x: 19, endPoint y: 143, distance: 264.4
click at [19, 143] on div "ID 568 [DSST] 🎯Desempenho 2025 🎯Propostos Title 35 / 128 🎯Desempenho 2025 | DE.…" at bounding box center [527, 291] width 1054 height 582
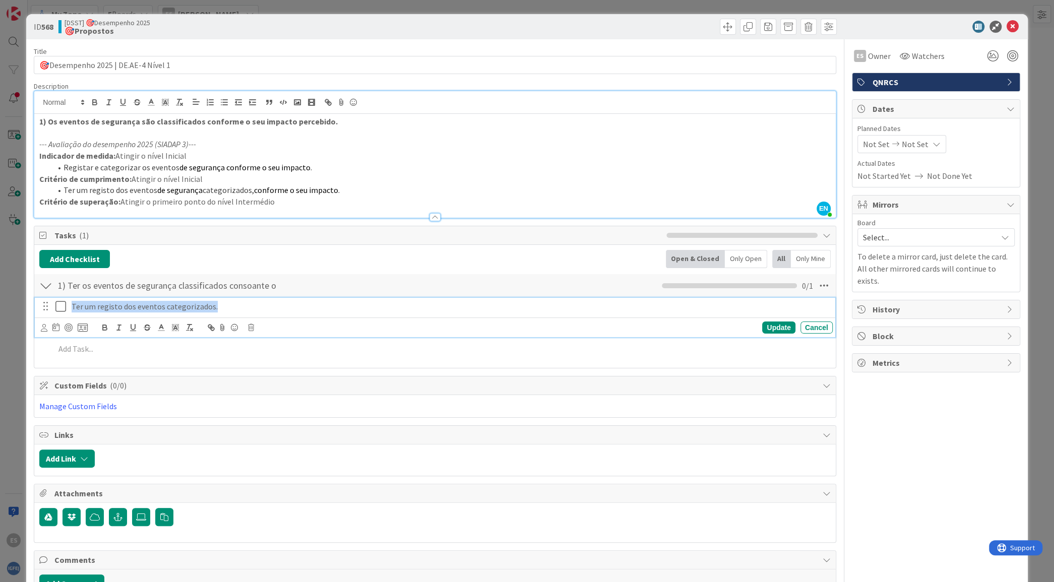
drag, startPoint x: 221, startPoint y: 307, endPoint x: 66, endPoint y: 306, distance: 155.2
click at [66, 306] on div "Ter um registo dos eventos categorizados." at bounding box center [435, 307] width 793 height 18
copy p "Ter um registo dos eventos categorizados."
click at [998, 18] on div "ID 568 [DSST] 🎯Desempenho 2025 🎯Propostos" at bounding box center [526, 26] width 1001 height 25
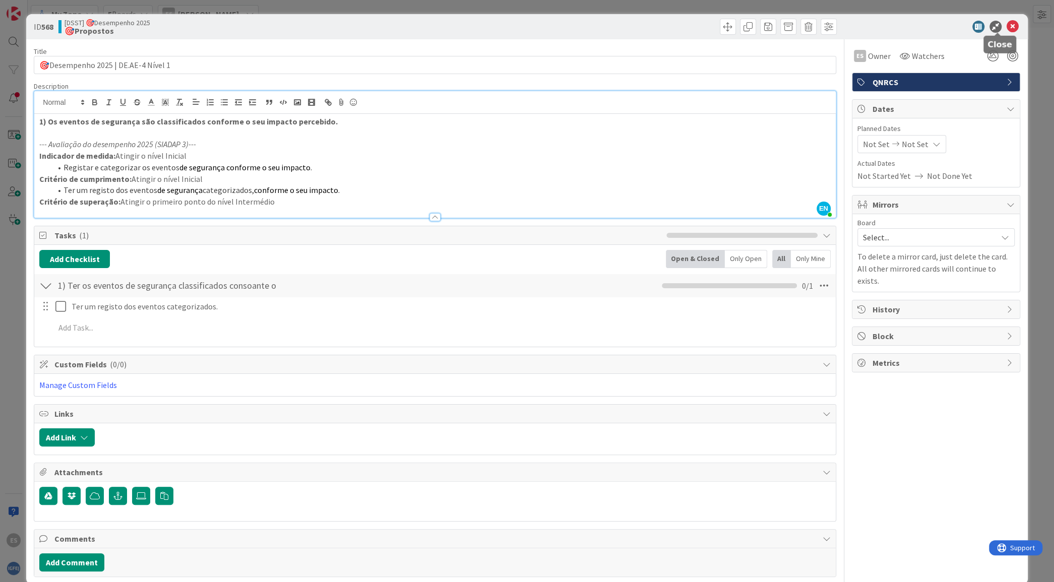
click at [1006, 30] on icon at bounding box center [1012, 27] width 12 height 12
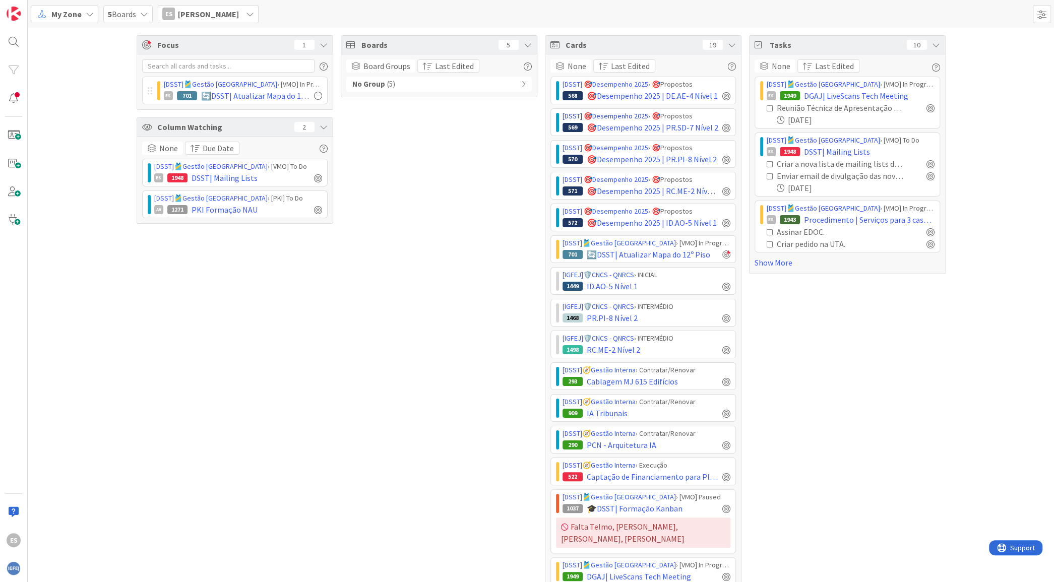
click at [621, 113] on link "[DSST] 🎯Desempenho 2025" at bounding box center [605, 115] width 86 height 9
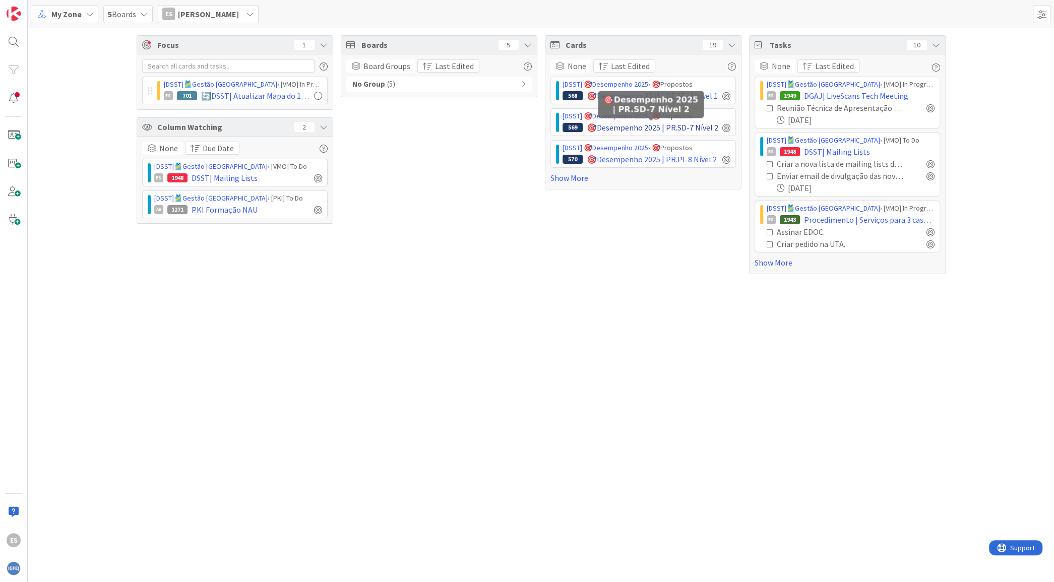
click at [620, 129] on span "🎯Desempenho 2025 | PR.SD-7 Nível 2" at bounding box center [653, 127] width 132 height 12
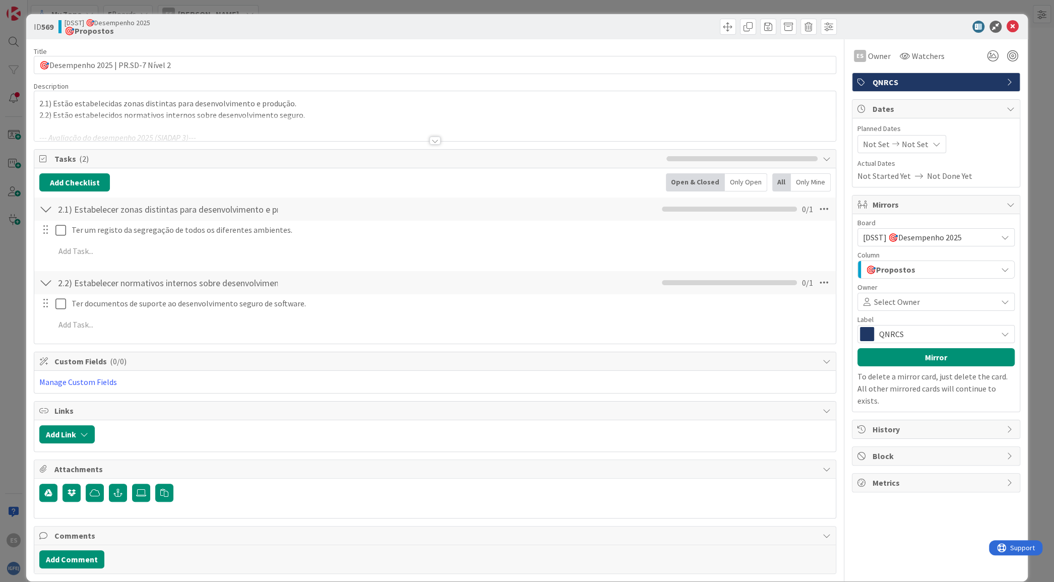
click at [429, 143] on div at bounding box center [434, 141] width 11 height 8
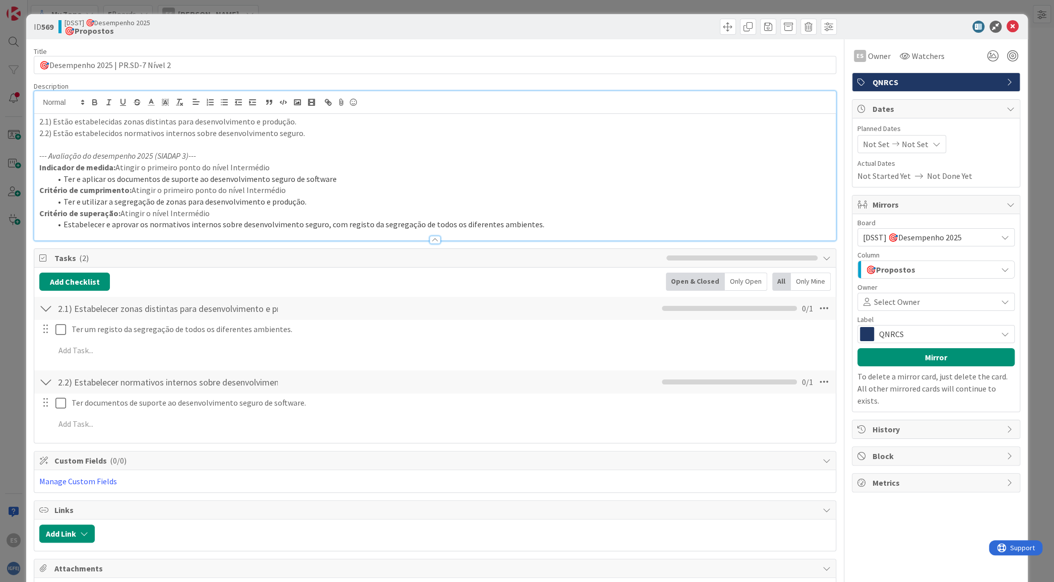
click at [1034, 80] on div "ID 569 [DSST] 🎯Desempenho 2025 🎯Propostos Title 35 / 128 🎯Desempenho 2025 | PR.…" at bounding box center [527, 291] width 1054 height 582
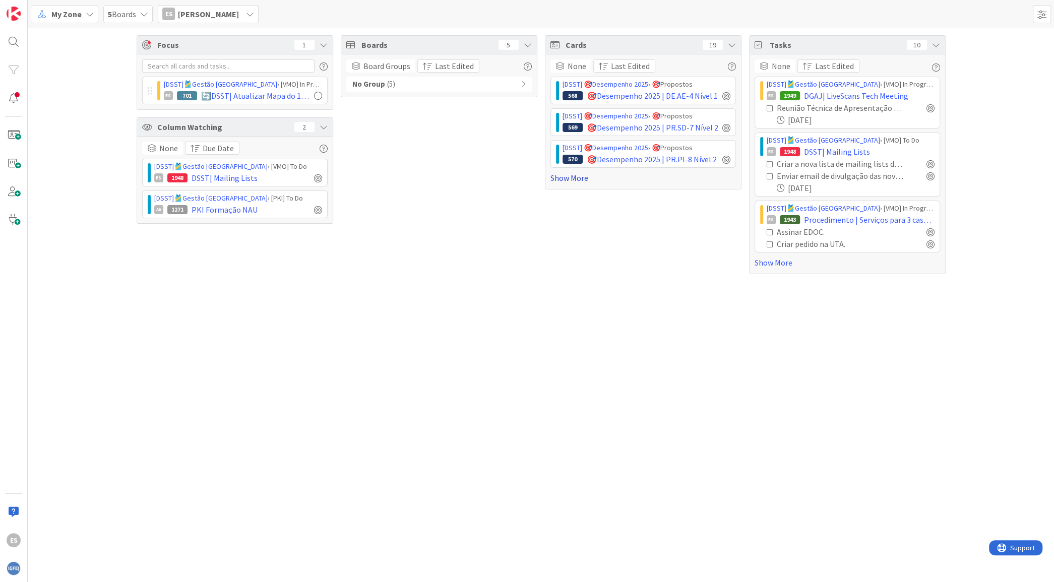
click at [560, 179] on link "Show More" at bounding box center [642, 178] width 185 height 12
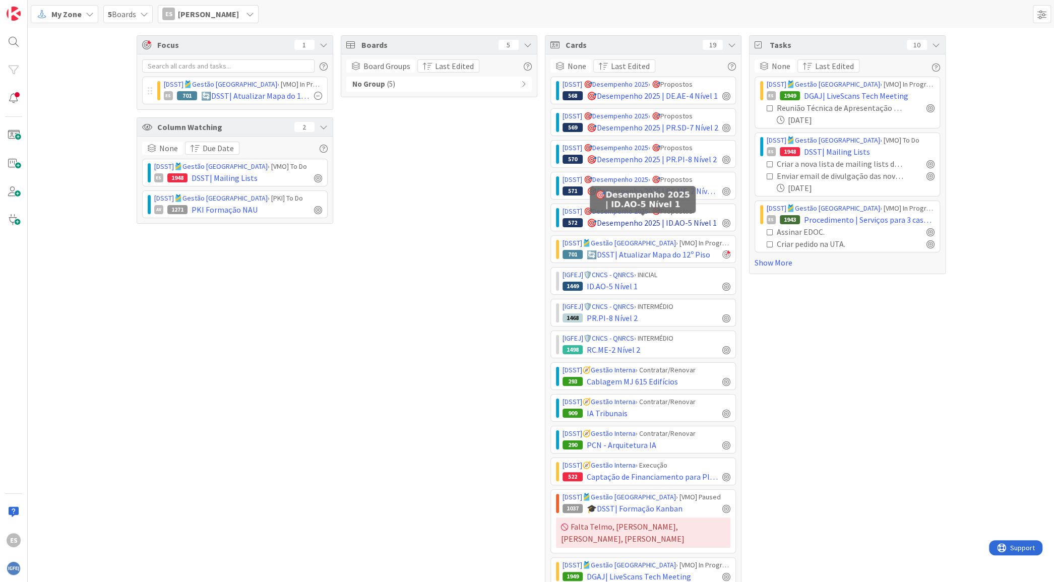
click at [599, 220] on span "🎯Desempenho 2025 | ID.AO-5 Nível 1" at bounding box center [652, 223] width 130 height 12
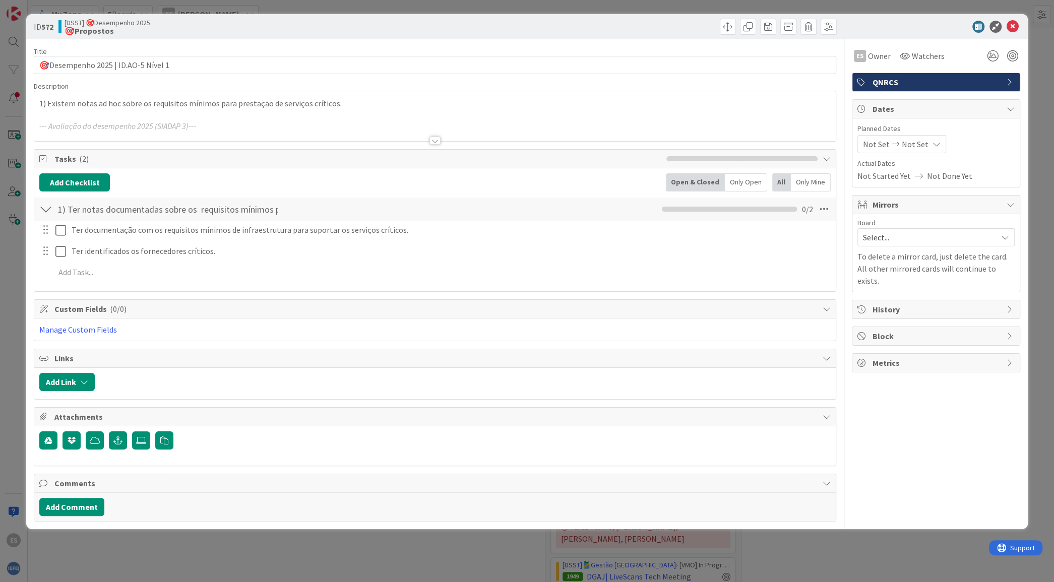
click at [432, 141] on div at bounding box center [434, 141] width 11 height 8
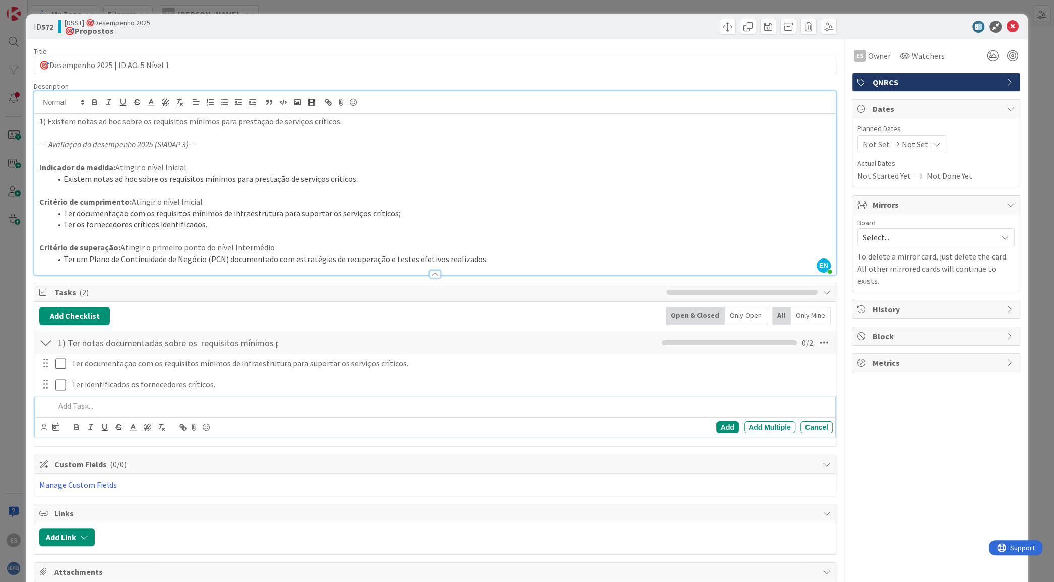
click at [76, 407] on p at bounding box center [441, 406] width 773 height 12
click at [1006, 26] on icon at bounding box center [1012, 27] width 12 height 12
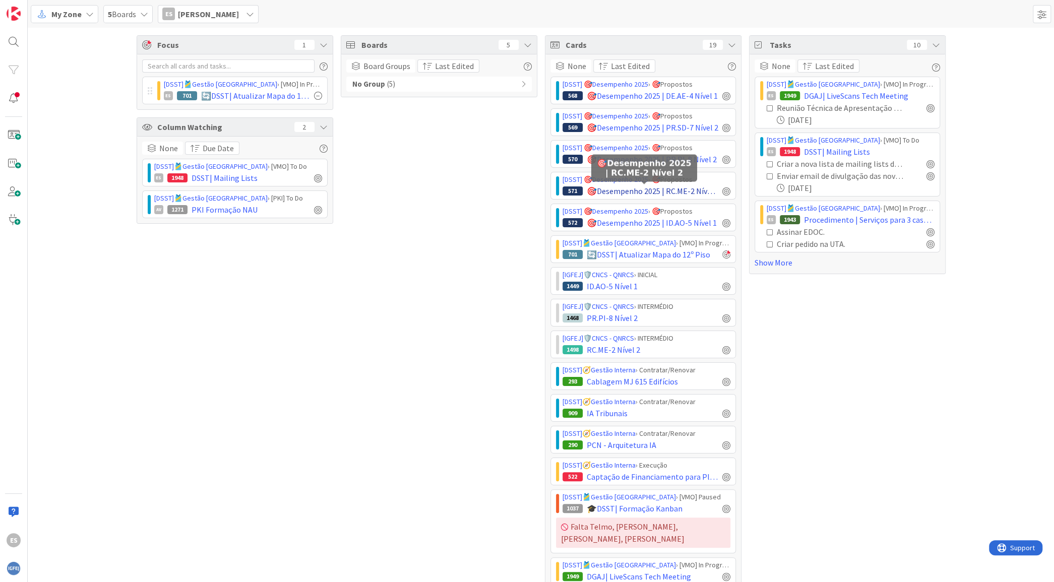
click at [624, 190] on span "🎯Desempenho 2025 | RC.ME-2 Nível 2" at bounding box center [653, 191] width 132 height 12
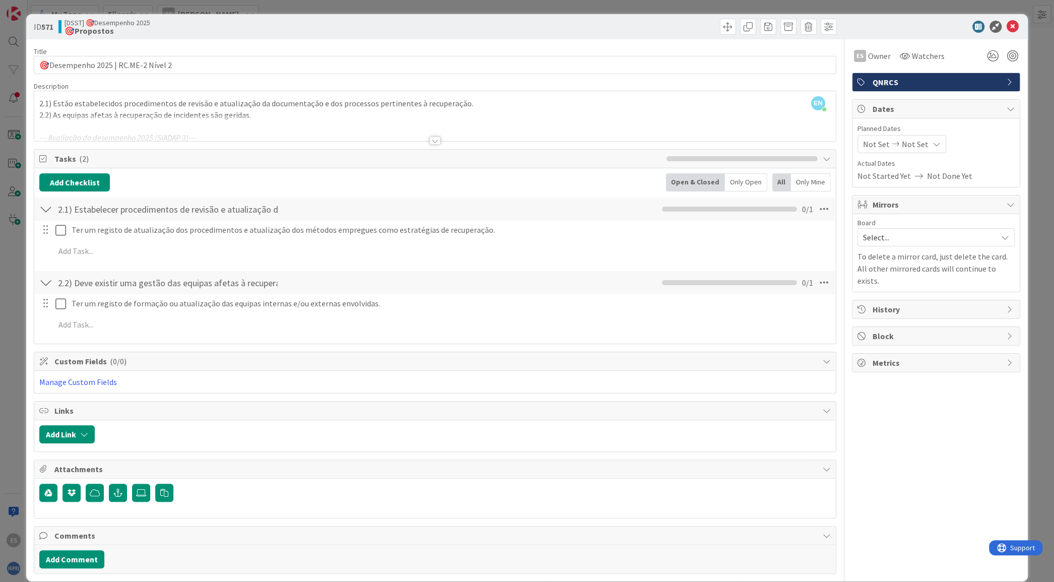
click at [429, 141] on div at bounding box center [434, 141] width 11 height 8
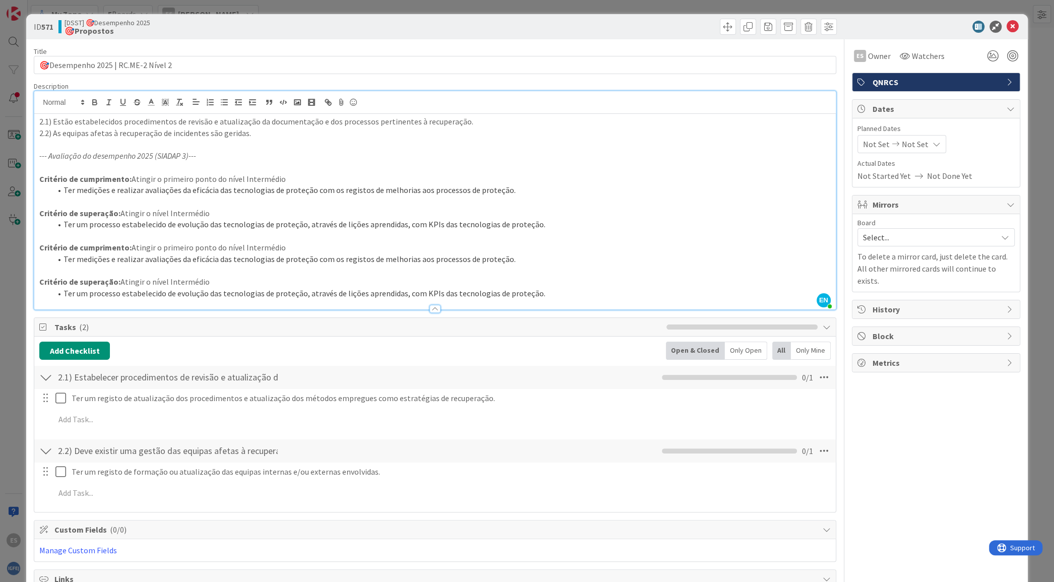
click at [551, 288] on li "Ter um processo estabelecido de evolução das tecnologias de proteção, através d…" at bounding box center [440, 294] width 778 height 12
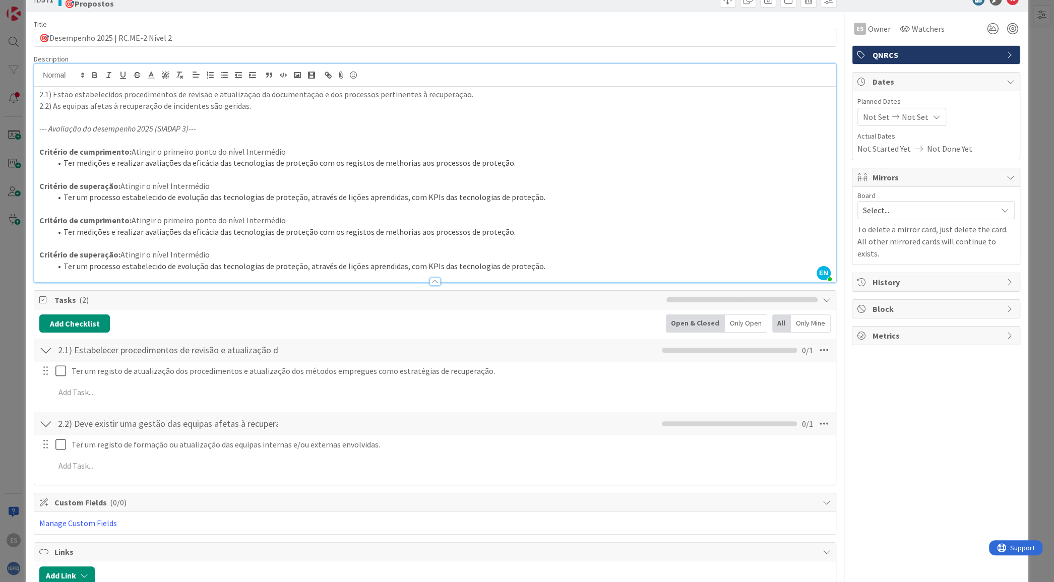
scroll to position [26, 0]
click at [248, 290] on div "Title 35 / 128 🎯Desempenho 2025 | RC.ME-2 Nível 2 Description EN [PERSON_NAME] …" at bounding box center [435, 365] width 802 height 703
click at [1026, 193] on div "ID 571 [DSST] 🎯Desempenho 2025 🎯Propostos Title 35 / 128 🎯Desempenho 2025 | RC.…" at bounding box center [527, 291] width 1054 height 582
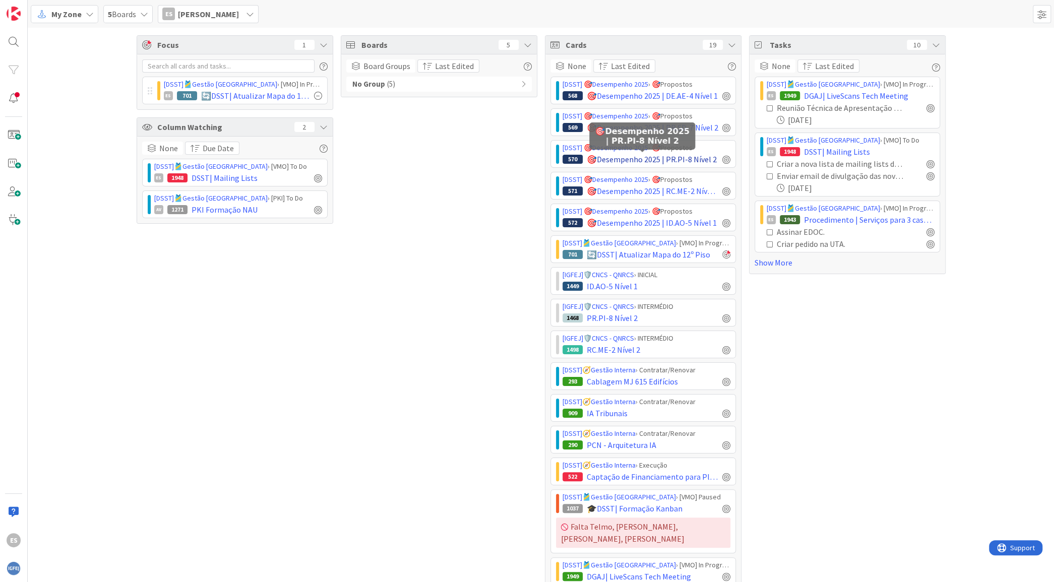
click at [614, 156] on span "🎯Desempenho 2025 | PR.PI-8 Nível 2" at bounding box center [652, 159] width 130 height 12
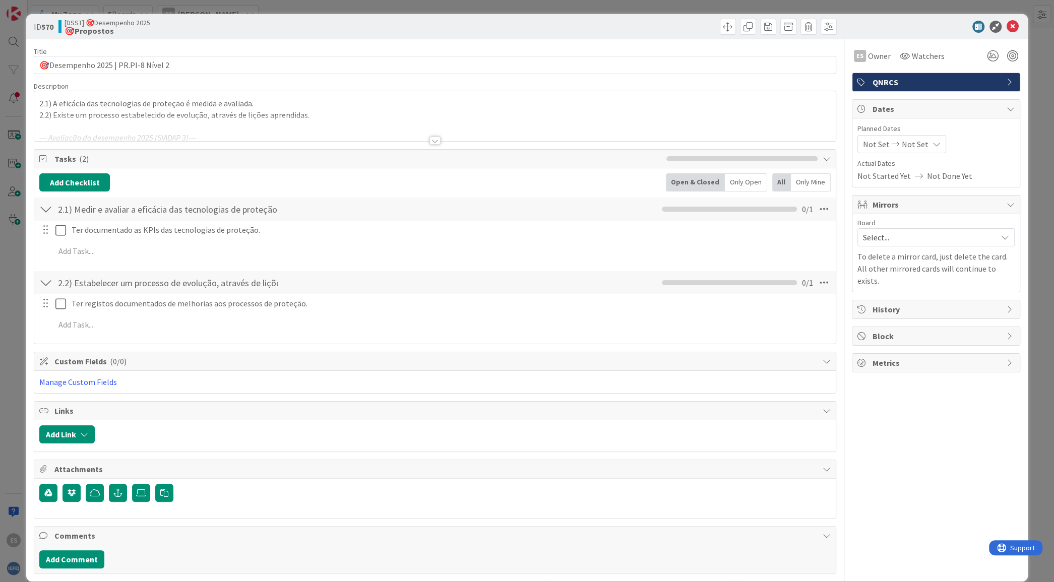
click at [429, 138] on div at bounding box center [434, 141] width 11 height 8
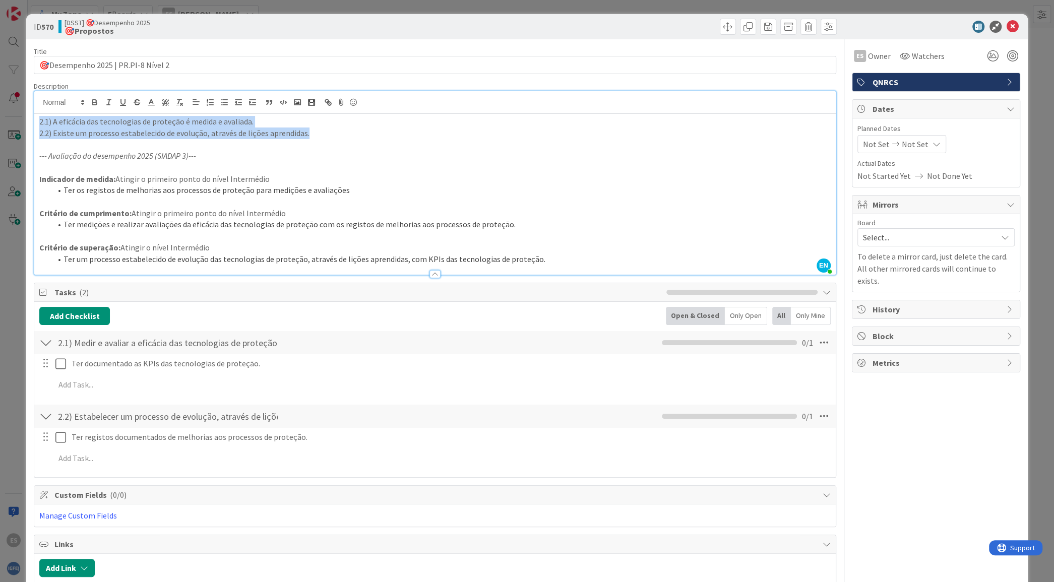
drag, startPoint x: 357, startPoint y: 137, endPoint x: 0, endPoint y: 113, distance: 358.0
click at [0, 113] on div "ID 570 [DSST] 🎯Desempenho 2025 🎯Propostos Title 35 / 128 🎯Desempenho 2025 | PR.…" at bounding box center [527, 291] width 1054 height 582
copy div "2.1) A eficácia das tecnologias de proteção é medida e avaliada. 2.2) Existe um…"
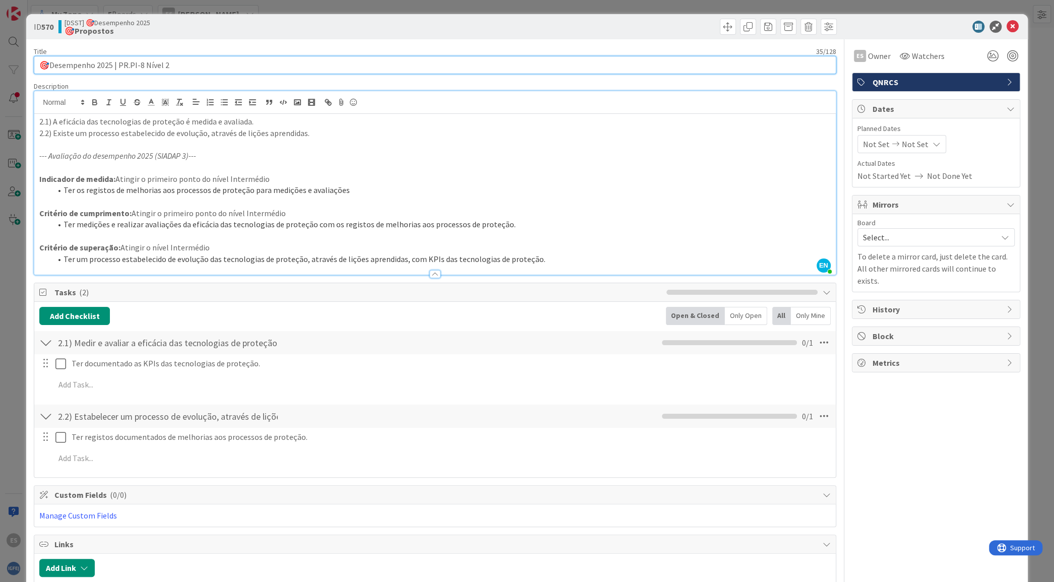
drag, startPoint x: 176, startPoint y: 61, endPoint x: 119, endPoint y: 60, distance: 56.9
click at [119, 60] on input "🎯Desempenho 2025 | PR.PI-8 Nível 2" at bounding box center [435, 65] width 802 height 18
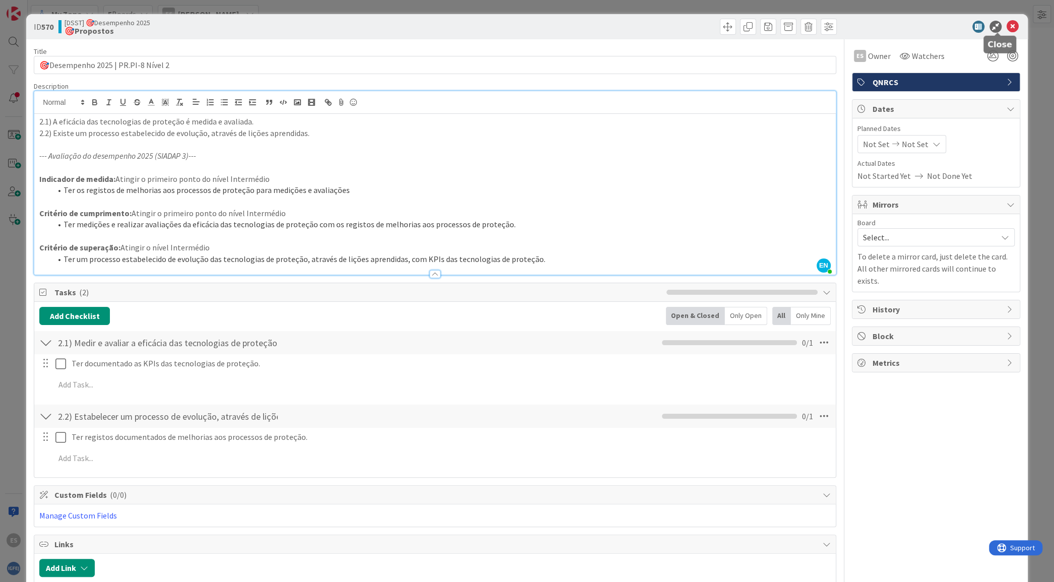
click at [1006, 29] on icon at bounding box center [1012, 27] width 12 height 12
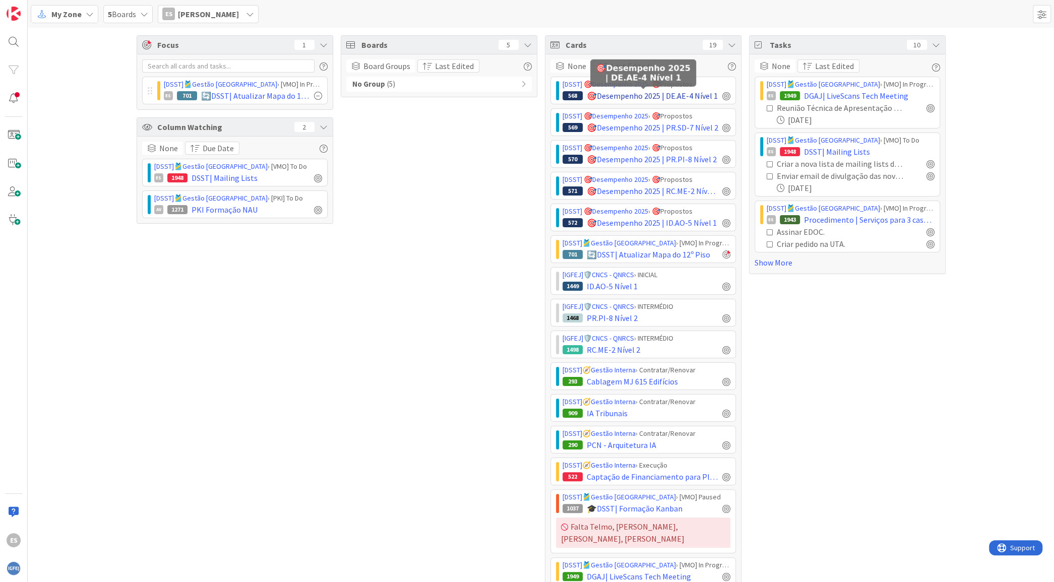
click at [637, 95] on span "🎯Desempenho 2025 | DE.AE-4 Nível 1" at bounding box center [652, 96] width 131 height 12
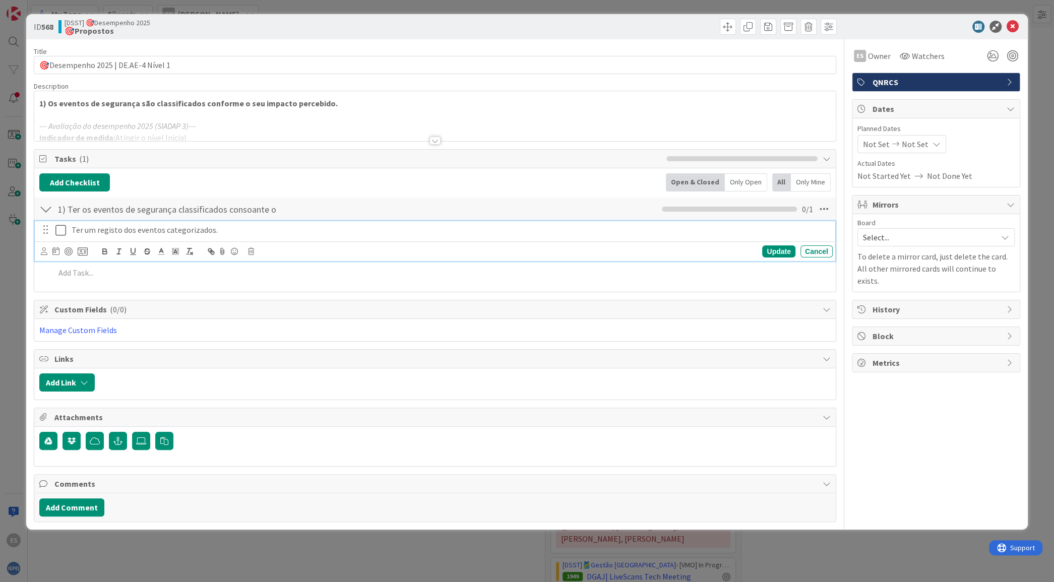
click at [58, 233] on icon at bounding box center [62, 230] width 15 height 12
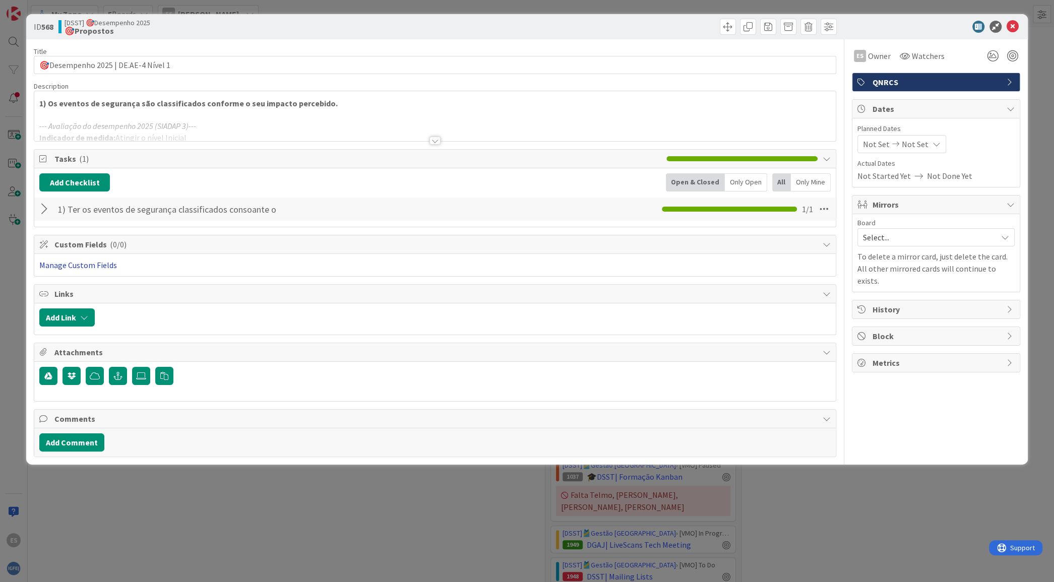
click at [94, 262] on link "Manage Custom Fields" at bounding box center [78, 265] width 78 height 10
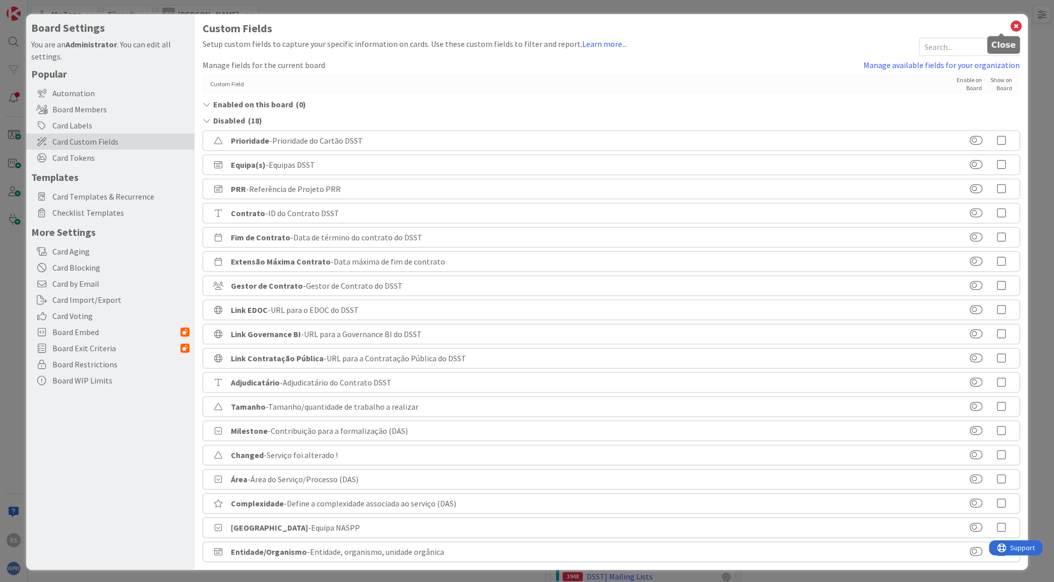
click at [1009, 26] on icon at bounding box center [1015, 26] width 13 height 14
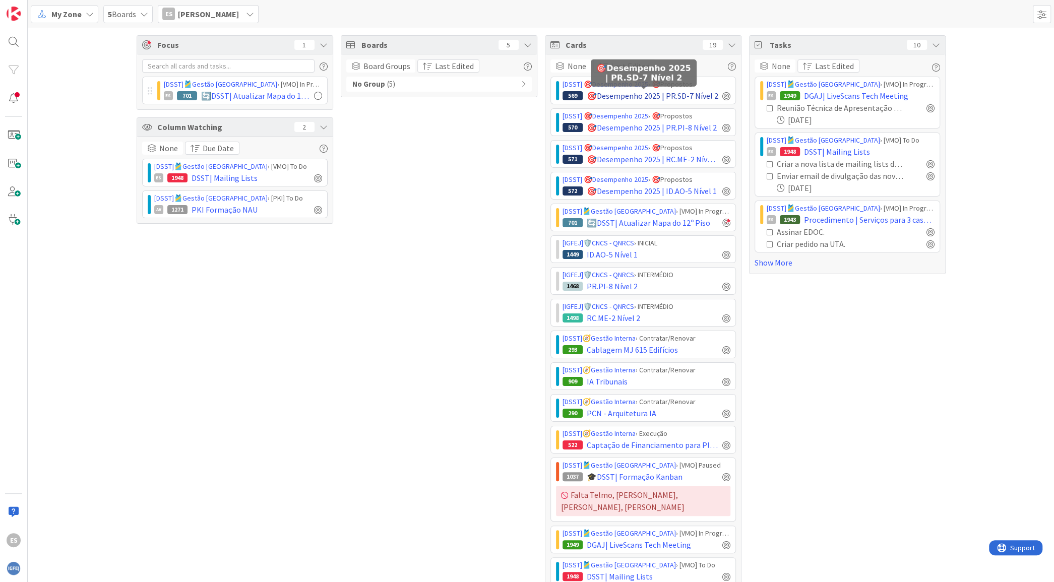
click at [608, 94] on span "🎯Desempenho 2025 | PR.SD-7 Nível 2" at bounding box center [653, 96] width 132 height 12
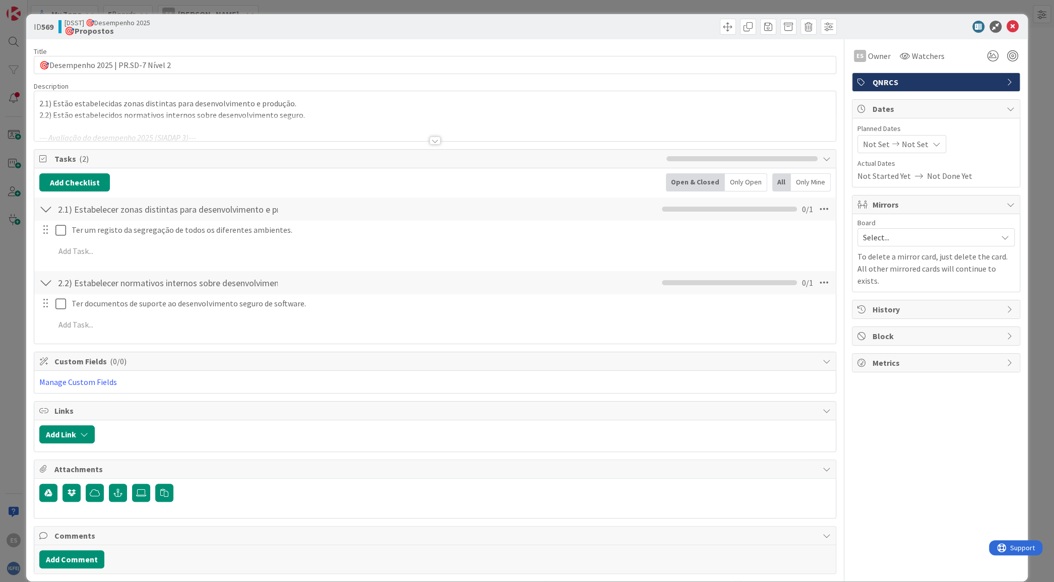
scroll to position [12, 0]
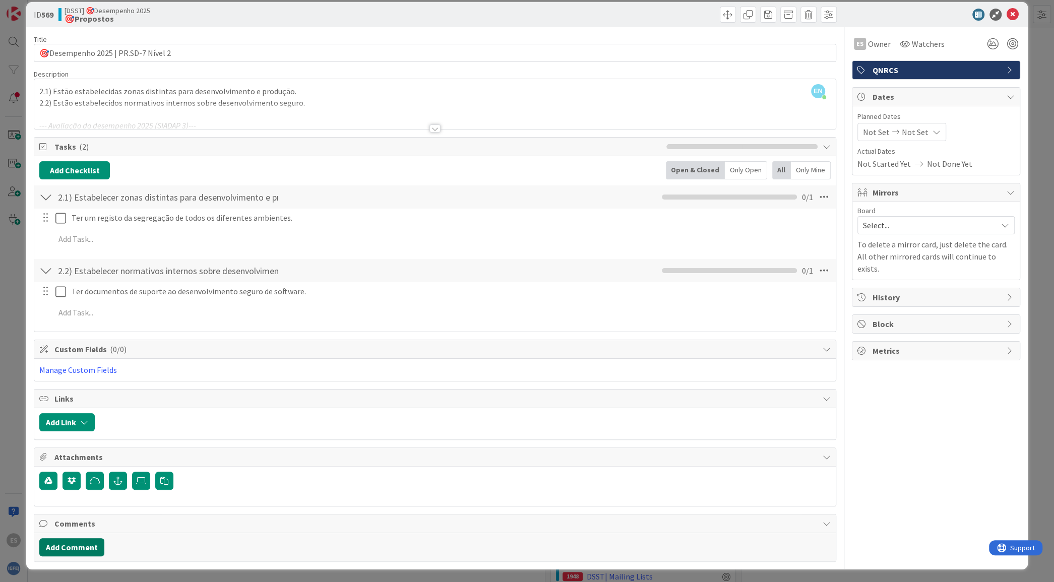
click at [77, 541] on button "Add Comment" at bounding box center [71, 547] width 65 height 18
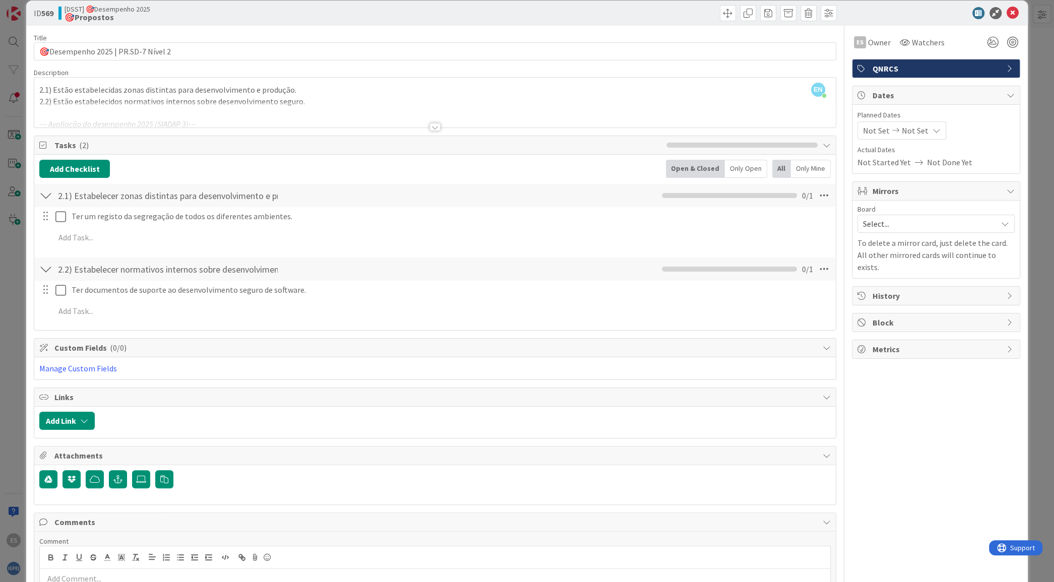
scroll to position [84, 0]
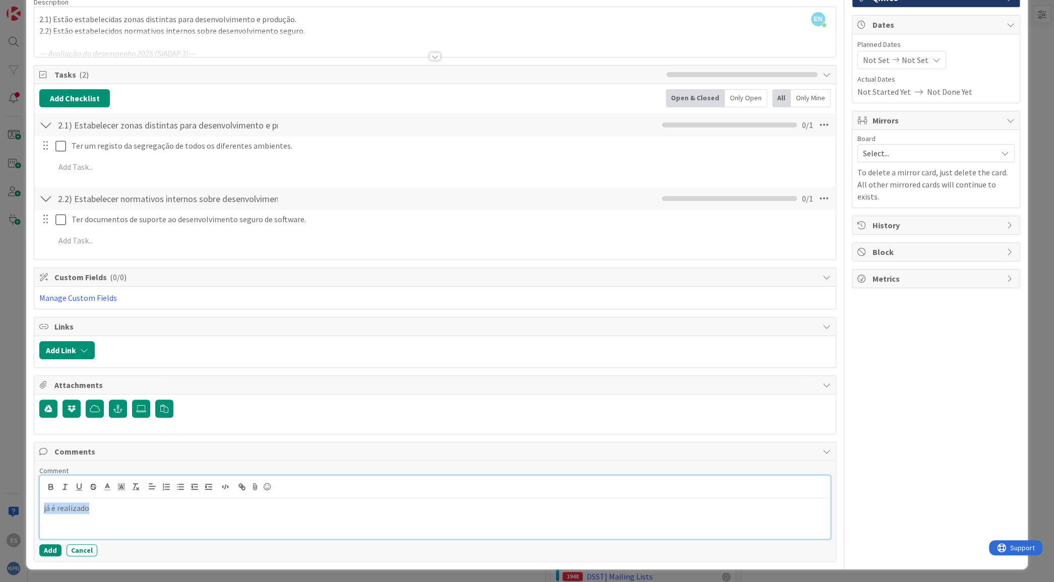
drag, startPoint x: 138, startPoint y: 506, endPoint x: 3, endPoint y: 496, distance: 135.4
click at [3, 496] on div "ID 569 [DSST] 🎯Desempenho 2025 🎯Propostos Title 35 / 128 🎯Desempenho 2025 | PR.…" at bounding box center [527, 291] width 1054 height 582
drag, startPoint x: 150, startPoint y: 504, endPoint x: 0, endPoint y: 481, distance: 151.4
click at [0, 481] on div "ID 569 [DSST] 🎯Desempenho 2025 🎯Propostos Title 35 / 128 🎯Desempenho 2025 | PR.…" at bounding box center [527, 291] width 1054 height 582
click at [54, 486] on icon "button" at bounding box center [50, 486] width 9 height 9
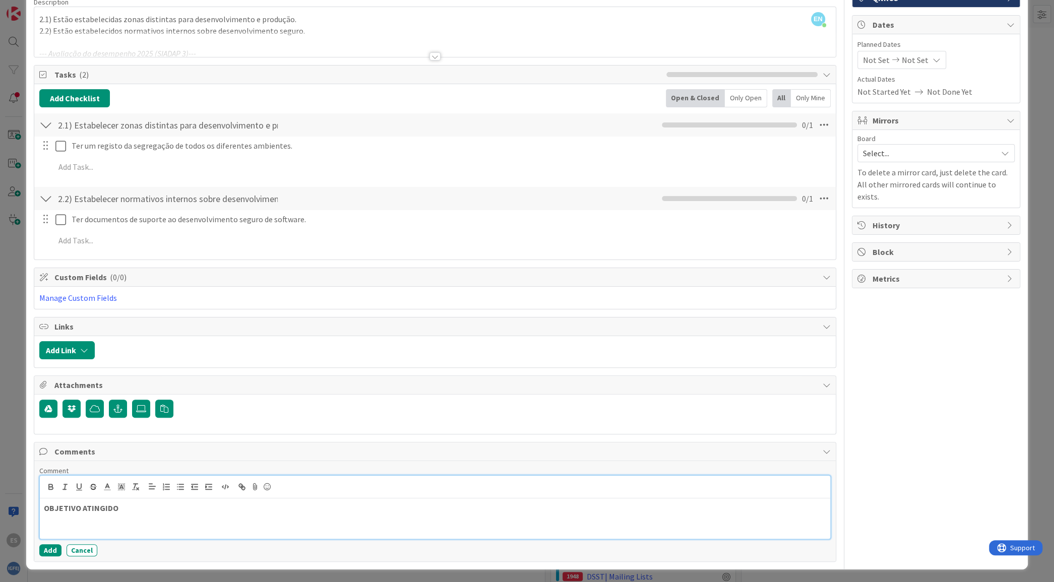
click at [44, 505] on strong "OBJETIVO ATINGIDO" at bounding box center [81, 508] width 75 height 10
click at [265, 483] on icon at bounding box center [267, 487] width 12 height 14
click at [266, 484] on icon at bounding box center [267, 487] width 12 height 14
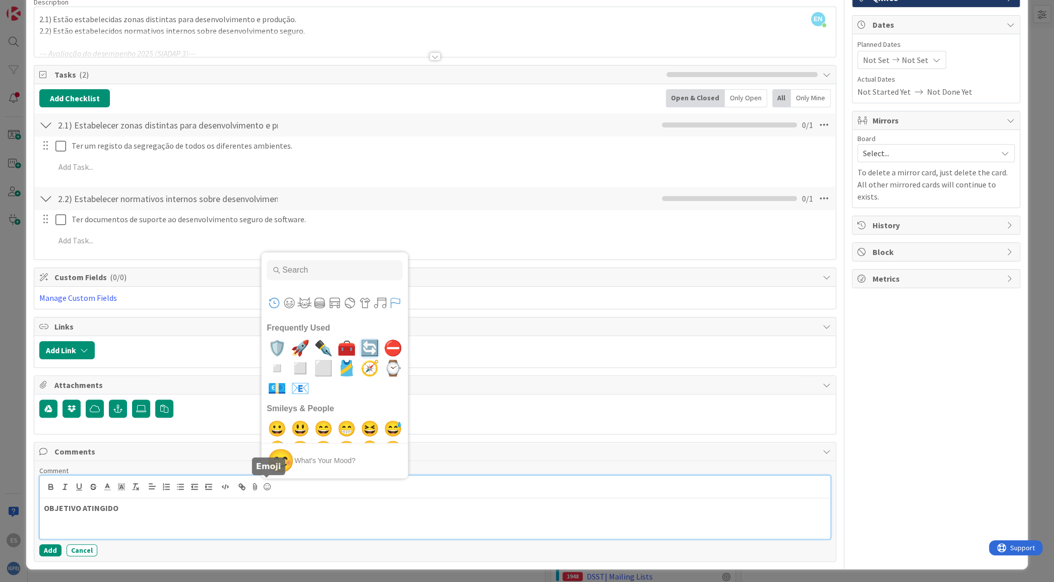
click at [392, 298] on button "Flags" at bounding box center [394, 302] width 15 height 15
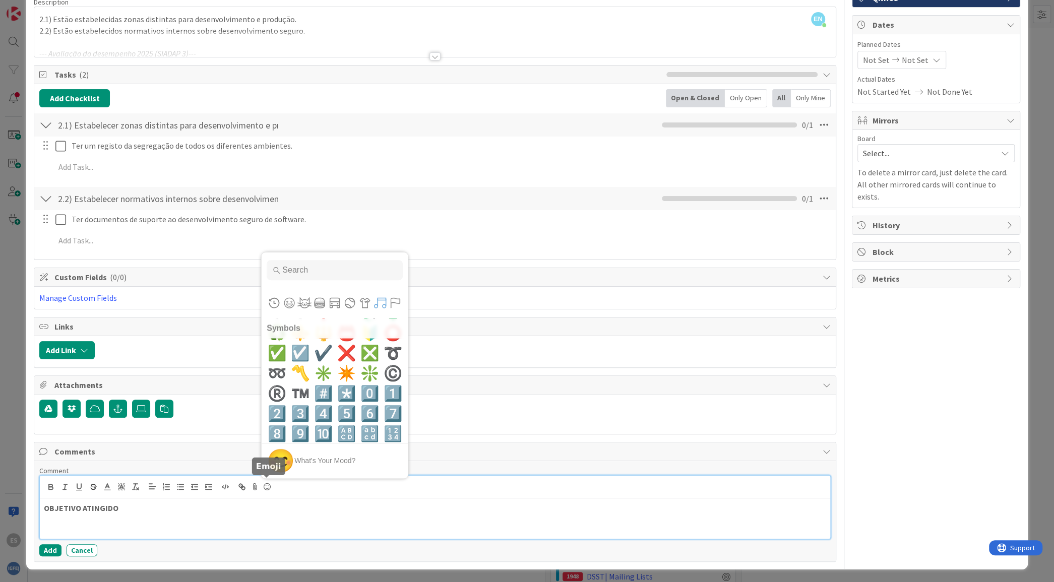
scroll to position [5360, 0]
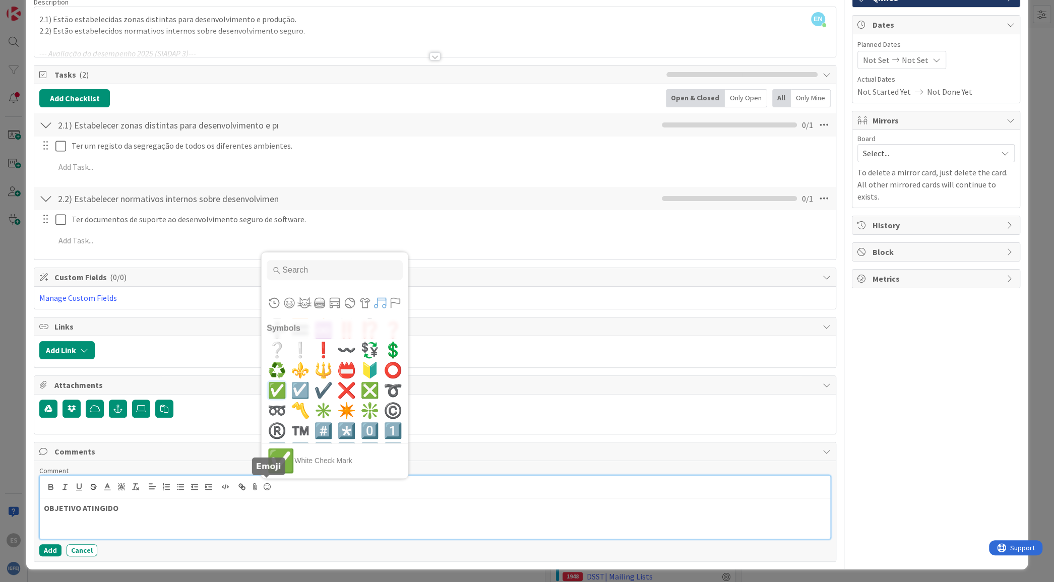
click at [278, 385] on span "✅" at bounding box center [277, 390] width 24 height 20
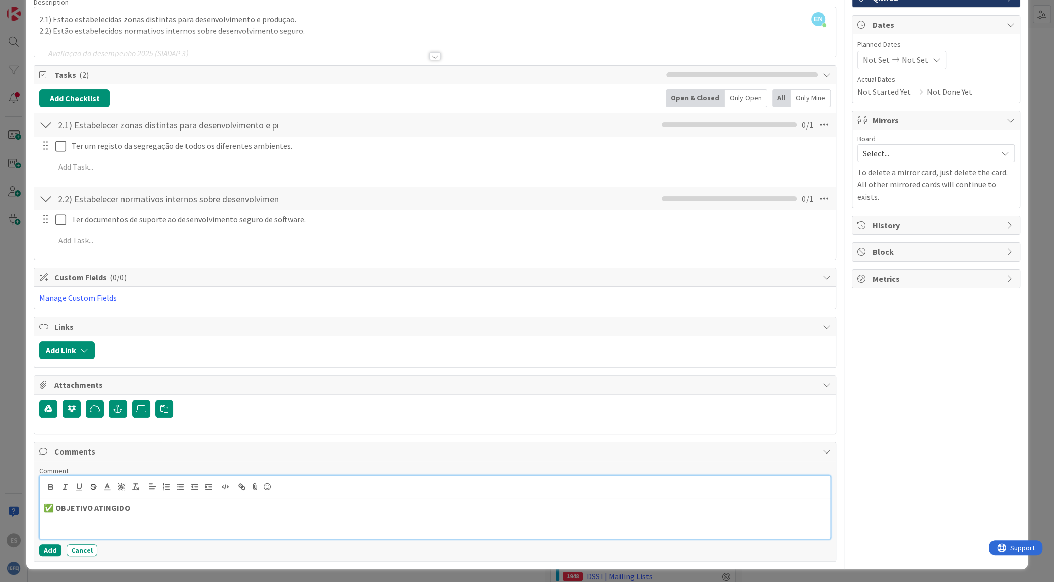
click at [142, 502] on p "✅ OBJETIVO ATINGIDO" at bounding box center [435, 508] width 782 height 12
click at [265, 486] on icon at bounding box center [267, 487] width 12 height 14
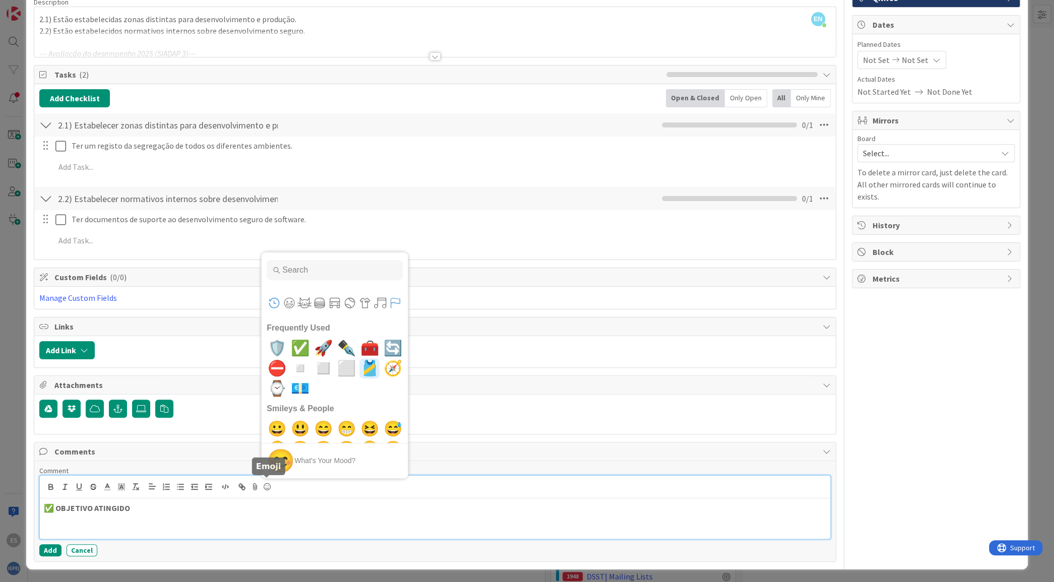
click at [395, 297] on button "Flags" at bounding box center [394, 302] width 15 height 15
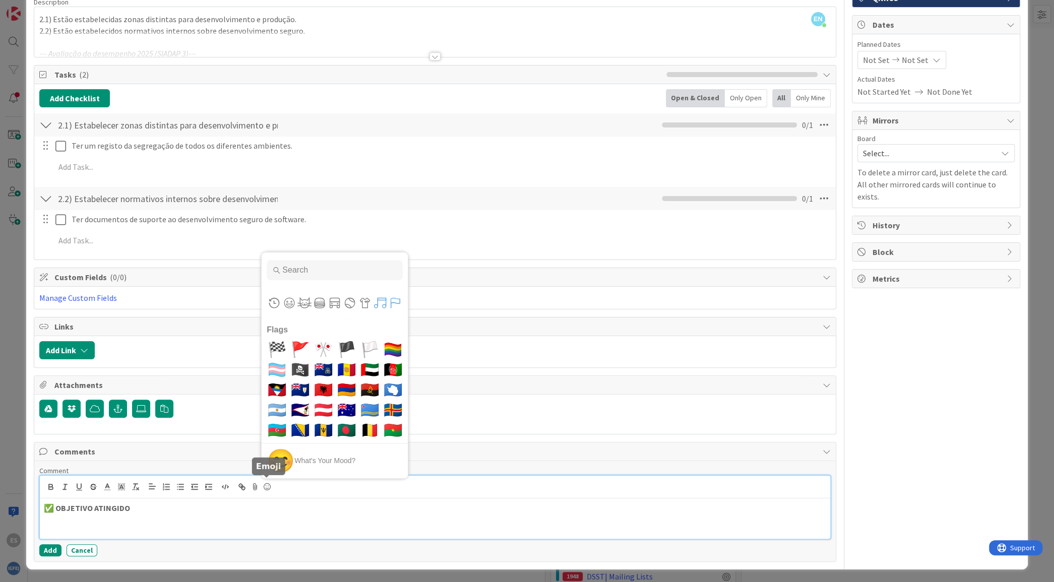
click at [380, 300] on button "Symbols" at bounding box center [379, 302] width 15 height 15
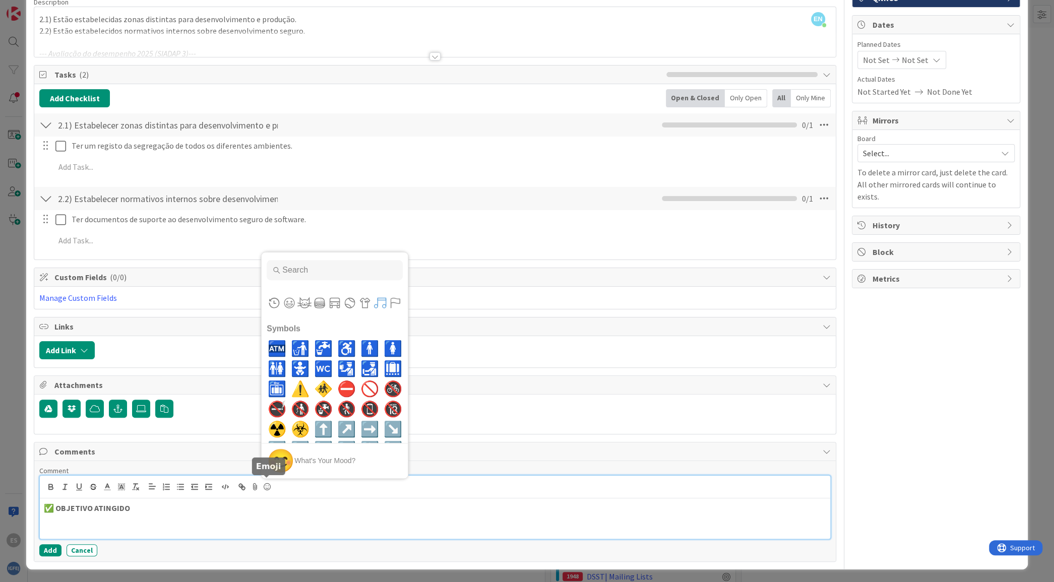
scroll to position [5038, 0]
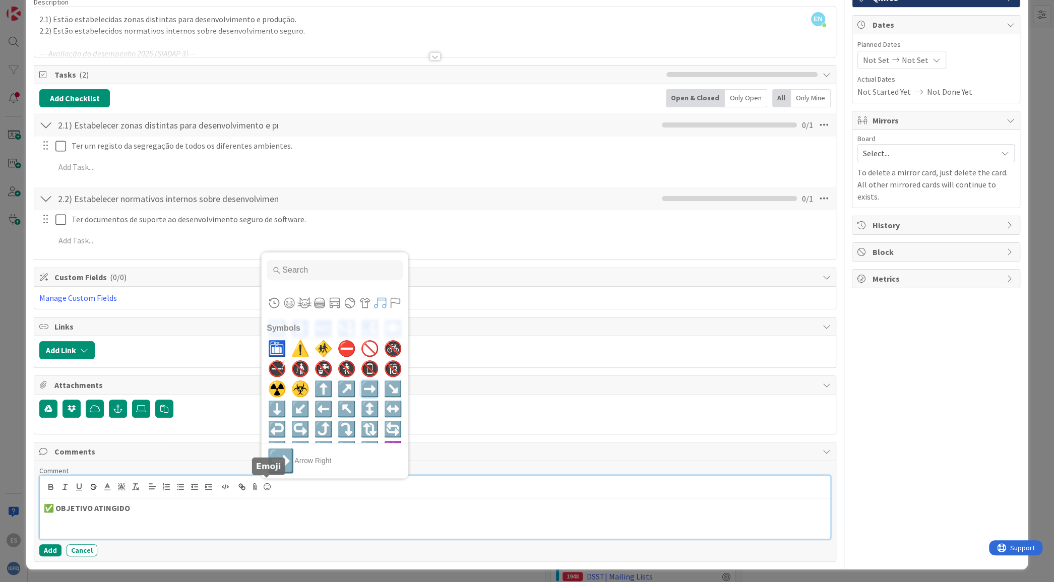
click at [361, 390] on span "➡️" at bounding box center [370, 389] width 24 height 20
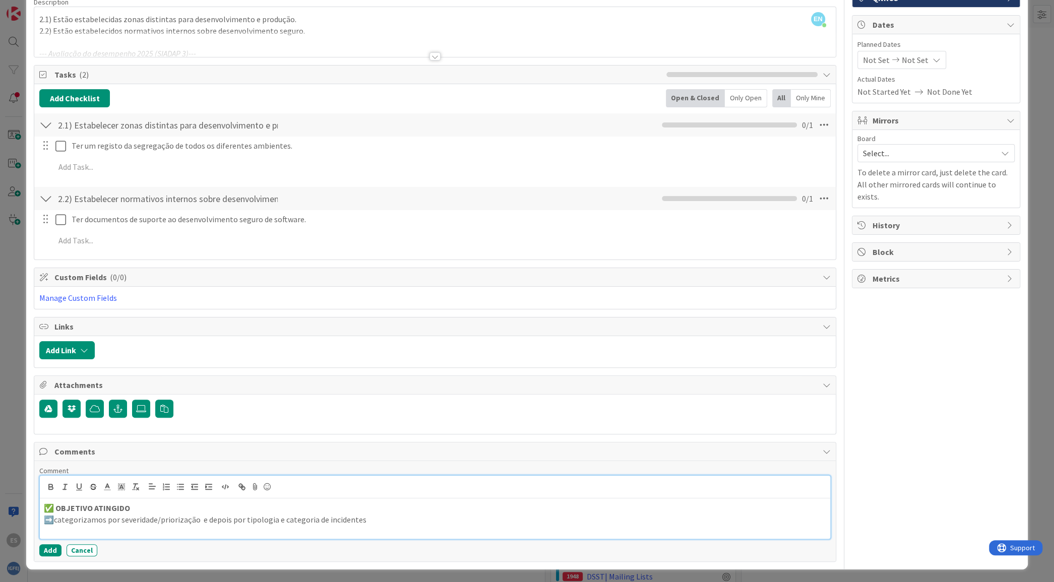
click at [53, 520] on p "➡️categorizamos por severidade/priorização e depois por tipologia e categoria d…" at bounding box center [435, 520] width 782 height 12
click at [129, 519] on p "➡️ O DSST categorizamos por severidade/priorização e depois por tipologia e cat…" at bounding box center [435, 520] width 782 height 12
drag, startPoint x: 388, startPoint y: 521, endPoint x: 2, endPoint y: 491, distance: 387.1
click at [2, 491] on div "ID 569 [DSST] 🎯Desempenho 2025 🎯Propostos Title 35 / 128 🎯Desempenho 2025 | PR.…" at bounding box center [527, 291] width 1054 height 582
click at [1021, 110] on div "ID 569 [DSST] 🎯Desempenho 2025 🎯Propostos Title 35 / 128 🎯Desempenho 2025 | PR.…" at bounding box center [527, 291] width 1054 height 582
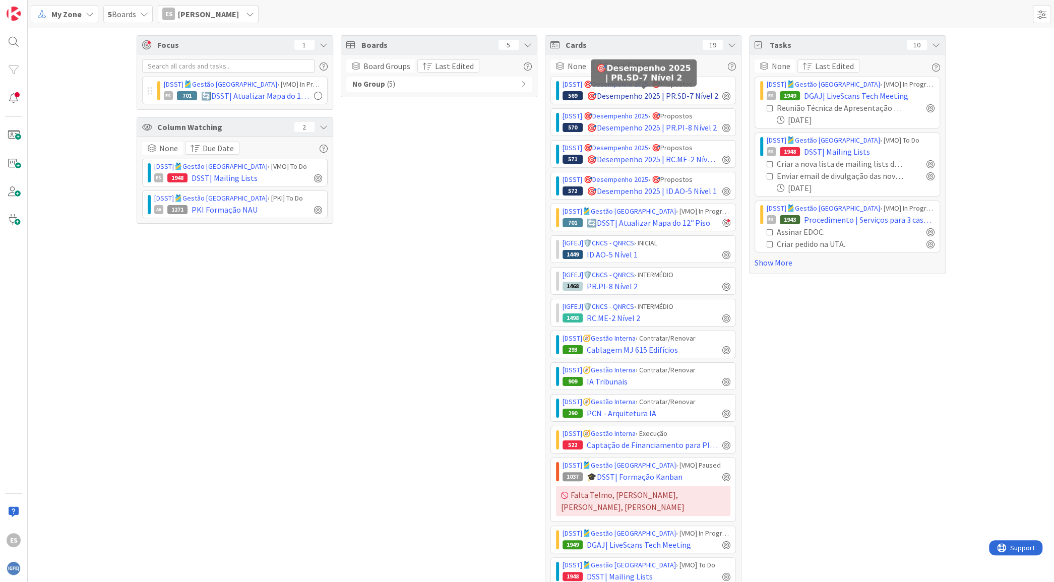
click at [597, 92] on span "🎯Desempenho 2025 | PR.SD-7 Nível 2" at bounding box center [653, 96] width 132 height 12
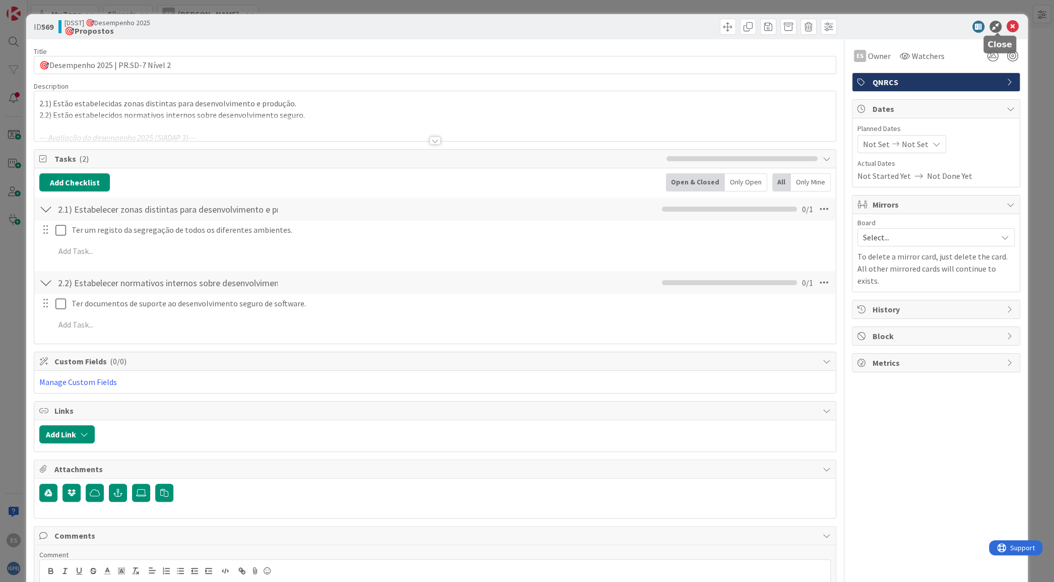
click at [1006, 24] on icon at bounding box center [1012, 27] width 12 height 12
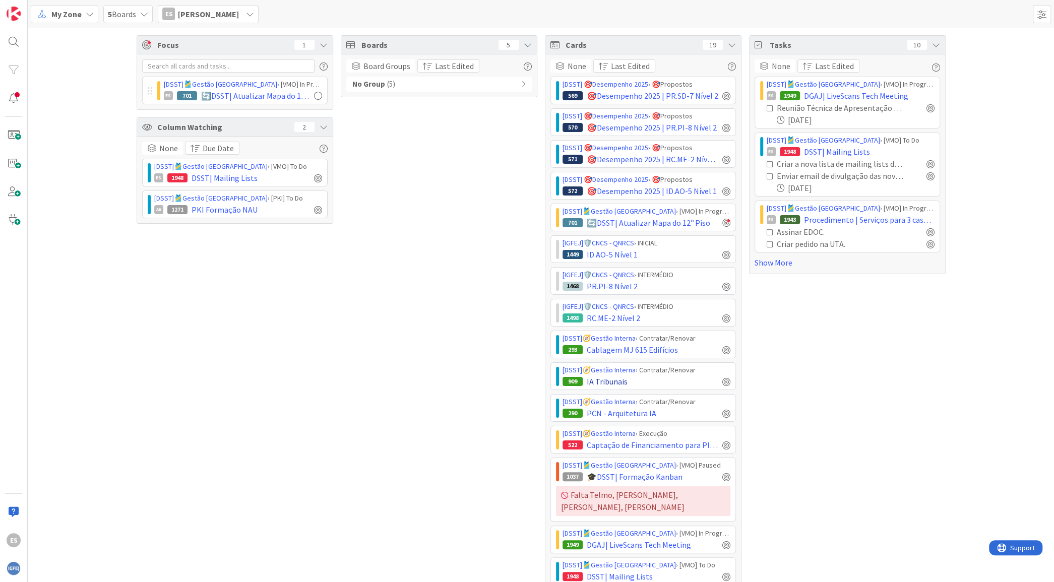
scroll to position [145, 0]
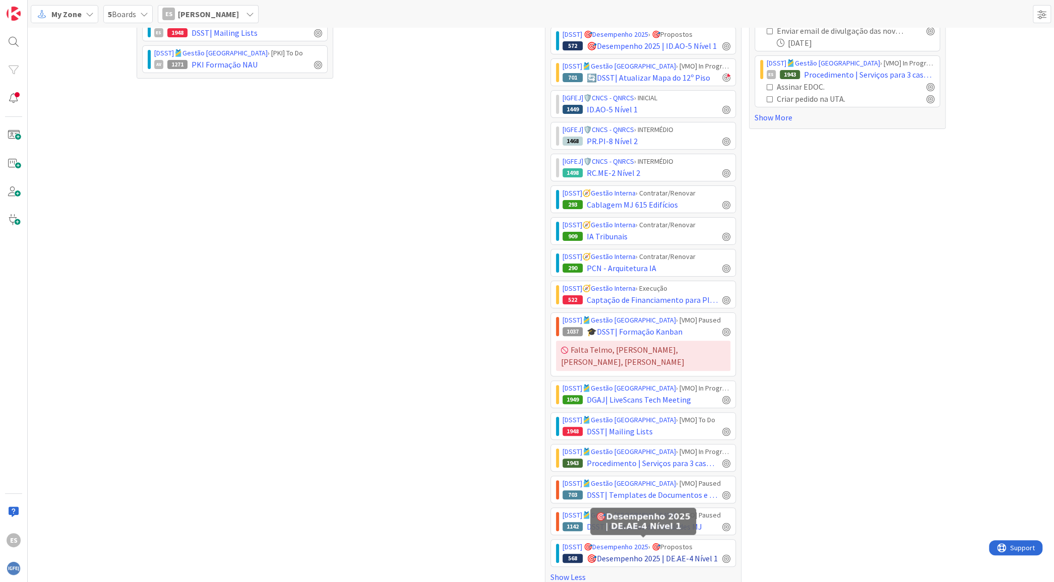
click at [615, 552] on span "🎯Desempenho 2025 | DE.AE-4 Nível 1" at bounding box center [652, 558] width 131 height 12
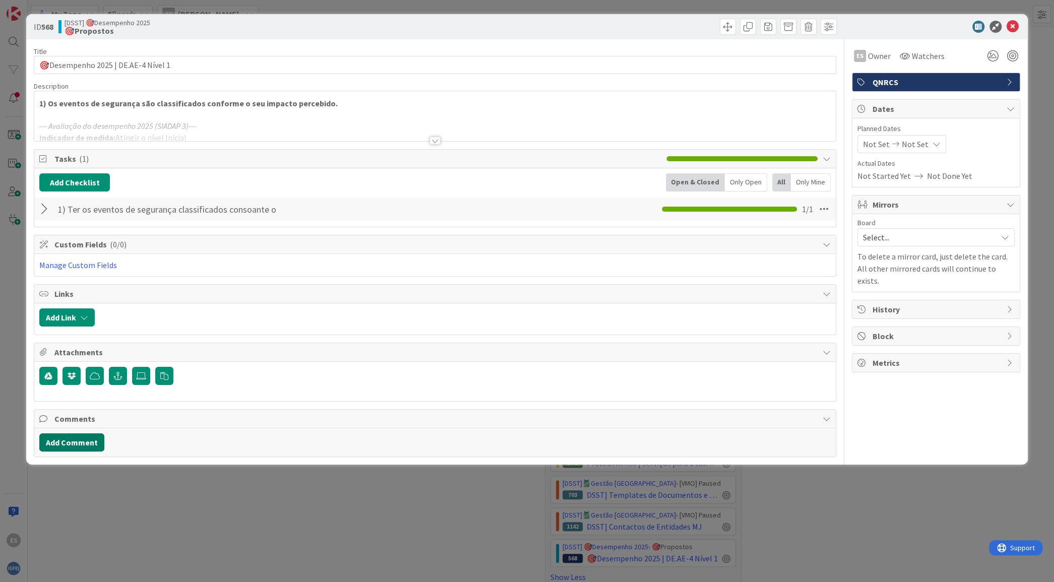
click at [81, 442] on button "Add Comment" at bounding box center [71, 442] width 65 height 18
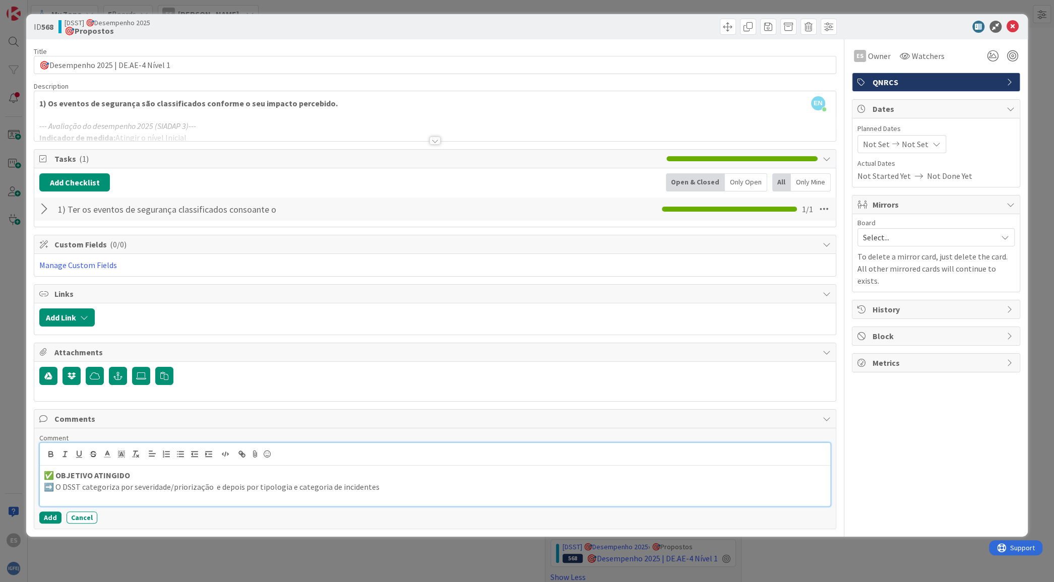
click at [397, 490] on p "➡️ O DSST categoriza por severidade/priorização e depois por tipologia e catego…" at bounding box center [435, 487] width 782 height 12
click at [47, 512] on button "Add" at bounding box center [50, 517] width 22 height 12
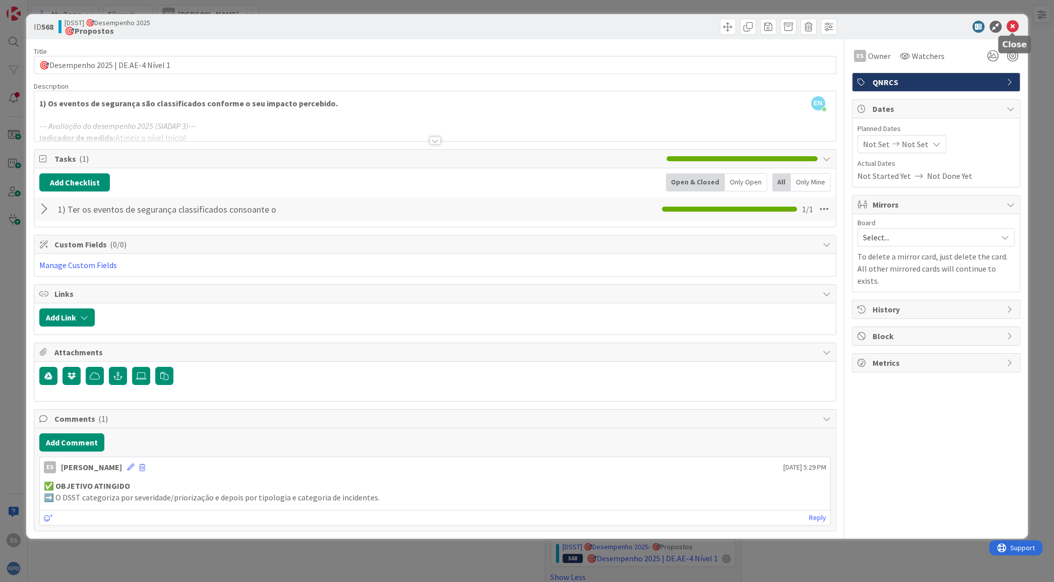
click at [1010, 25] on icon at bounding box center [1012, 27] width 12 height 12
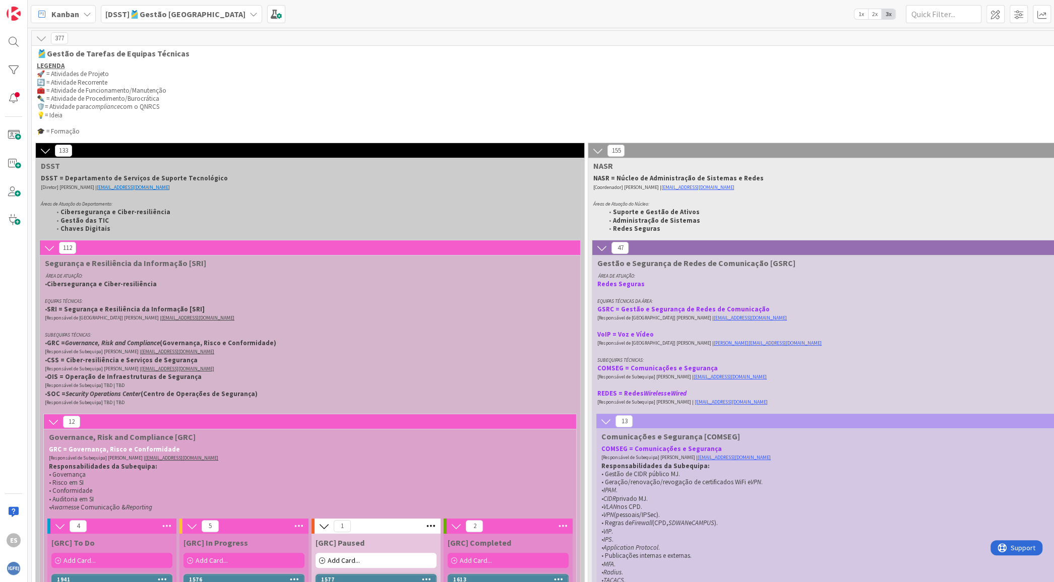
click at [193, 15] on div "[DSST]🎽Gestão [GEOGRAPHIC_DATA]" at bounding box center [181, 14] width 161 height 18
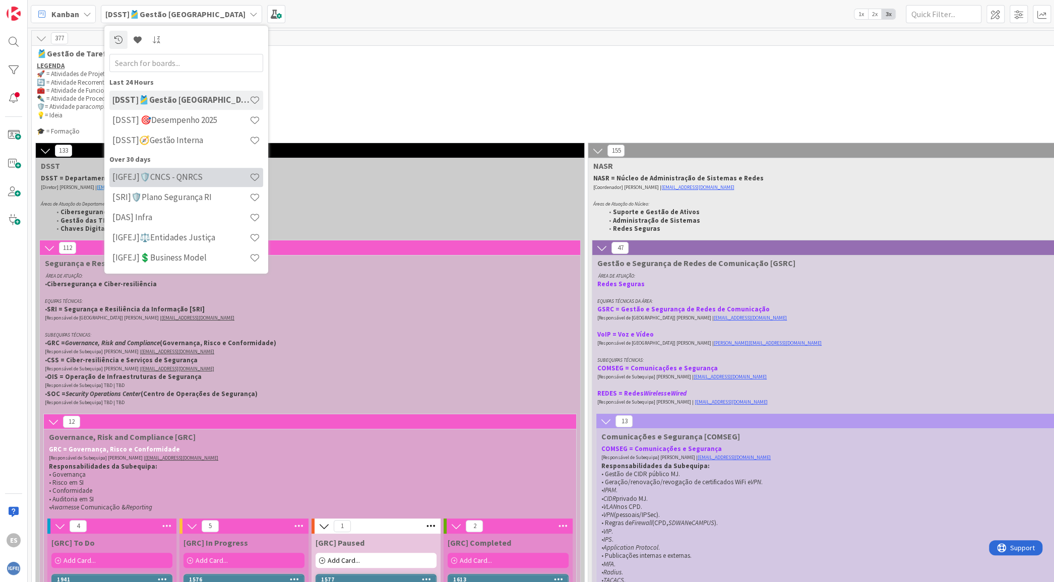
click at [204, 179] on h4 "[IGFEJ]🛡️CNCS - QNRCS" at bounding box center [180, 177] width 137 height 10
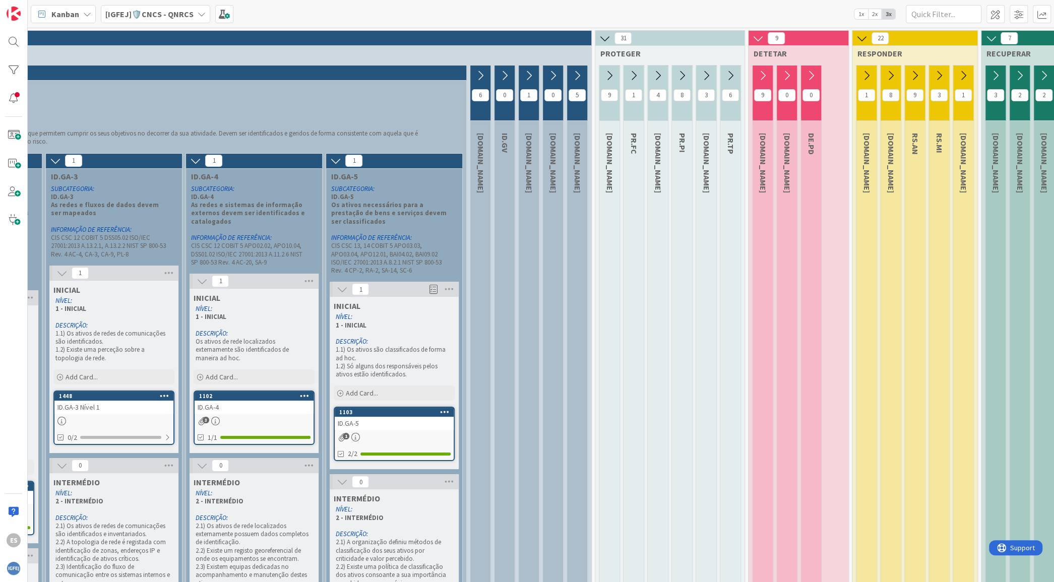
scroll to position [5, 373]
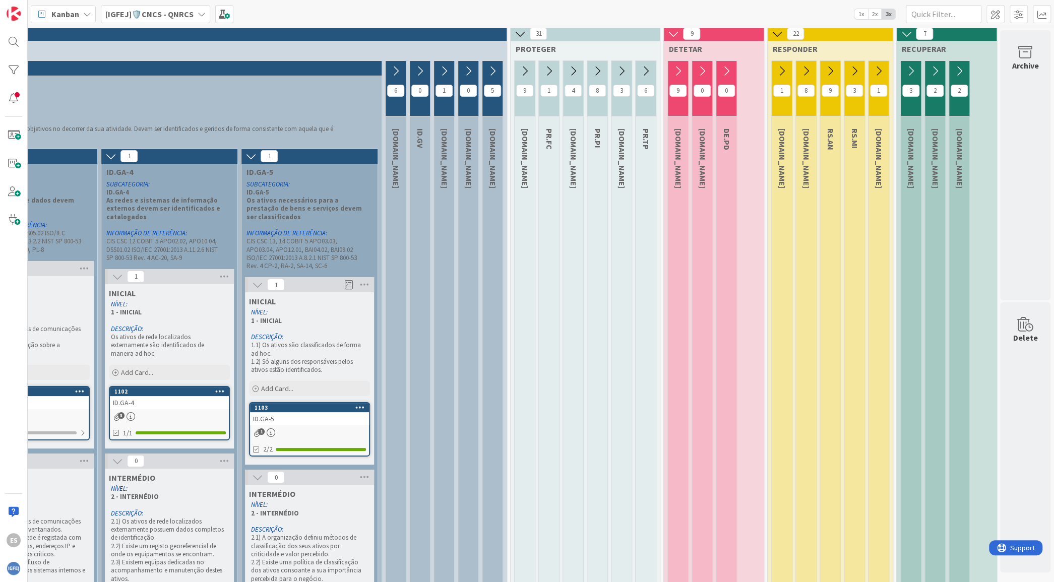
click at [672, 70] on icon at bounding box center [677, 71] width 11 height 11
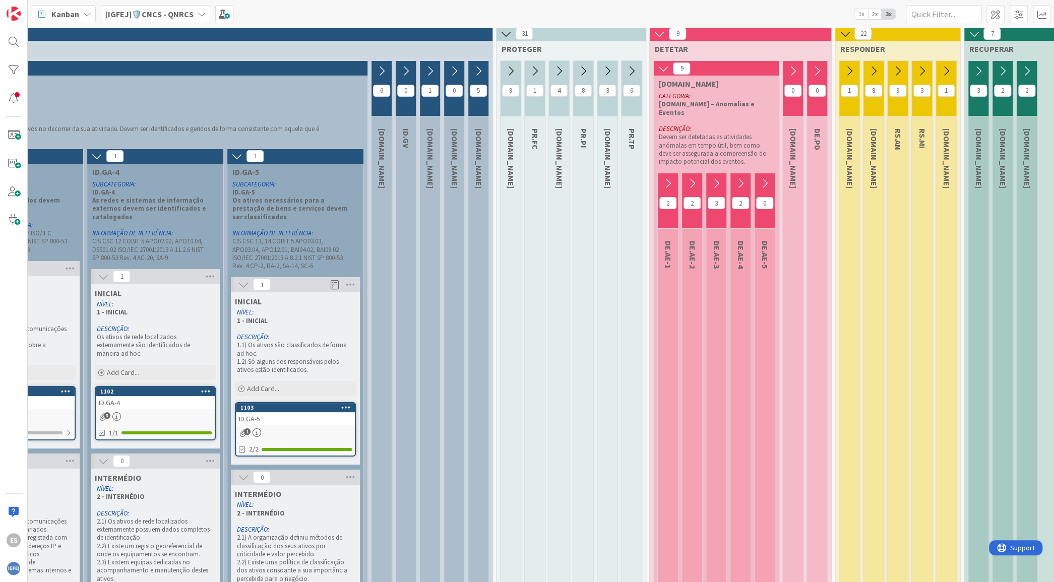
click at [664, 176] on button at bounding box center [668, 183] width 20 height 15
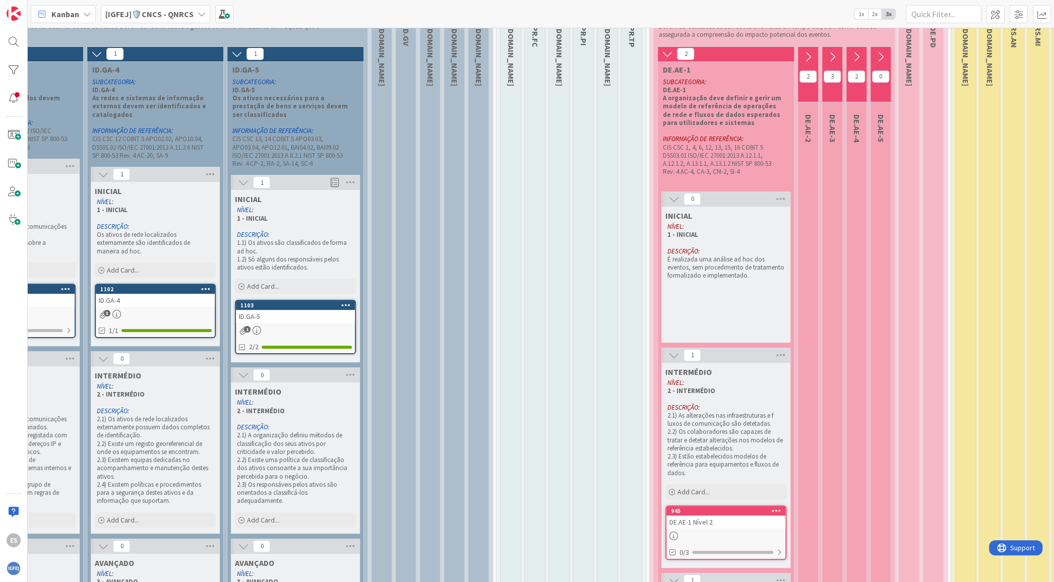
scroll to position [108, 373]
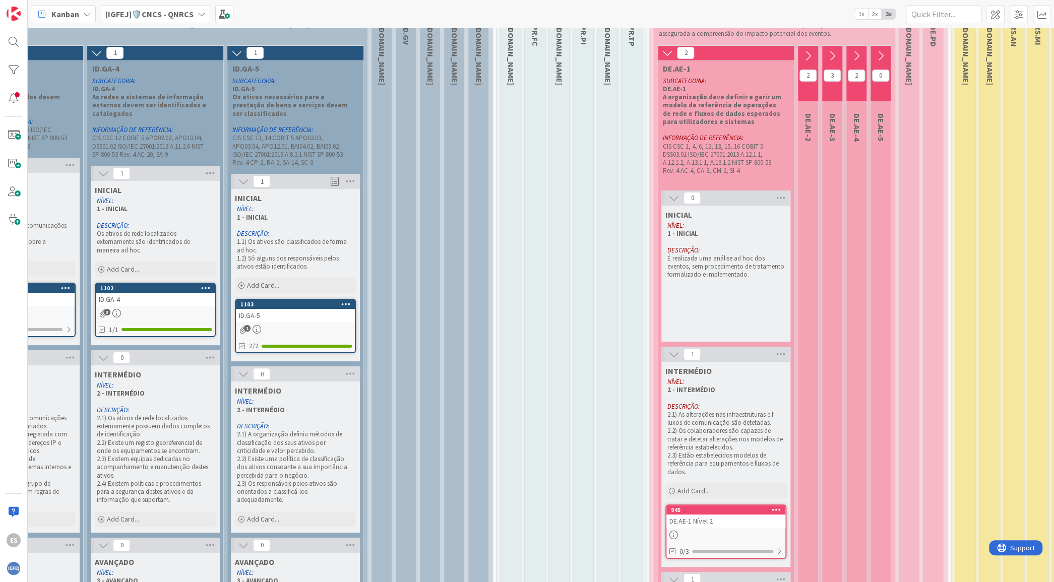
click at [857, 51] on icon at bounding box center [856, 55] width 11 height 11
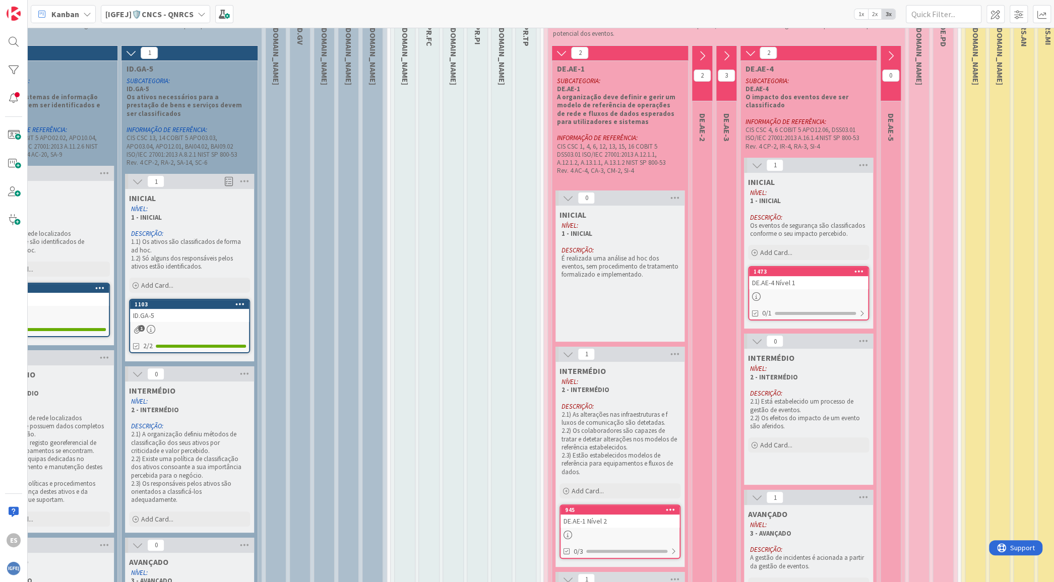
scroll to position [108, 501]
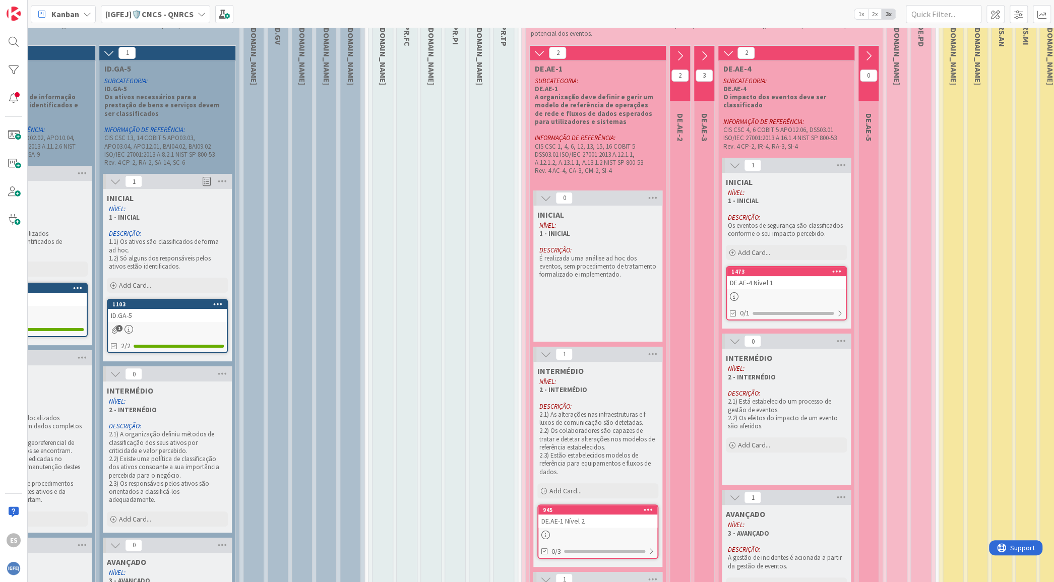
click at [794, 285] on div "DE.AE-4 Nível 1" at bounding box center [786, 282] width 119 height 13
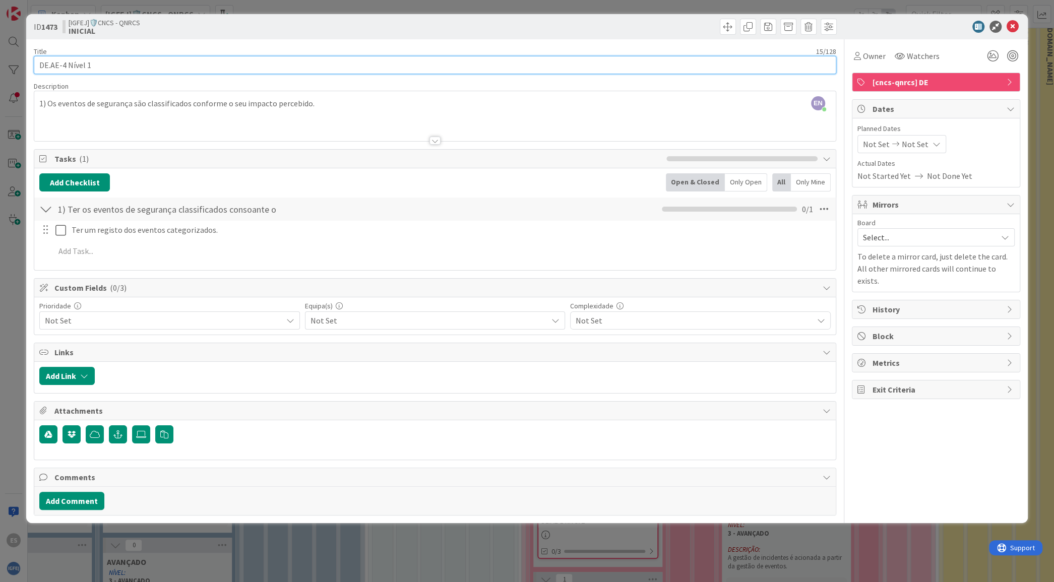
drag, startPoint x: 150, startPoint y: 66, endPoint x: 29, endPoint y: 67, distance: 120.9
click at [29, 67] on div "ID 1473 [IGFEJ]🛡️CNCS - QNRCS INICIAL Title 15 / 128 DE.AE-4 Nível 1 Descriptio…" at bounding box center [526, 268] width 1001 height 509
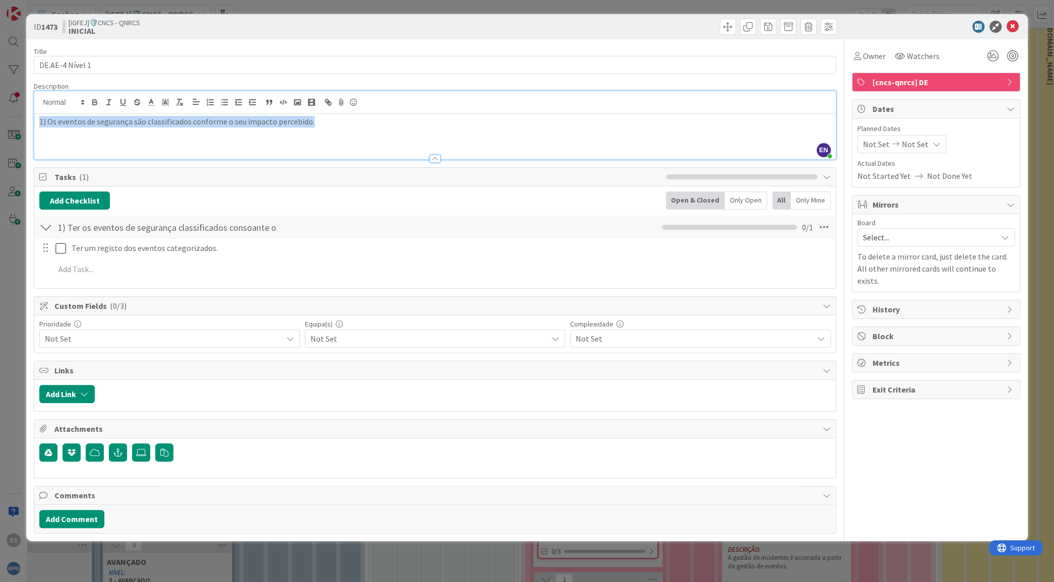
drag, startPoint x: 321, startPoint y: 104, endPoint x: 11, endPoint y: 104, distance: 310.9
click at [11, 104] on div "ID 1473 [IGFEJ]🛡️CNCS - QNRCS INICIAL Title 15 / 128 DE.AE-4 Nível 1 Descriptio…" at bounding box center [527, 291] width 1054 height 582
click at [377, 137] on div "1) Os eventos de segurança são classificados conforme o seu impacto percebido." at bounding box center [434, 136] width 801 height 45
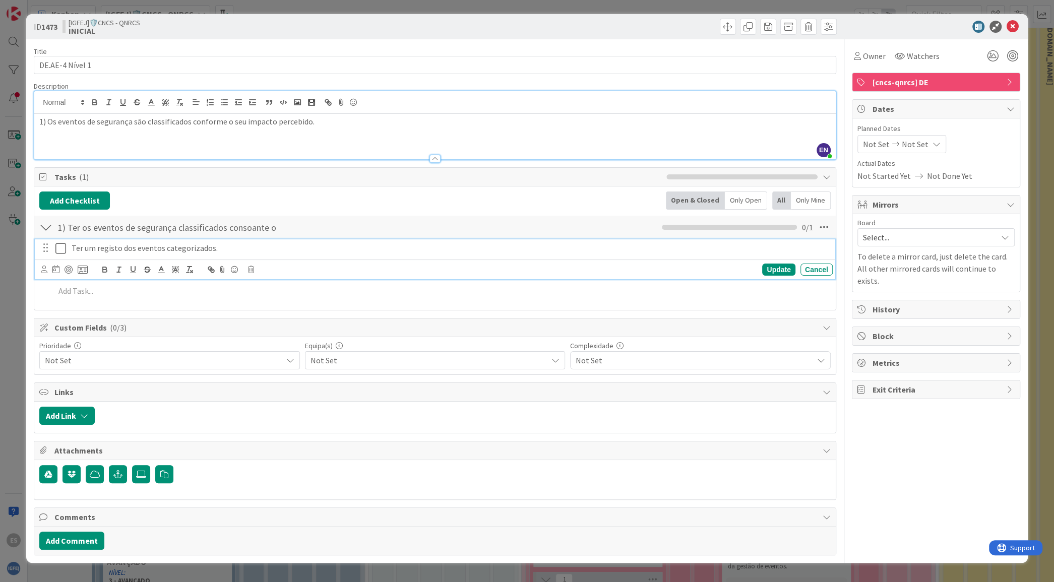
click at [64, 243] on icon at bounding box center [62, 248] width 15 height 12
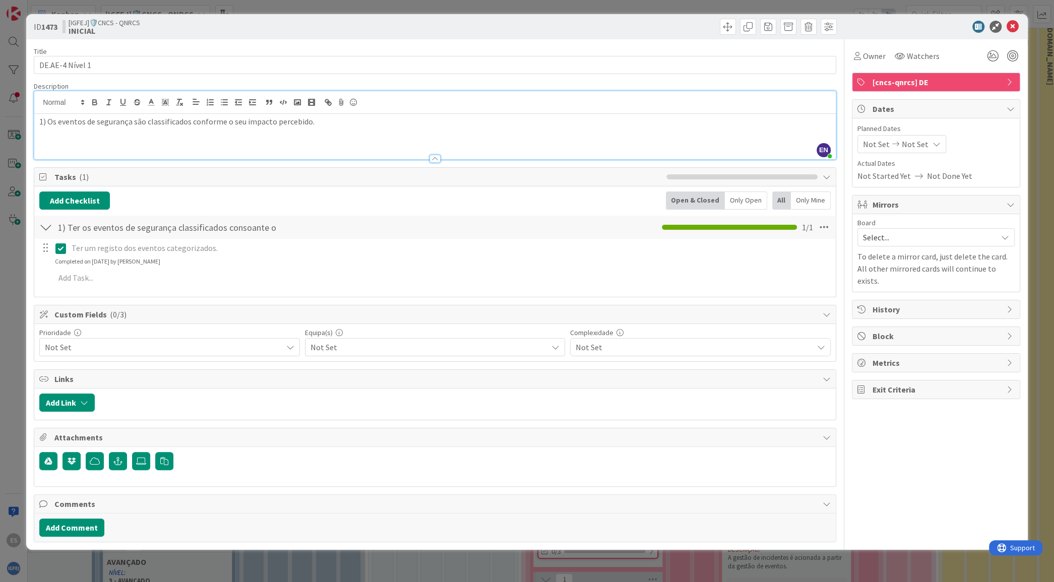
click at [334, 352] on span "Not Set" at bounding box center [428, 347] width 237 height 12
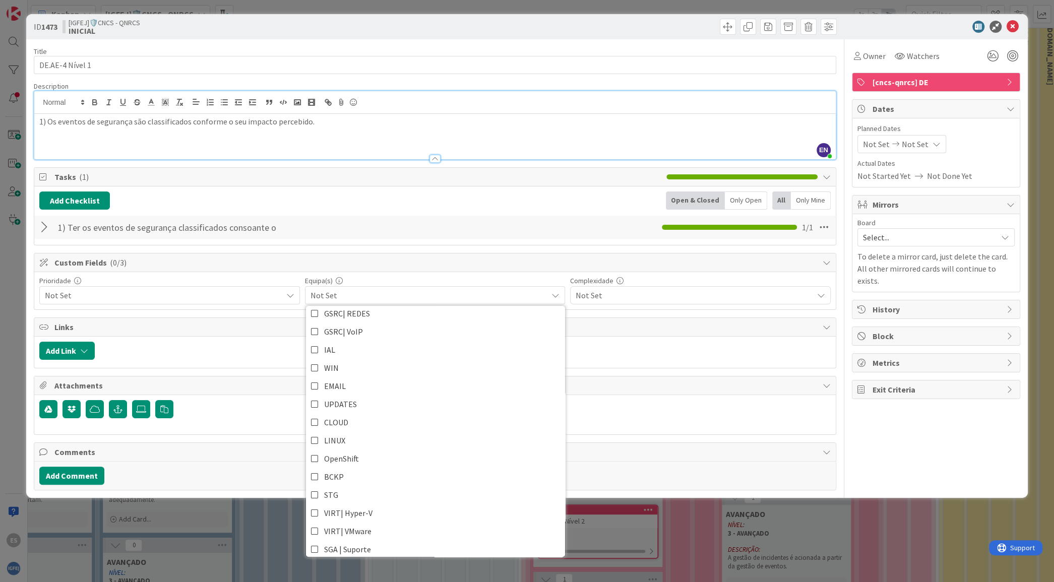
scroll to position [45, 0]
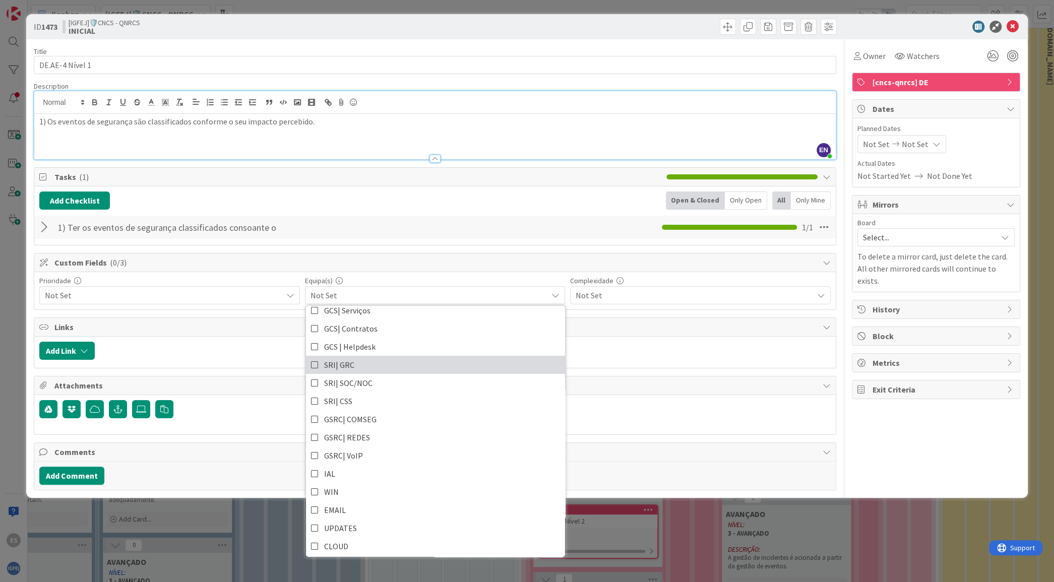
click at [309, 364] on link "SRI| GRC" at bounding box center [435, 365] width 259 height 18
click at [427, 121] on p "1) Os eventos de segurança são classificados conforme o seu impacto percebido." at bounding box center [434, 122] width 791 height 12
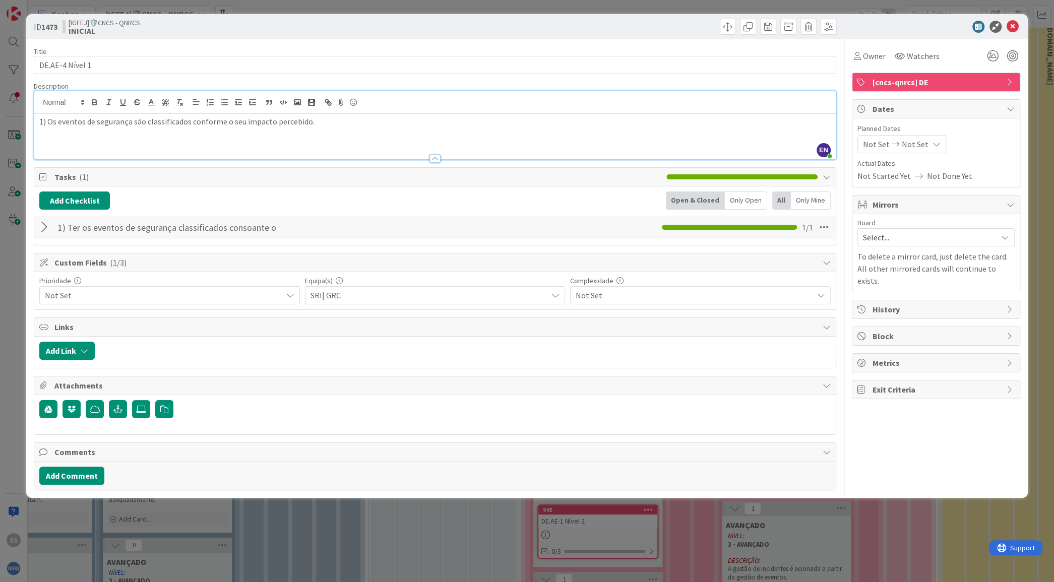
click at [597, 291] on span "Not Set" at bounding box center [693, 295] width 237 height 14
click at [246, 299] on span "Not Set" at bounding box center [161, 295] width 232 height 14
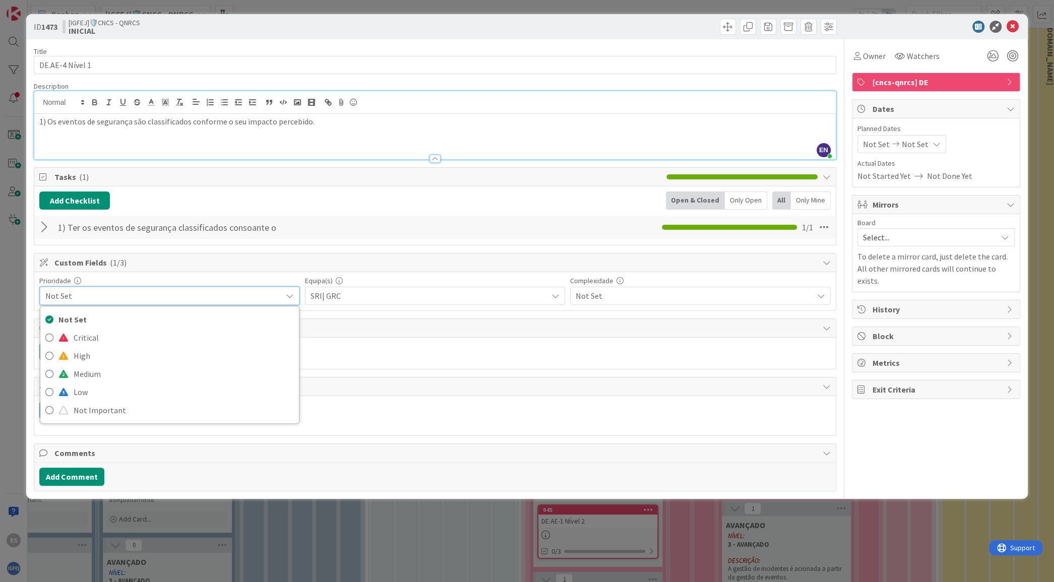
click at [246, 299] on span "Not Set" at bounding box center [160, 296] width 231 height 14
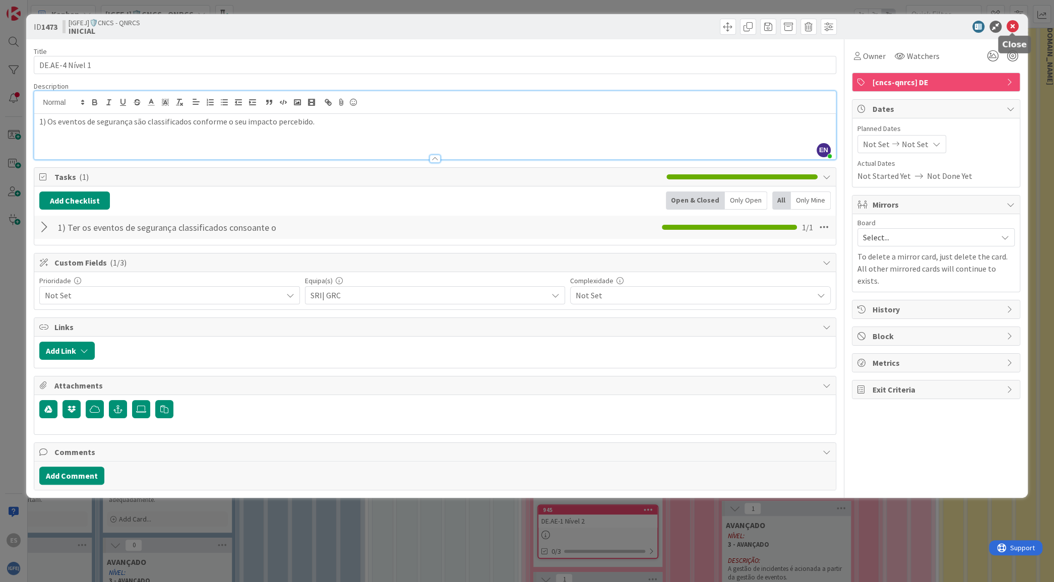
click at [1014, 23] on icon at bounding box center [1012, 27] width 12 height 12
